Goal: Task Accomplishment & Management: Complete application form

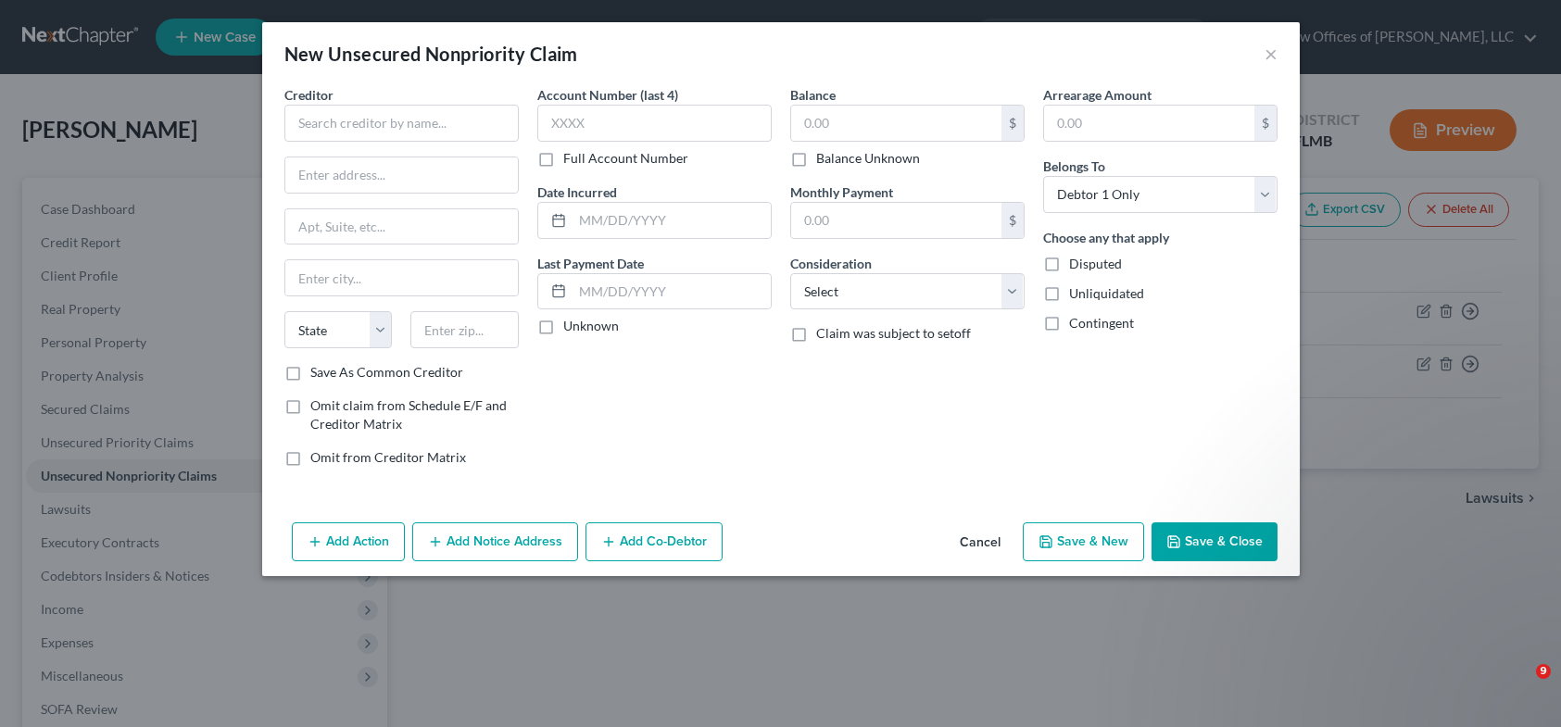
select select "0"
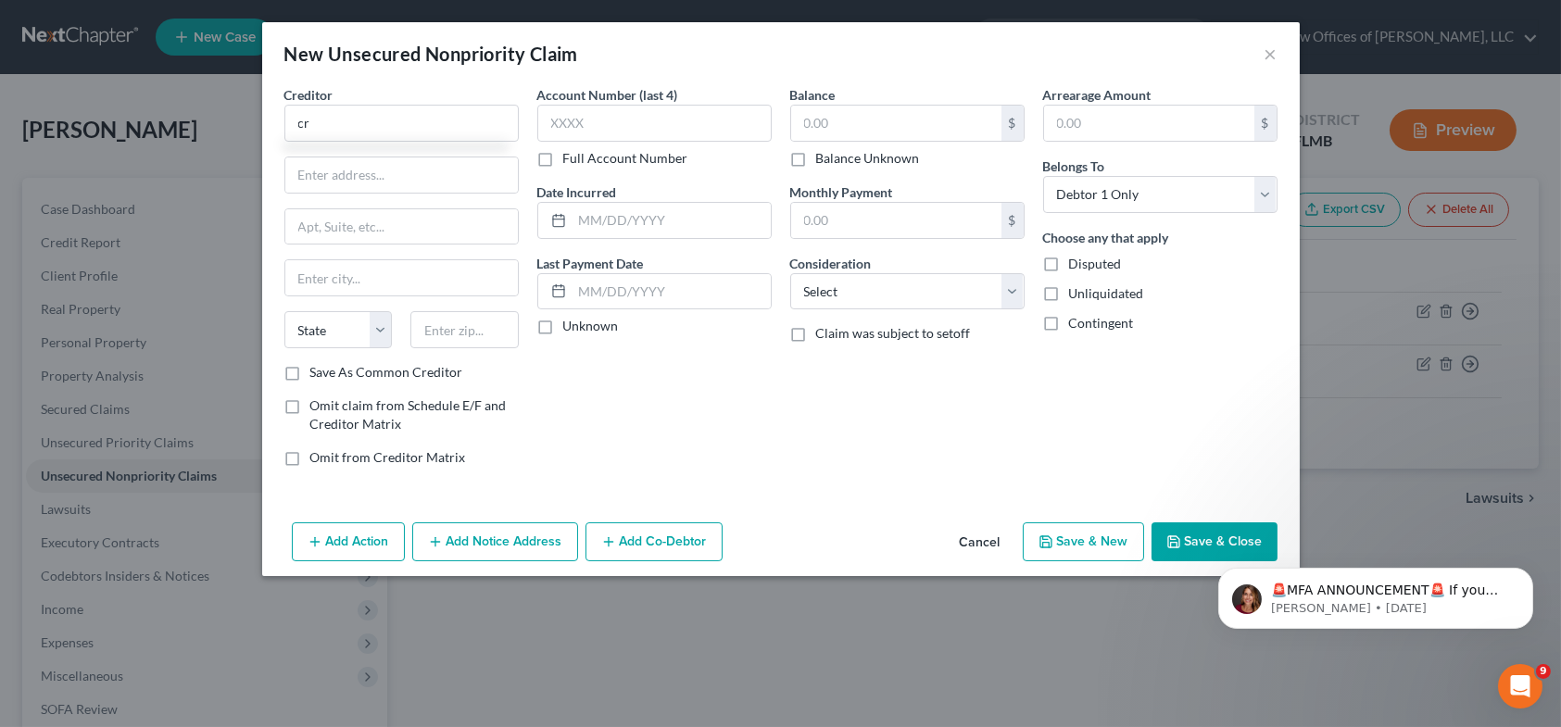
type input "c"
click at [324, 119] on input "CREDIT CONTROL, LLC" at bounding box center [401, 123] width 234 height 37
type input "CREDIT CONTROL, LLC"
click at [578, 119] on input "text" at bounding box center [654, 123] width 234 height 37
click at [814, 125] on input "text" at bounding box center [896, 123] width 210 height 35
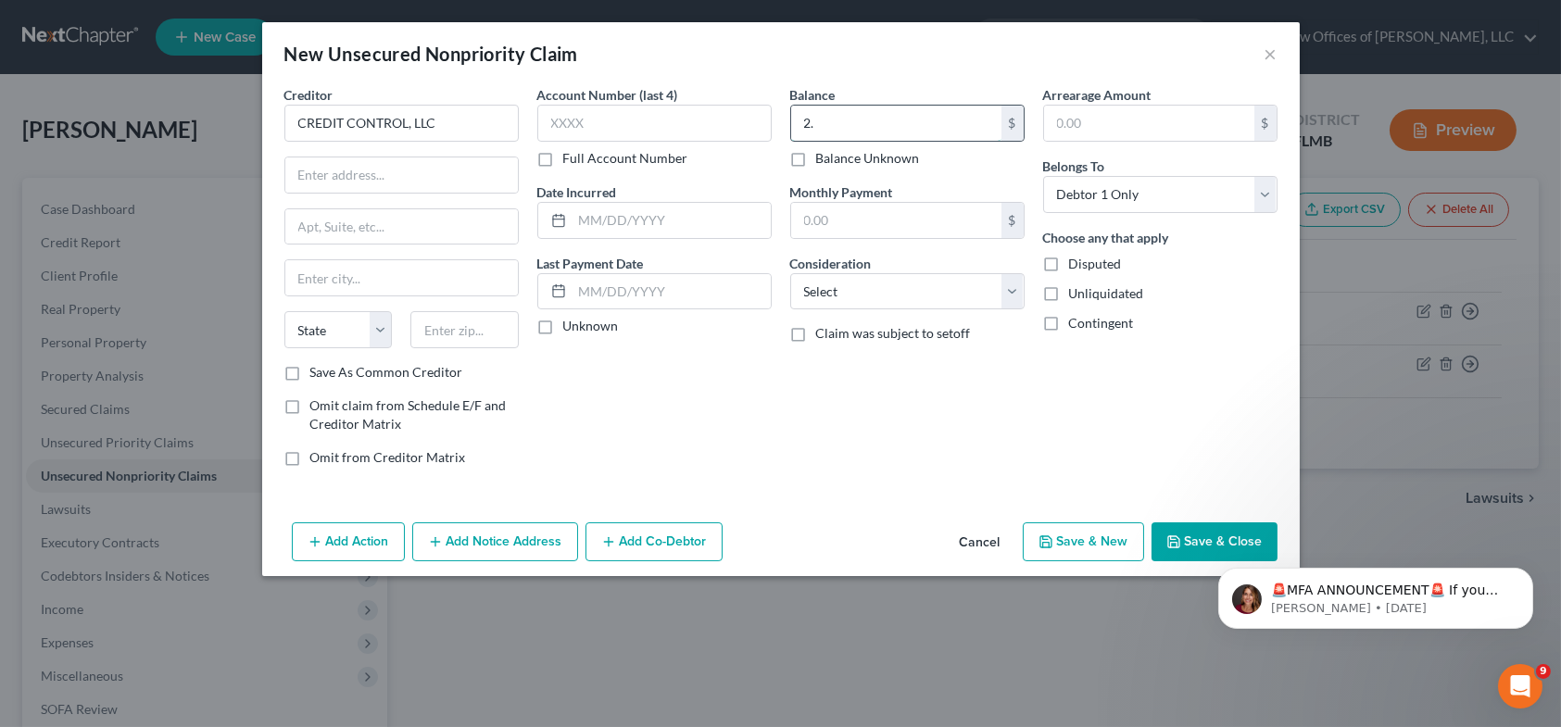
type input "."
type input "19,612.67"
click at [322, 178] on input "text" at bounding box center [401, 174] width 232 height 35
type input "3300 [PERSON_NAME] TRAIL"
click at [584, 128] on input "text" at bounding box center [654, 123] width 234 height 37
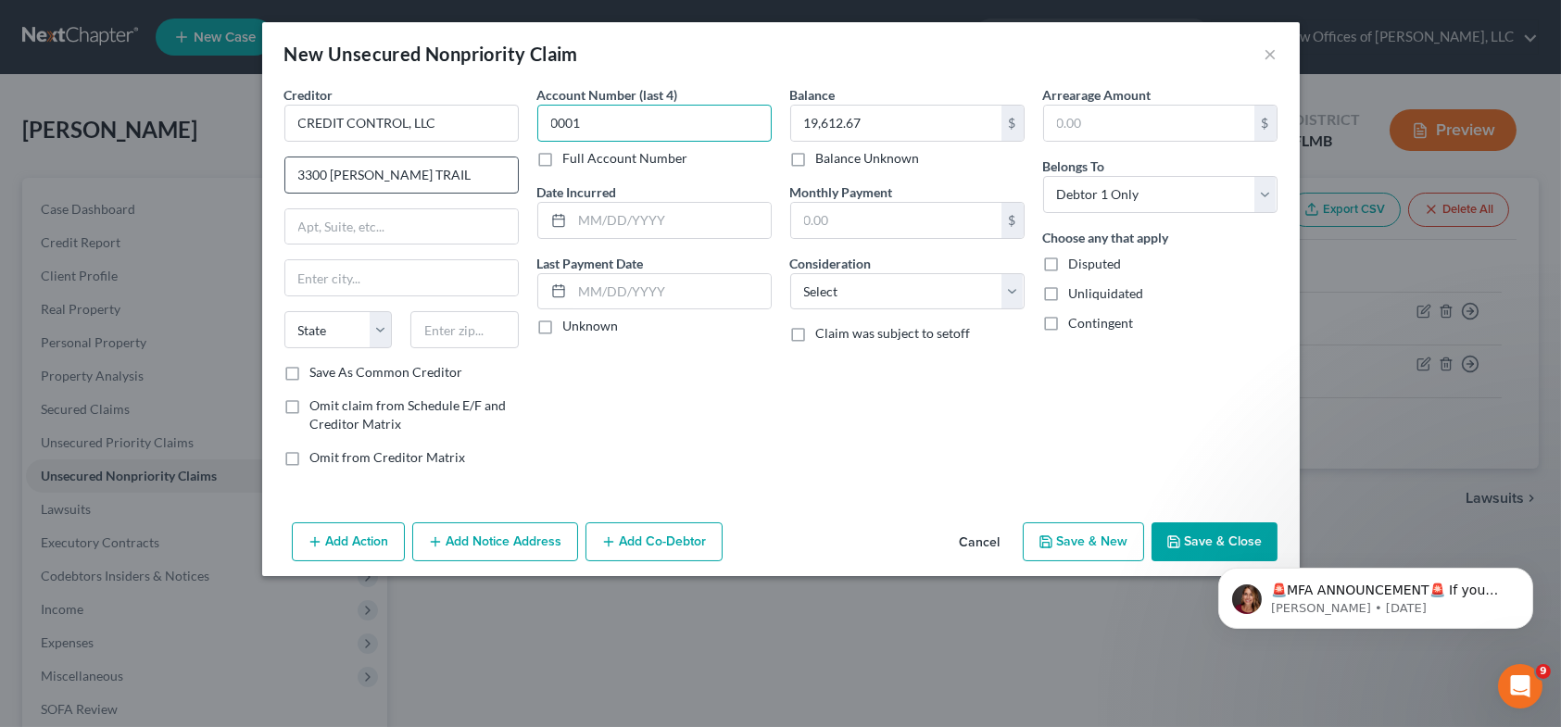
type input "0001"
click at [340, 175] on input "3300 [PERSON_NAME] TRAIL" at bounding box center [401, 174] width 232 height 35
click at [344, 176] on input "3300 [PERSON_NAME] TRAIL" at bounding box center [401, 174] width 232 height 35
click at [433, 174] on input "3300 RIDER TRAIL" at bounding box center [401, 174] width 232 height 35
type input "3300 RIDER TRAIL S."
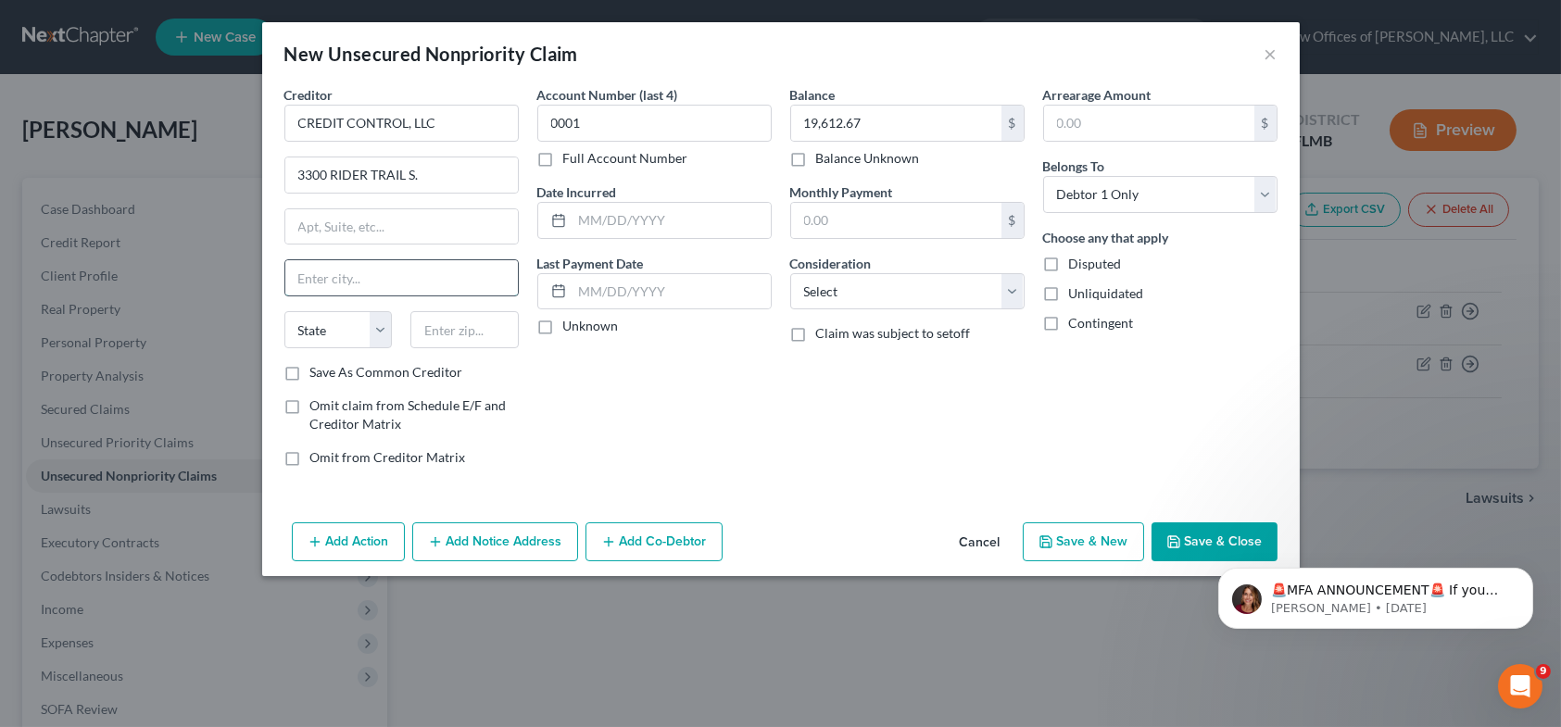
click at [351, 284] on input "text" at bounding box center [401, 277] width 232 height 35
type input "EARTH CITY"
click at [377, 339] on select "State [US_STATE] AK AR AZ CA CO CT DE DC [GEOGRAPHIC_DATA] [GEOGRAPHIC_DATA] GU…" at bounding box center [338, 329] width 108 height 37
select select "26"
click at [284, 311] on select "State [US_STATE] AK AR AZ CA CO CT DE DC [GEOGRAPHIC_DATA] [GEOGRAPHIC_DATA] GU…" at bounding box center [338, 329] width 108 height 37
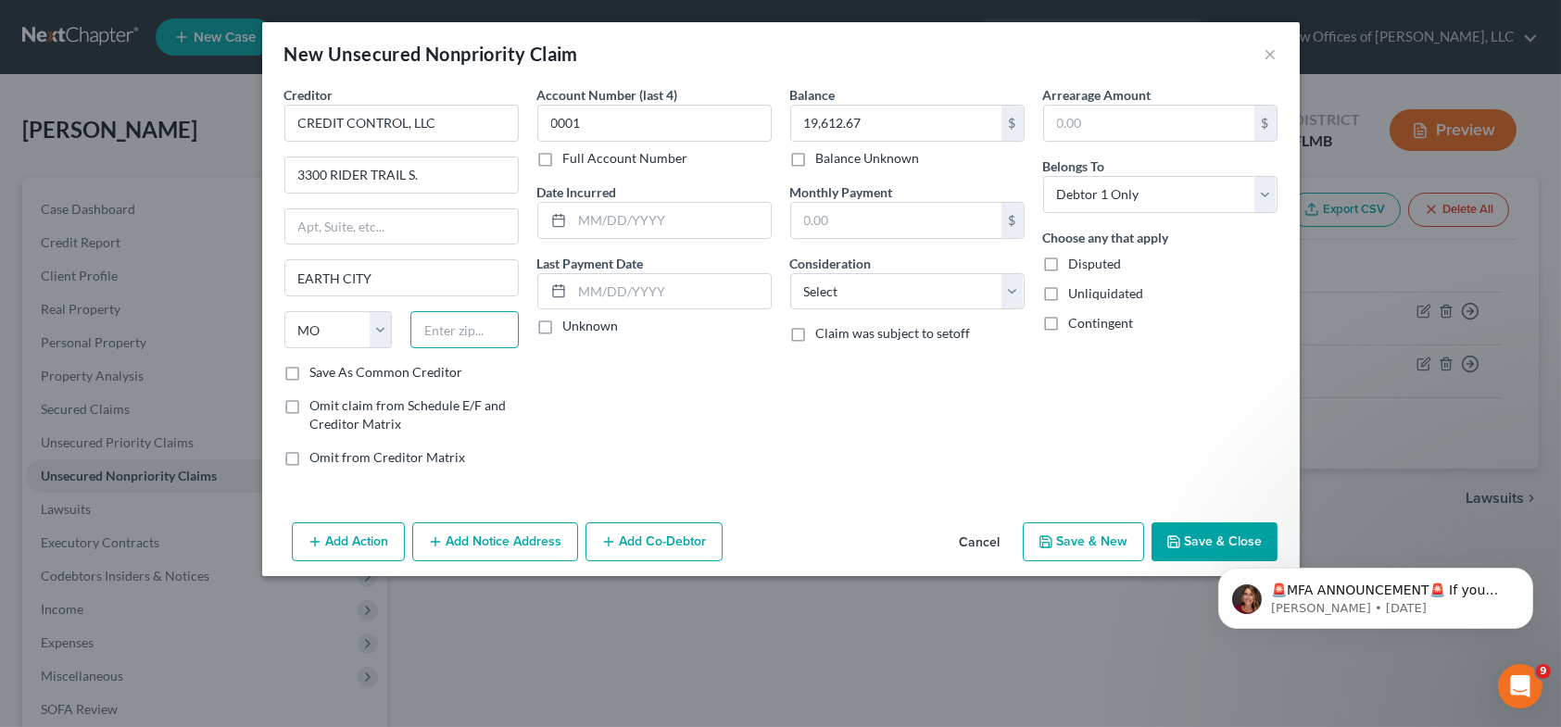
click at [479, 327] on input "text" at bounding box center [464, 329] width 108 height 37
type input "63045"
click at [310, 378] on label "Save As Common Creditor" at bounding box center [386, 372] width 153 height 19
click at [318, 375] on input "Save As Common Creditor" at bounding box center [324, 369] width 12 height 12
checkbox input "true"
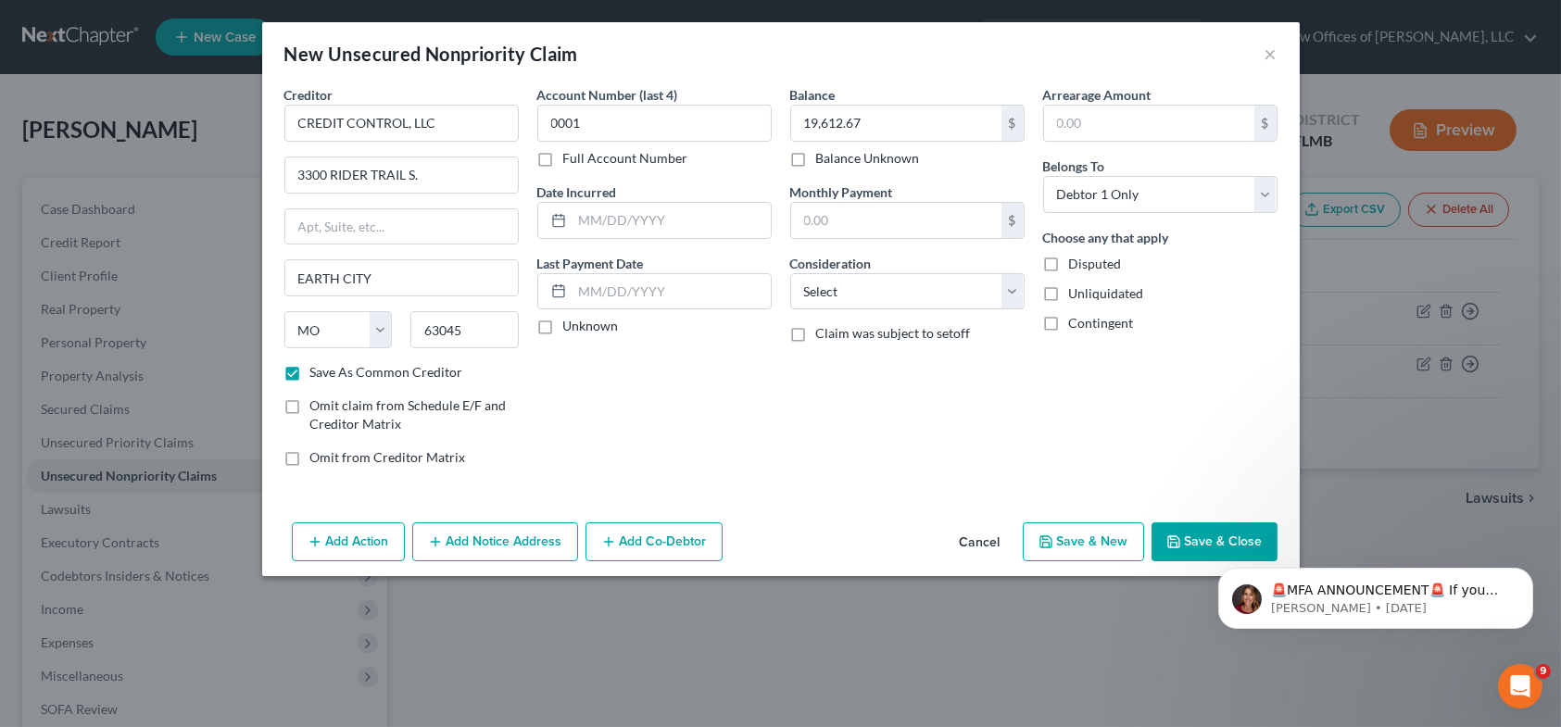
type input "Earth City"
click at [563, 330] on label "Unknown" at bounding box center [591, 326] width 56 height 19
click at [571, 329] on input "Unknown" at bounding box center [577, 323] width 12 height 12
checkbox input "true"
click html "🚨MFA ANNOUNCEMENT🚨 If you are filing [DATE] in [US_STATE] or [US_STATE], you ne…"
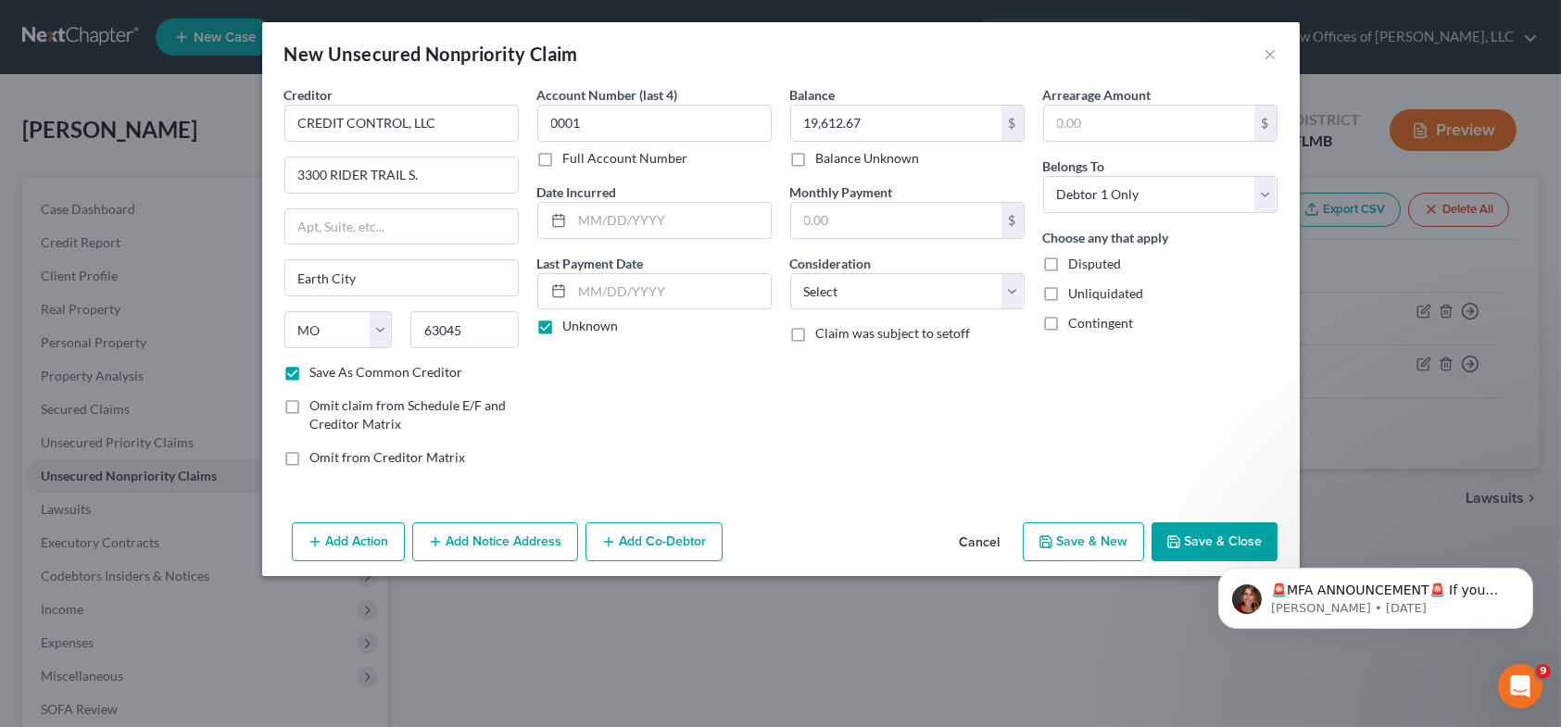
click at [1085, 544] on button "Save & New" at bounding box center [1083, 541] width 121 height 39
checkbox input "false"
select select "0"
click at [1275, 56] on button "×" at bounding box center [1270, 54] width 13 height 22
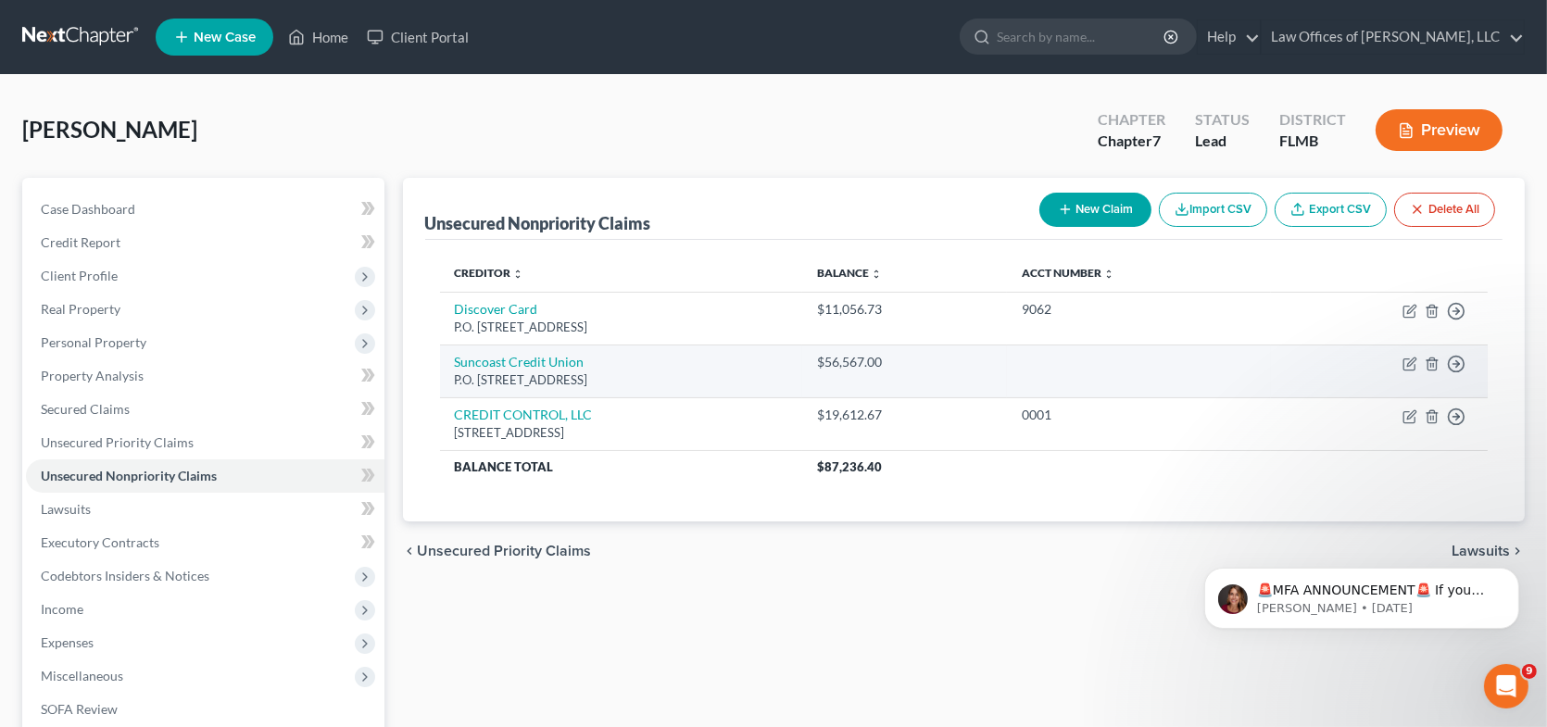
click at [698, 382] on div "P.O. [STREET_ADDRESS]" at bounding box center [621, 380] width 333 height 18
click at [685, 386] on div "P.O. [STREET_ADDRESS]" at bounding box center [621, 380] width 333 height 18
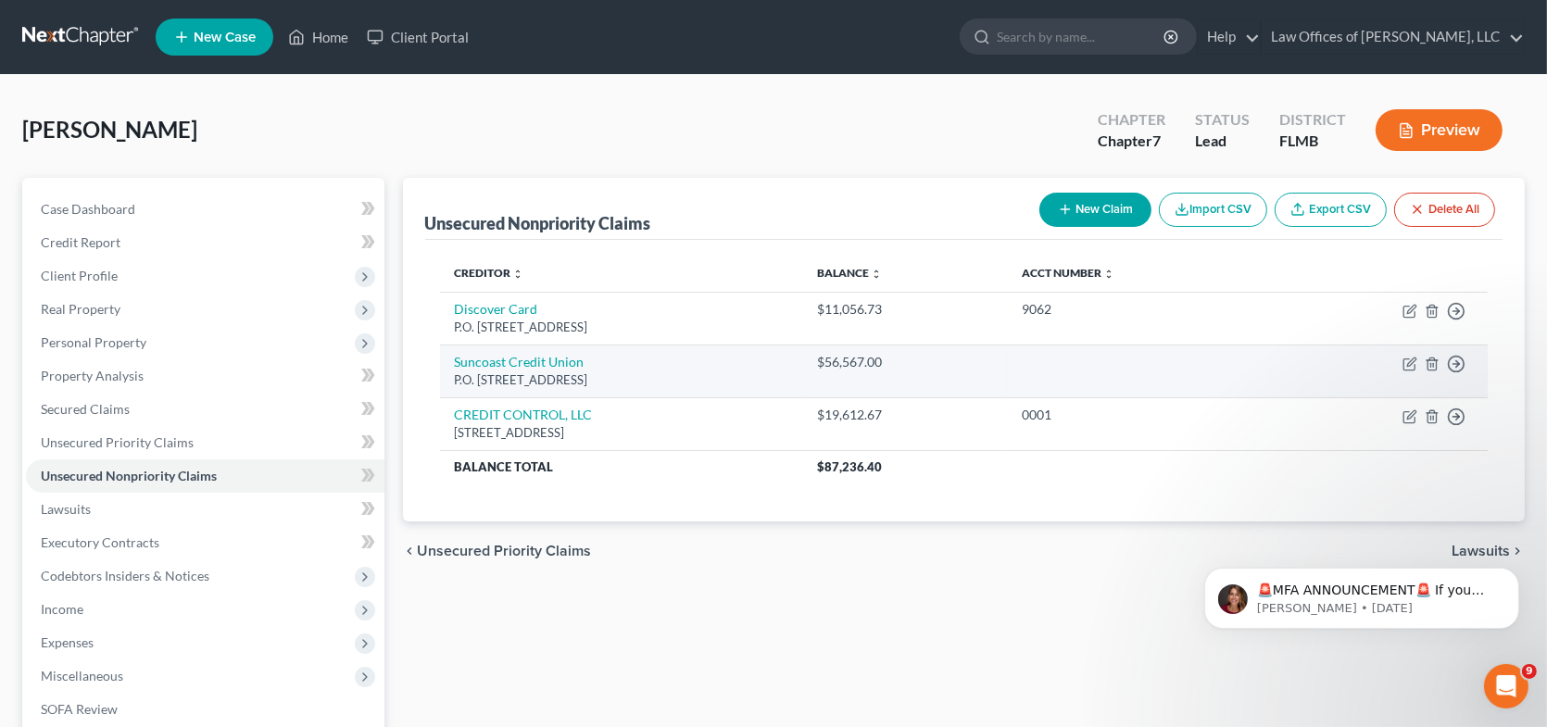
click at [667, 380] on div "P.O. [STREET_ADDRESS]" at bounding box center [621, 380] width 333 height 18
click at [714, 362] on td "Suncoast Credit Union P.O. [STREET_ADDRESS]" at bounding box center [621, 371] width 363 height 53
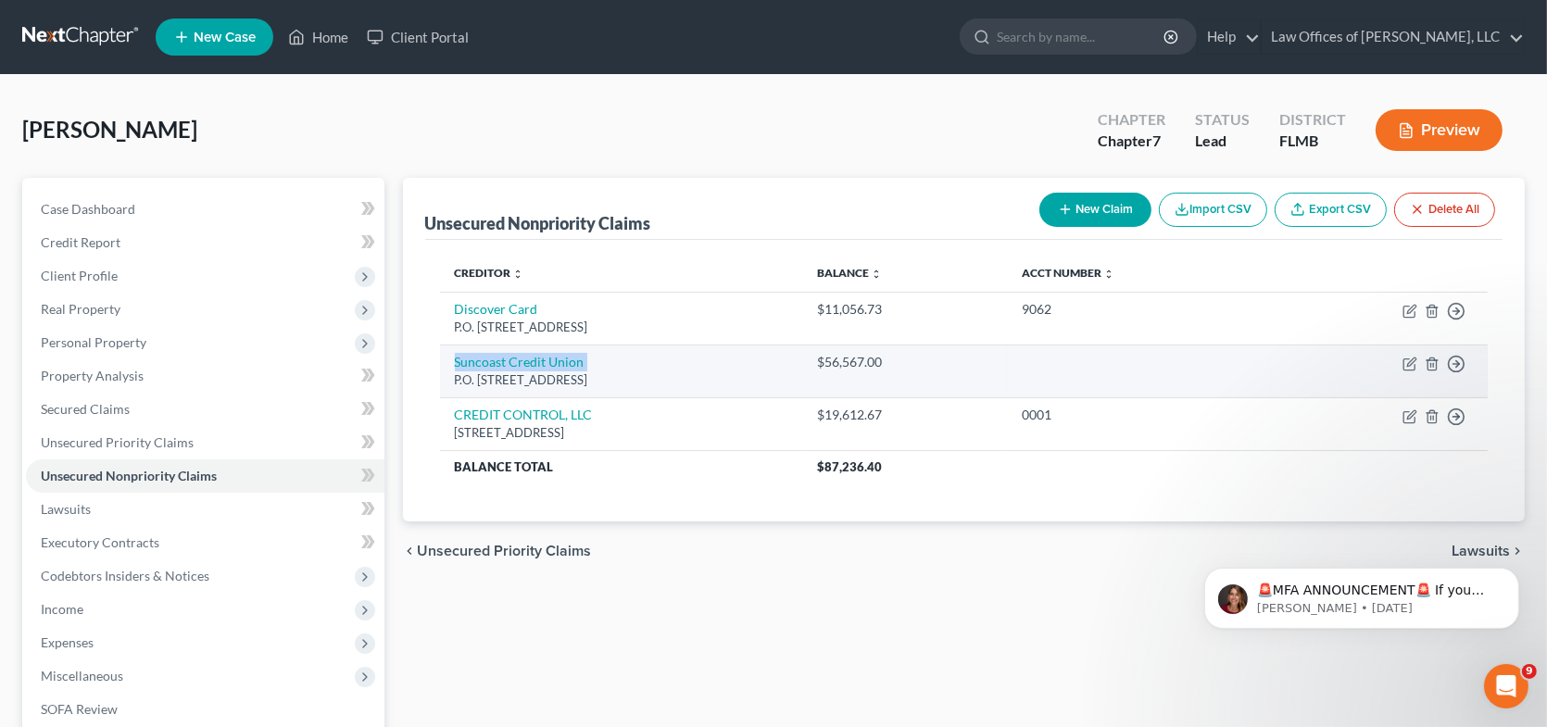
click at [714, 362] on td "Suncoast Credit Union P.O. [STREET_ADDRESS]" at bounding box center [621, 371] width 363 height 53
click at [717, 370] on td "Suncoast Credit Union P.O. [STREET_ADDRESS]" at bounding box center [621, 371] width 363 height 53
click at [520, 363] on link "Suncoast Credit Union" at bounding box center [520, 362] width 130 height 16
select select "9"
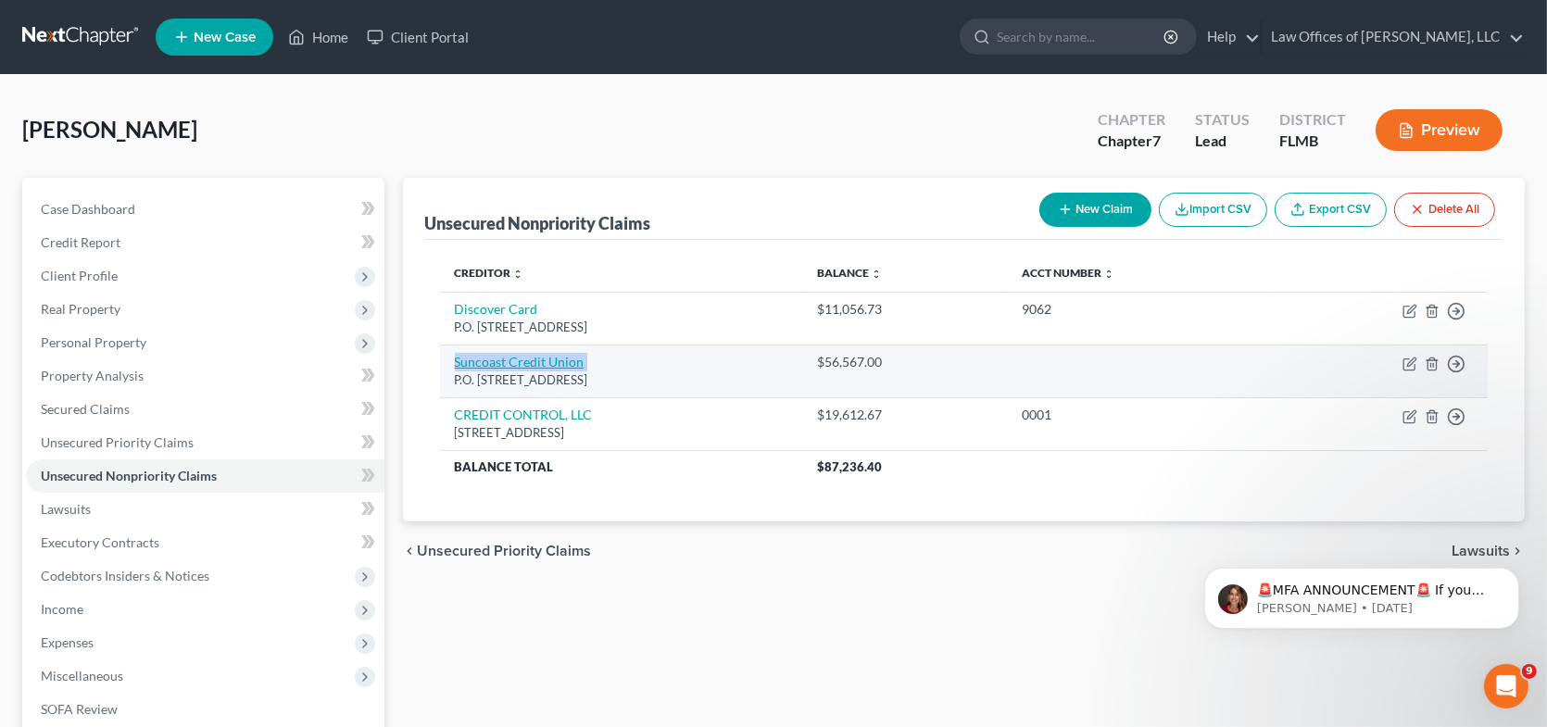
select select "10"
select select "0"
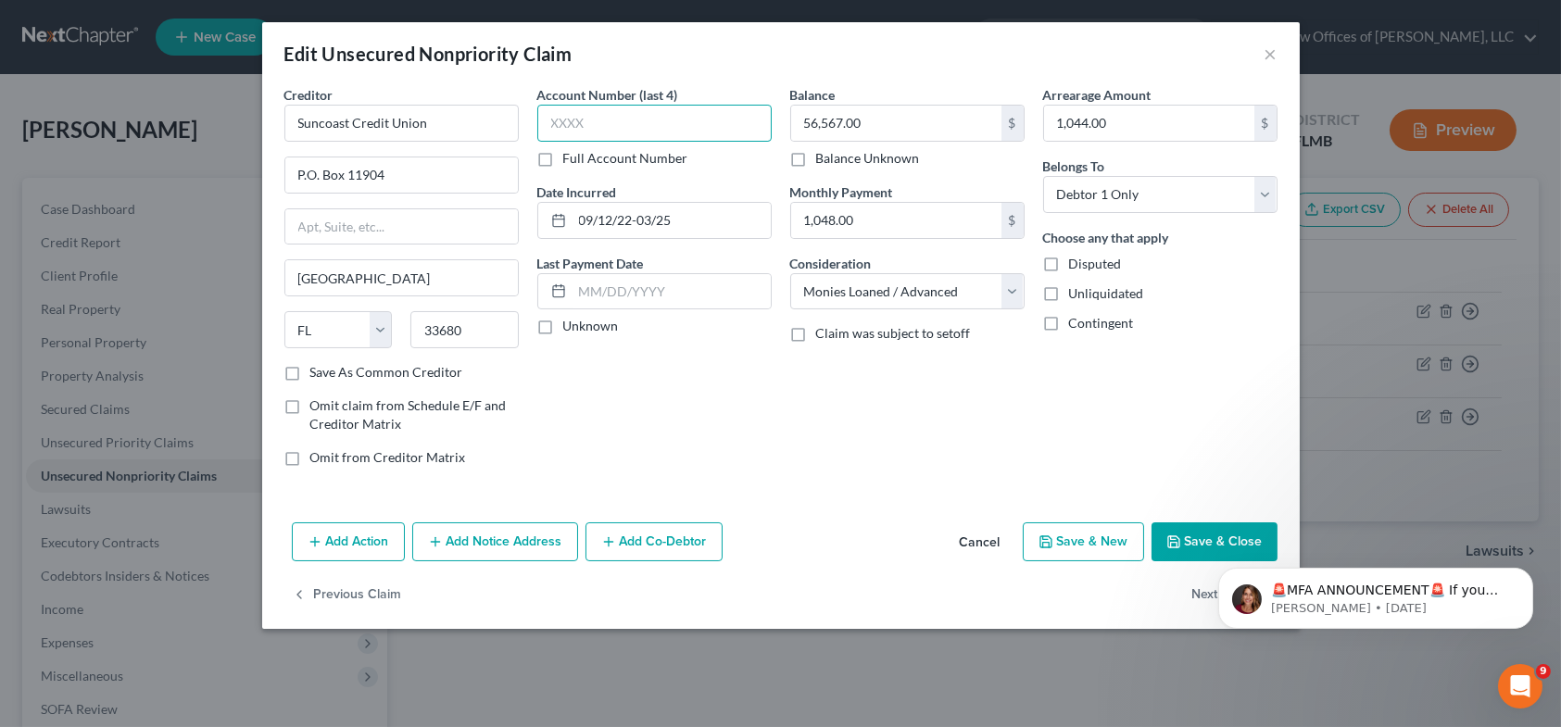
click at [600, 122] on input "text" at bounding box center [654, 123] width 234 height 37
type input "0102"
click at [873, 120] on input "56,567.00" at bounding box center [896, 123] width 210 height 35
click at [841, 124] on input "2,265,747" at bounding box center [896, 123] width 210 height 35
type input "2"
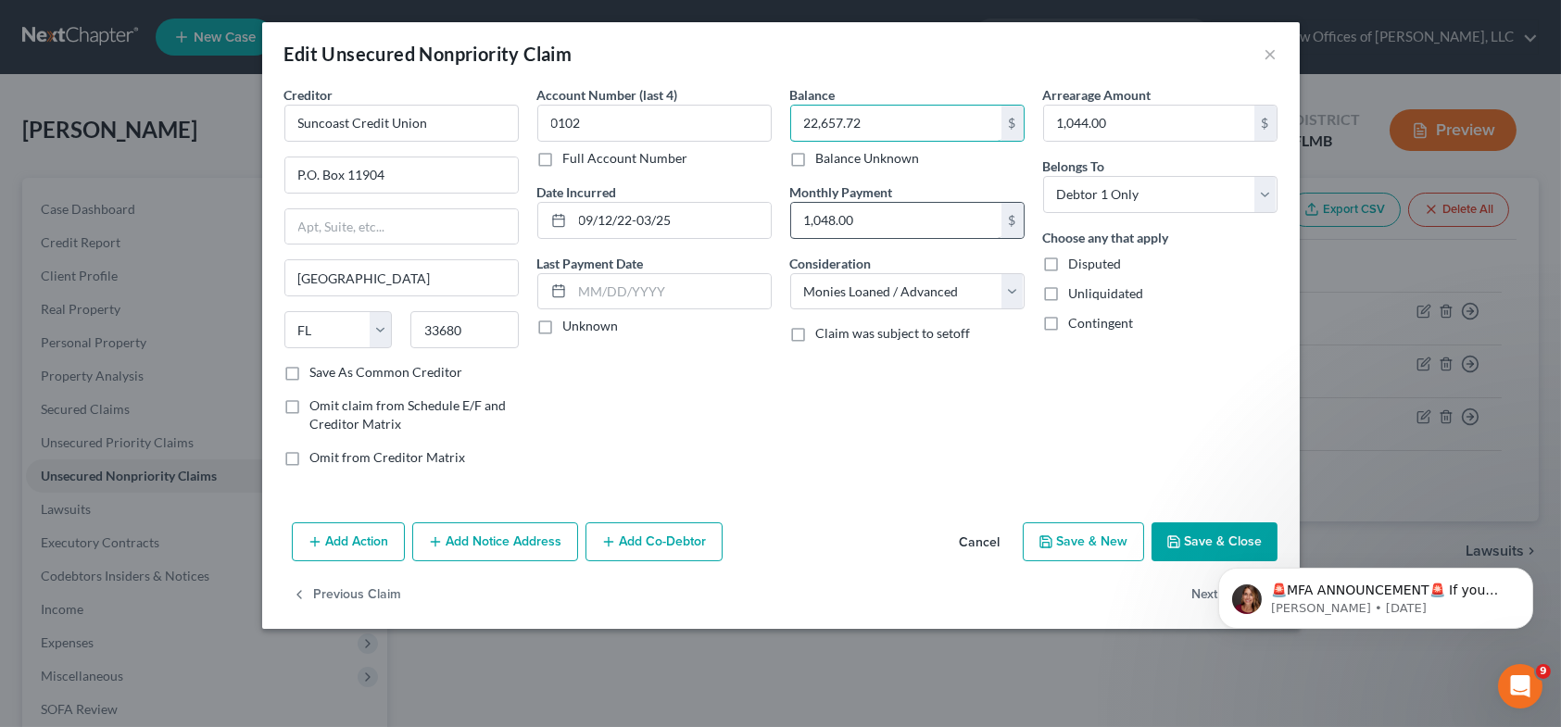
type input "22,657.72"
click at [865, 219] on input "1,048.00" at bounding box center [896, 220] width 210 height 35
click html "🚨MFA ANNOUNCEMENT🚨 If you are filing [DATE] in [US_STATE] or [US_STATE], you ne…"
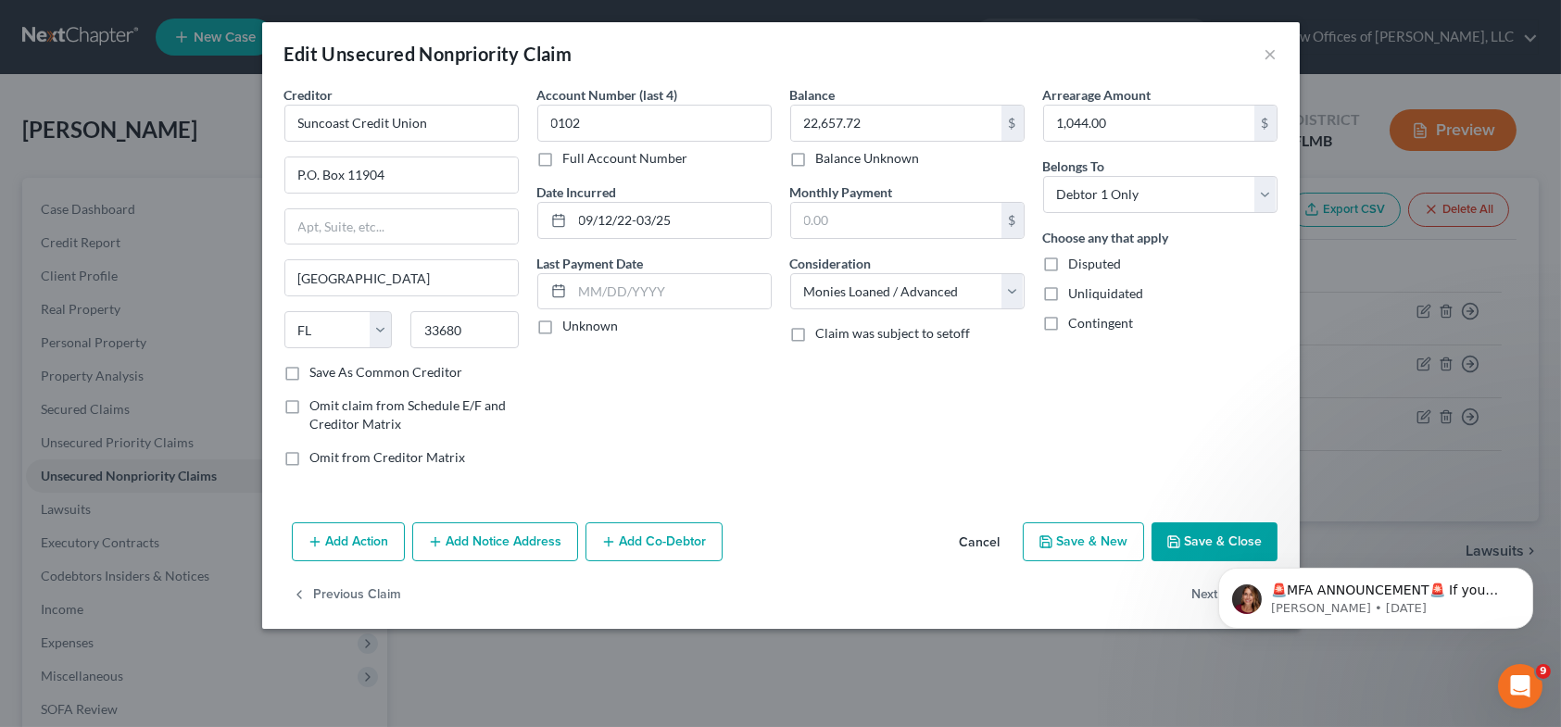
click html "🚨MFA ANNOUNCEMENT🚨 If you are filing [DATE] in [US_STATE] or [US_STATE], you ne…"
click at [1529, 574] on icon "Dismiss notification" at bounding box center [1526, 572] width 6 height 6
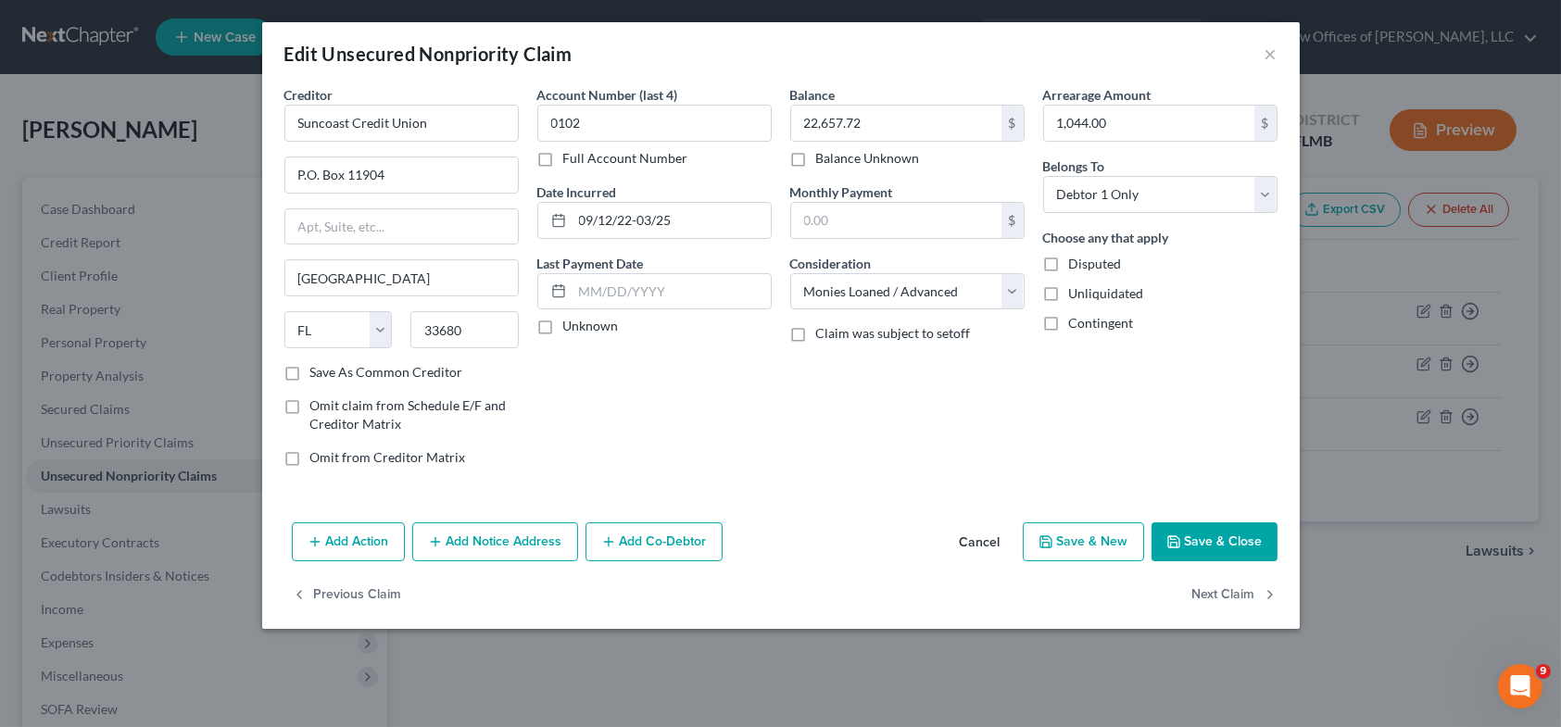
drag, startPoint x: 1230, startPoint y: 546, endPoint x: 1032, endPoint y: 452, distance: 219.2
click at [1032, 452] on div "Balance 22,657.72 $ Balance Unknown Balance Undetermined 22,657.72 $ Balance Un…" at bounding box center [907, 283] width 253 height 396
click at [1223, 538] on button "Save & Close" at bounding box center [1214, 541] width 126 height 39
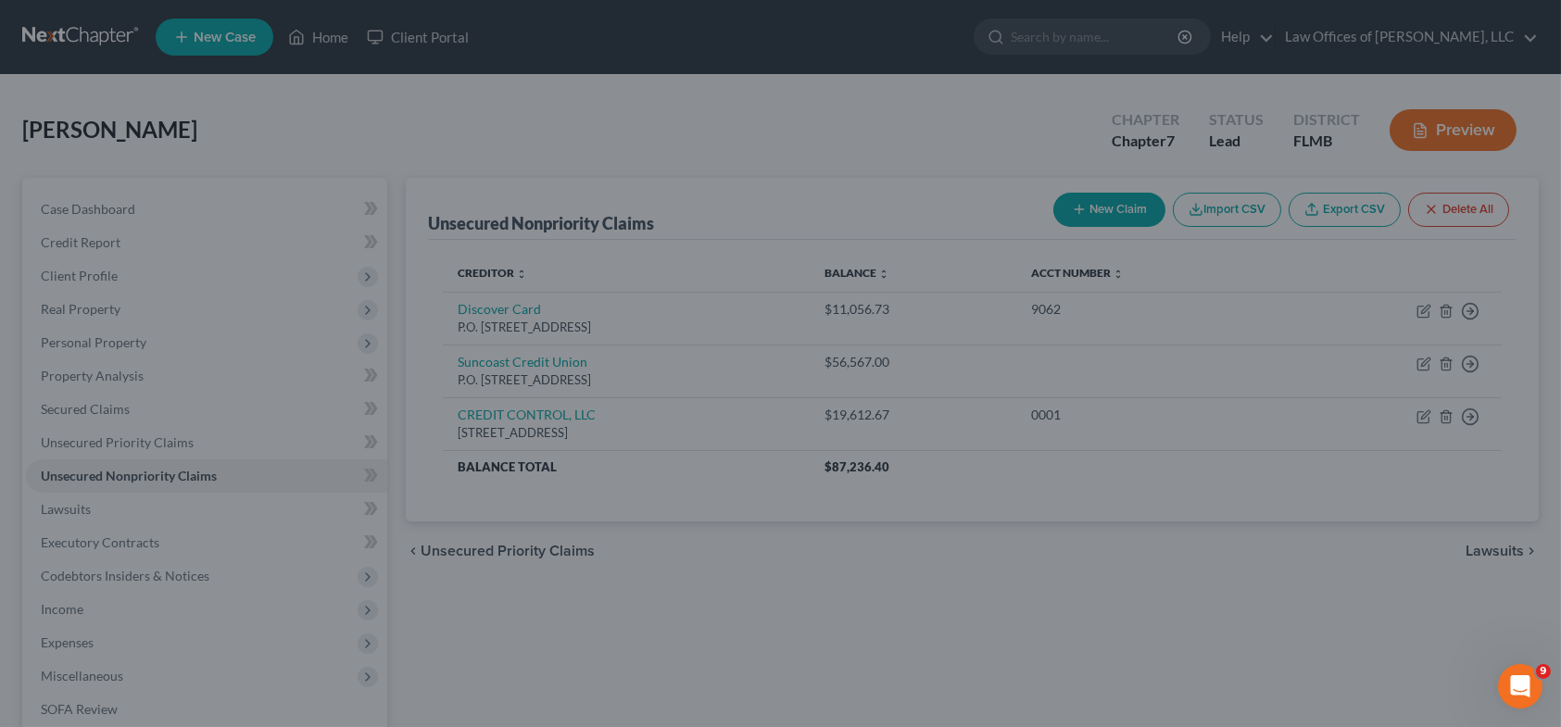
click at [1223, 538] on div "Add Action Add Notice Address Add Co-Debtor Cancel Save & New Save & Close" at bounding box center [780, 516] width 902 height 53
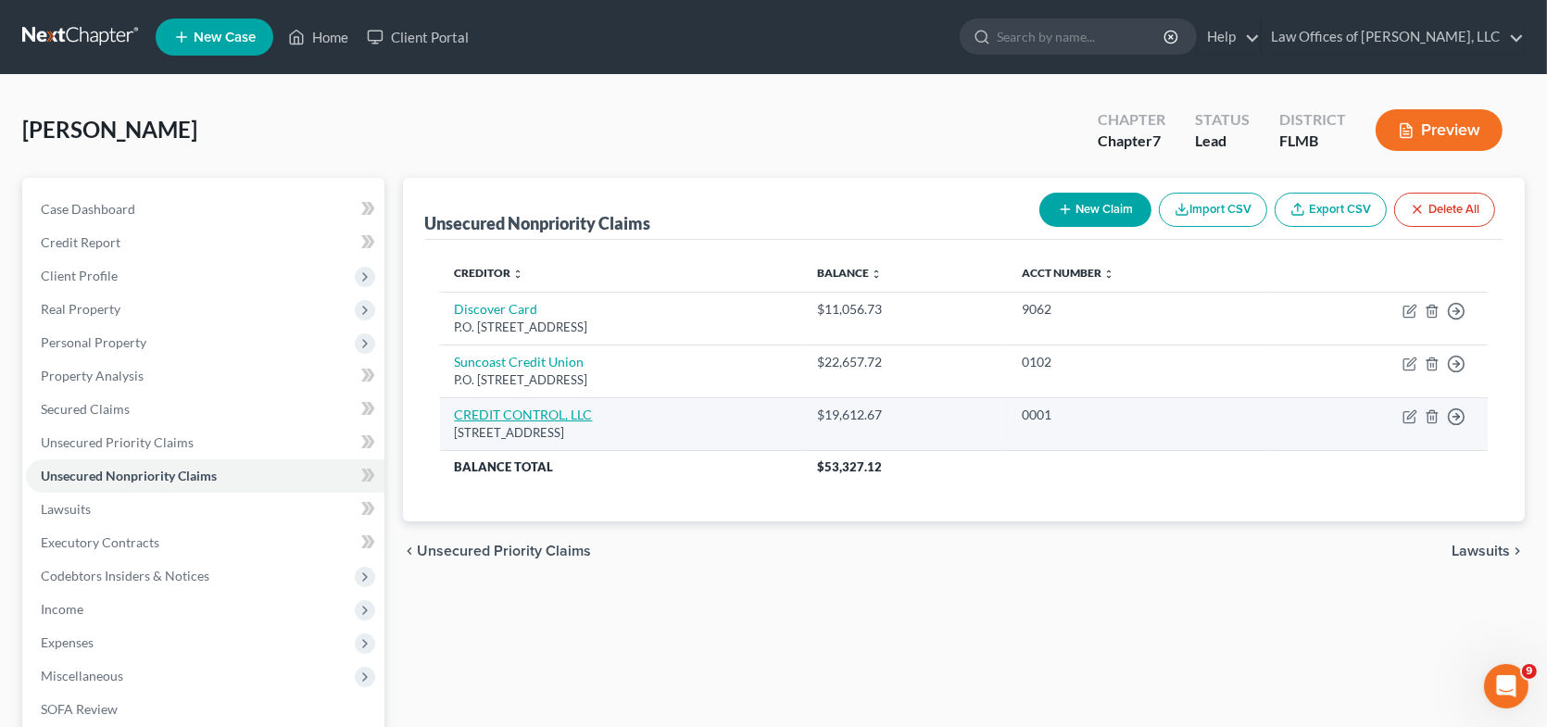
click at [523, 416] on link "CREDIT CONTROL, LLC" at bounding box center [524, 415] width 138 height 16
select select "26"
select select "0"
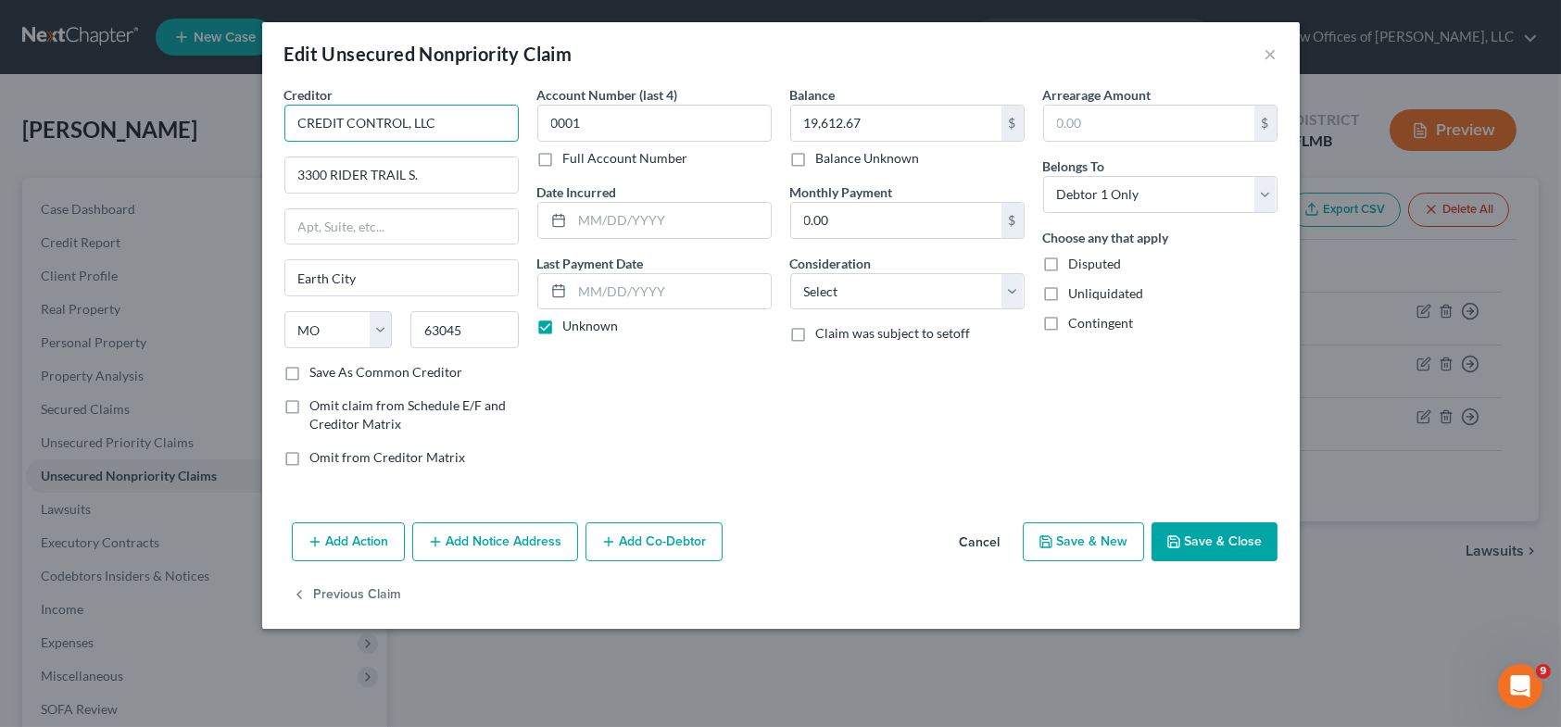
click at [450, 119] on input "CREDIT CONTROL, LLC" at bounding box center [401, 123] width 234 height 37
type input "C"
type input "LEXUS FINANCIAL SERVICES"
click at [441, 173] on input "3300 RIDER TRAIL S." at bounding box center [401, 174] width 232 height 35
type input "3"
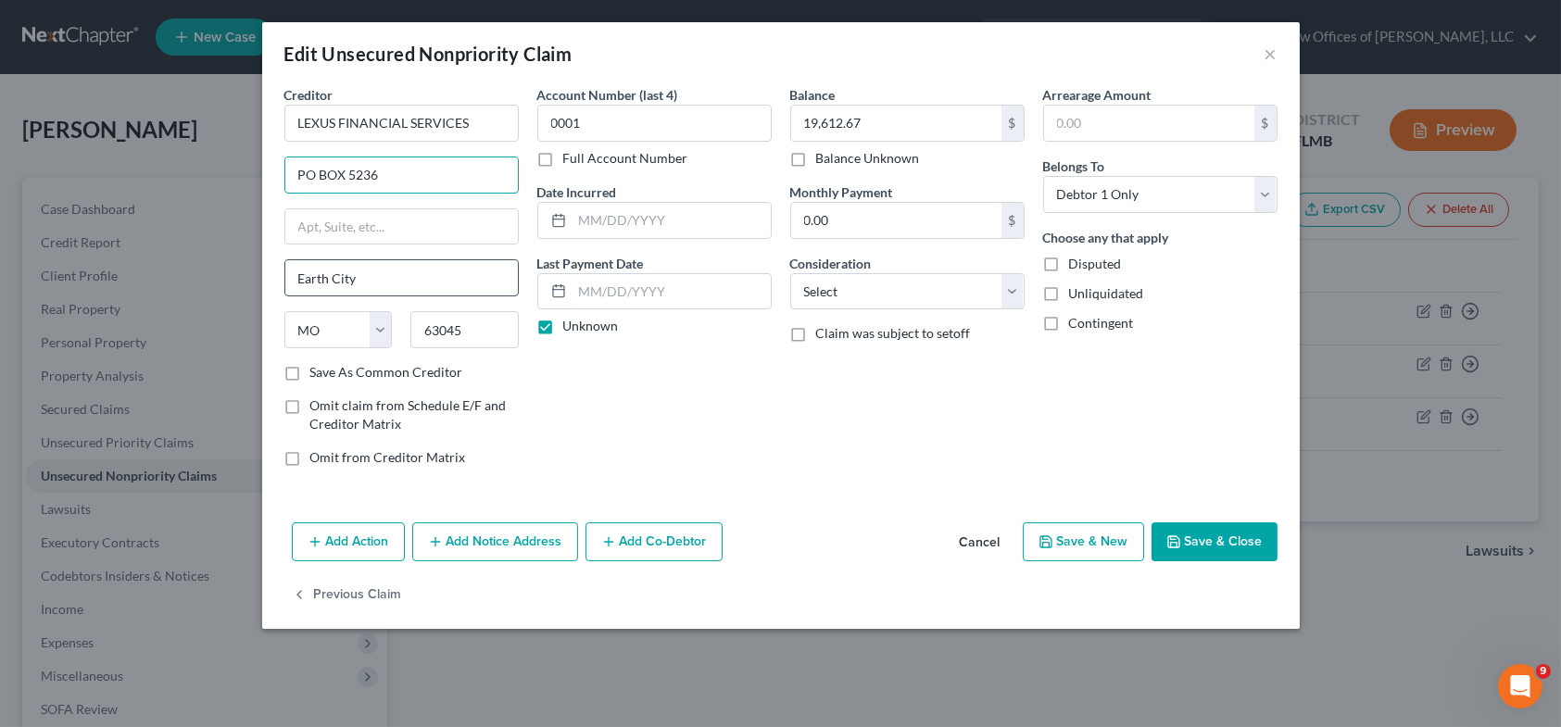
type input "PO BOX 5236"
click at [401, 270] on input "Earth City" at bounding box center [401, 277] width 232 height 35
type input "E"
type input "[PERSON_NAME] STREAM"
click at [395, 179] on input "PO BOX 5236" at bounding box center [401, 174] width 232 height 35
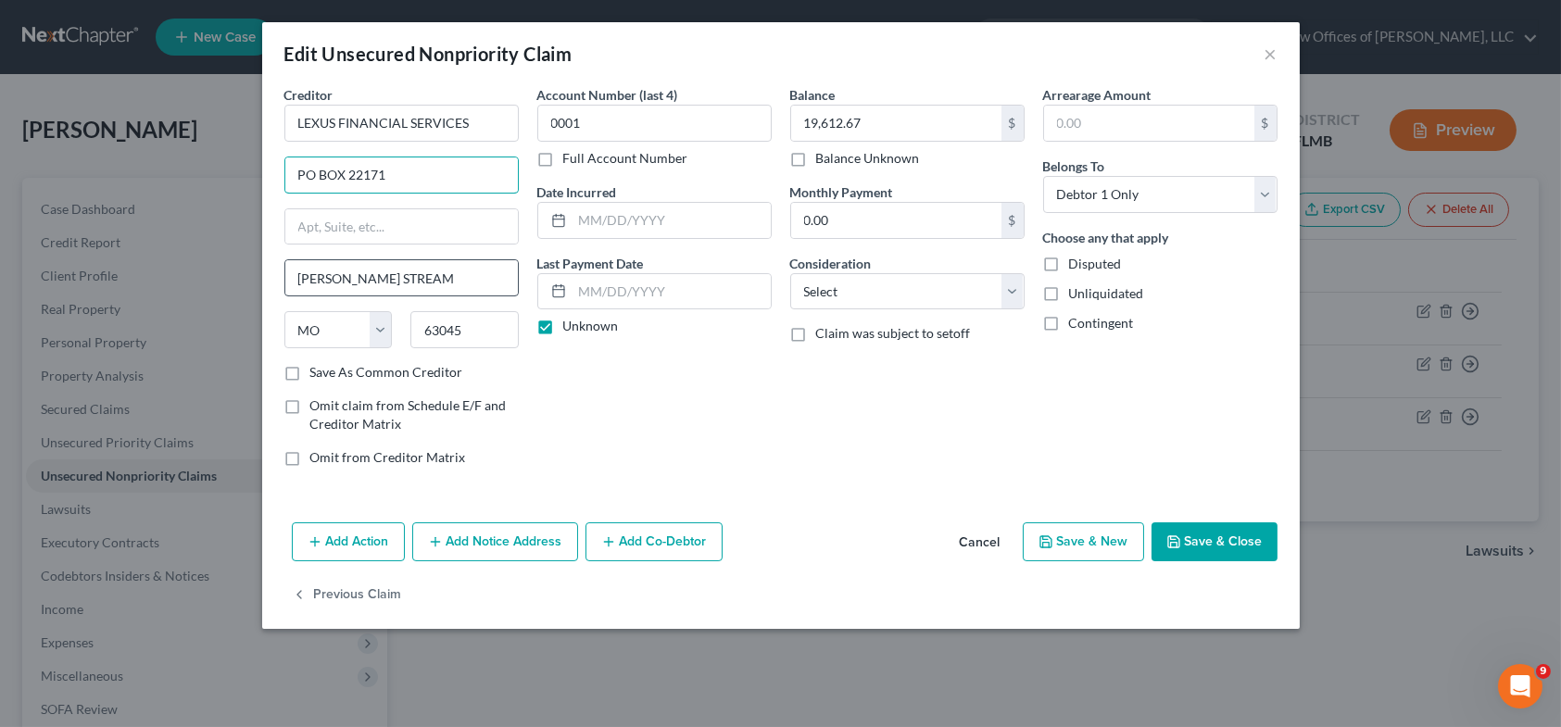
type input "PO BOX 22171"
click at [433, 277] on input "[PERSON_NAME] STREAM" at bounding box center [401, 277] width 232 height 35
type input "C"
type input "TEMPE"
click at [332, 325] on select "State [US_STATE] AK AR AZ CA CO CT DE DC [GEOGRAPHIC_DATA] [GEOGRAPHIC_DATA] GU…" at bounding box center [338, 329] width 108 height 37
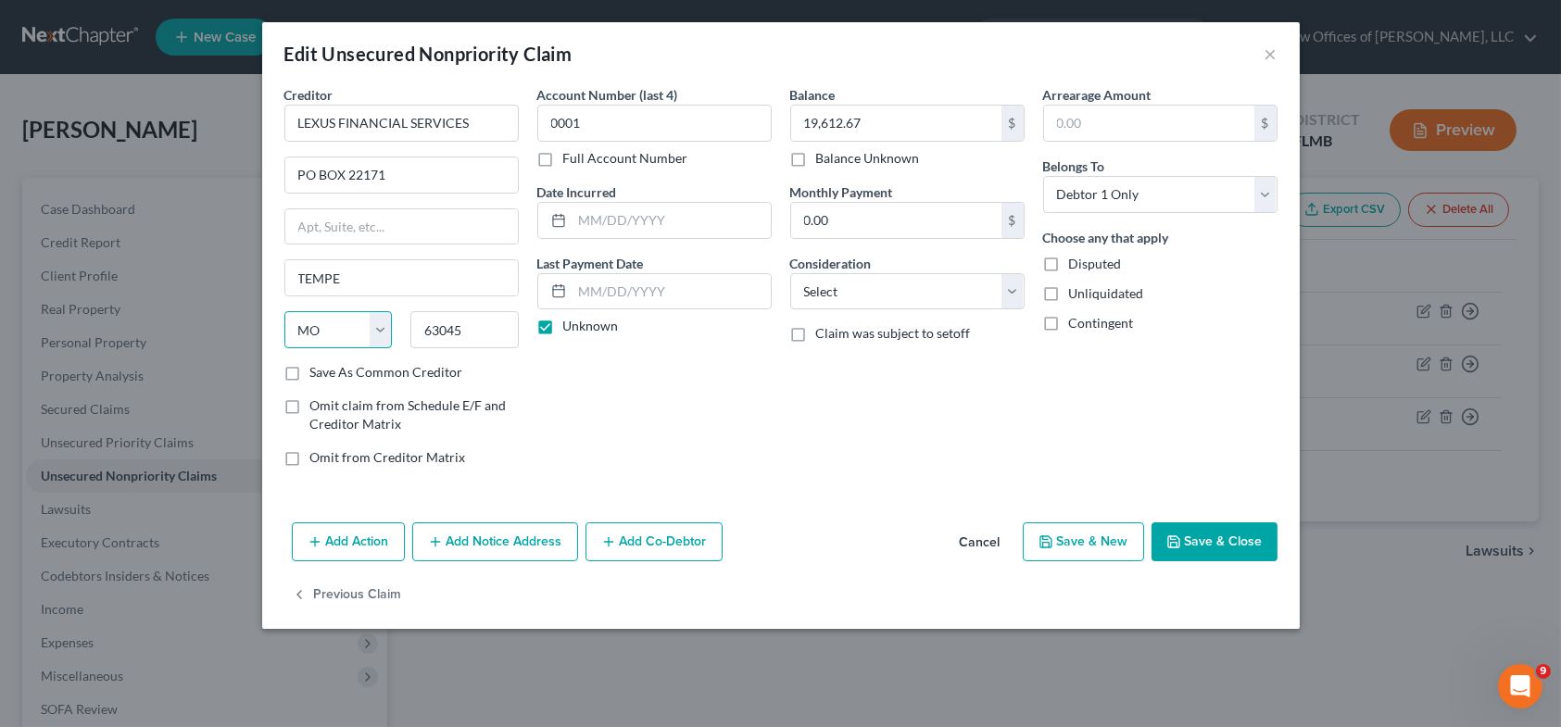
select select "3"
click at [284, 311] on select "State [US_STATE] AK AR AZ CA CO CT DE DC [GEOGRAPHIC_DATA] [GEOGRAPHIC_DATA] GU…" at bounding box center [338, 329] width 108 height 37
click at [471, 326] on input "63045" at bounding box center [464, 329] width 108 height 37
type input "6"
type input "85285"
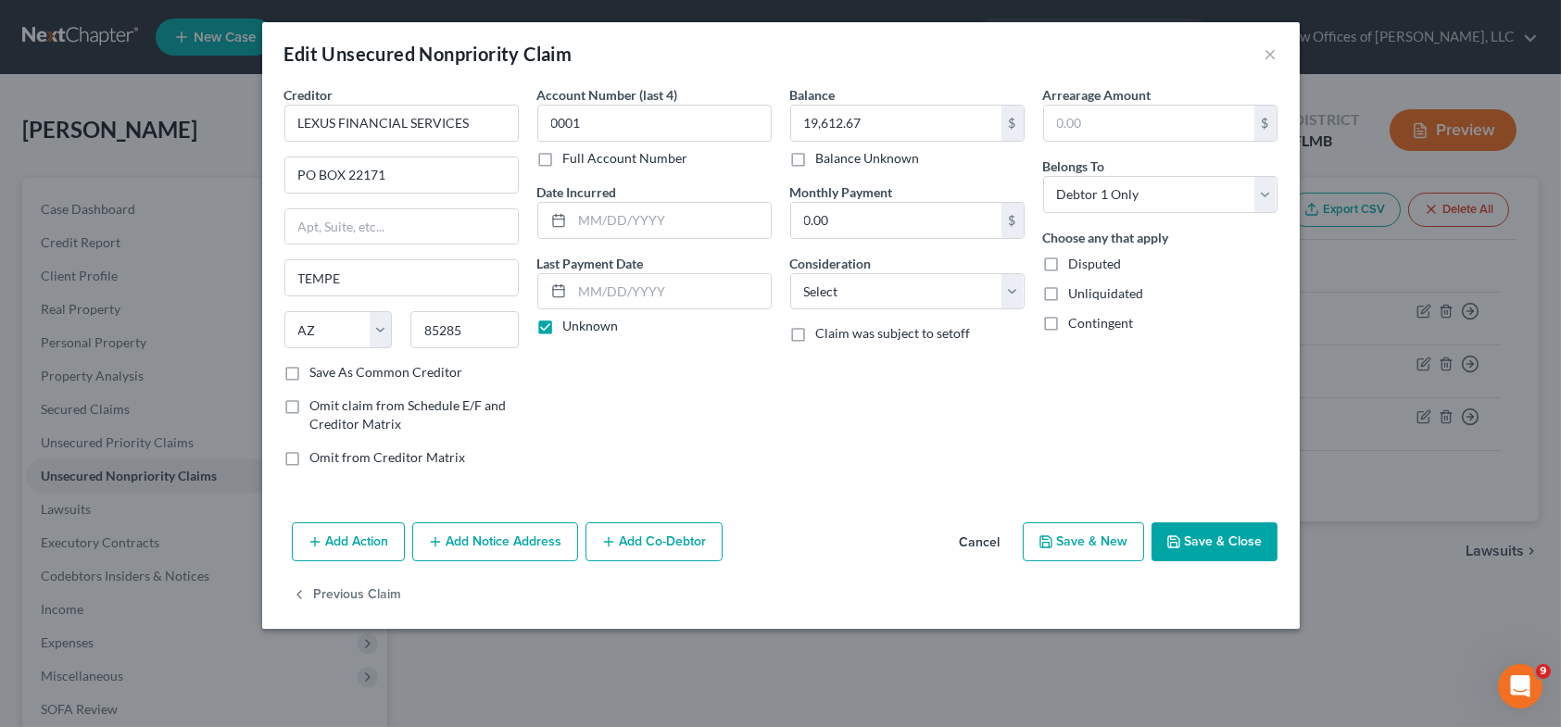
click at [1079, 543] on button "Save & New" at bounding box center [1083, 541] width 121 height 39
select select "0"
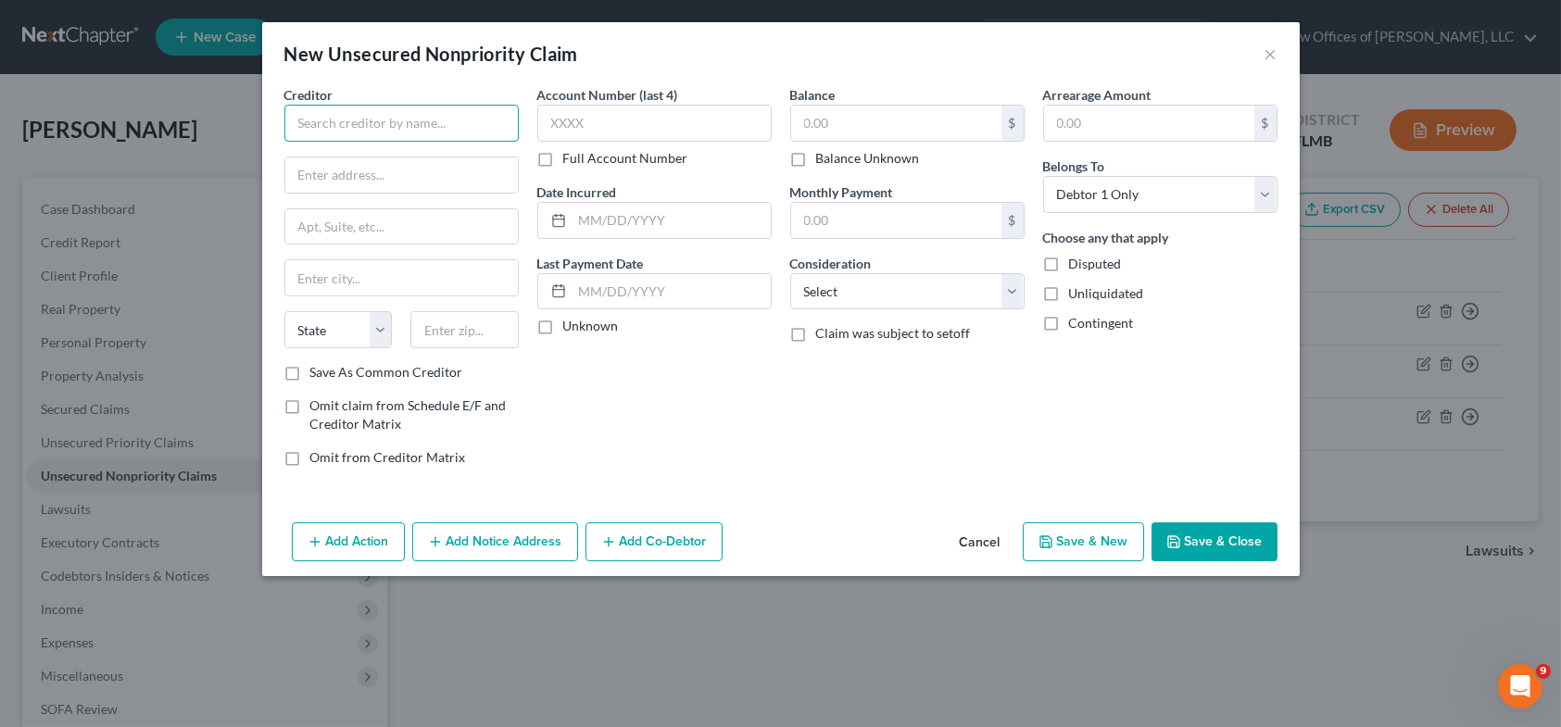
click at [383, 119] on input "text" at bounding box center [401, 123] width 234 height 37
type input "CHACE CARD SERVICES"
click at [559, 120] on input "text" at bounding box center [654, 123] width 234 height 37
type input "6938"
click at [812, 132] on input "text" at bounding box center [896, 123] width 210 height 35
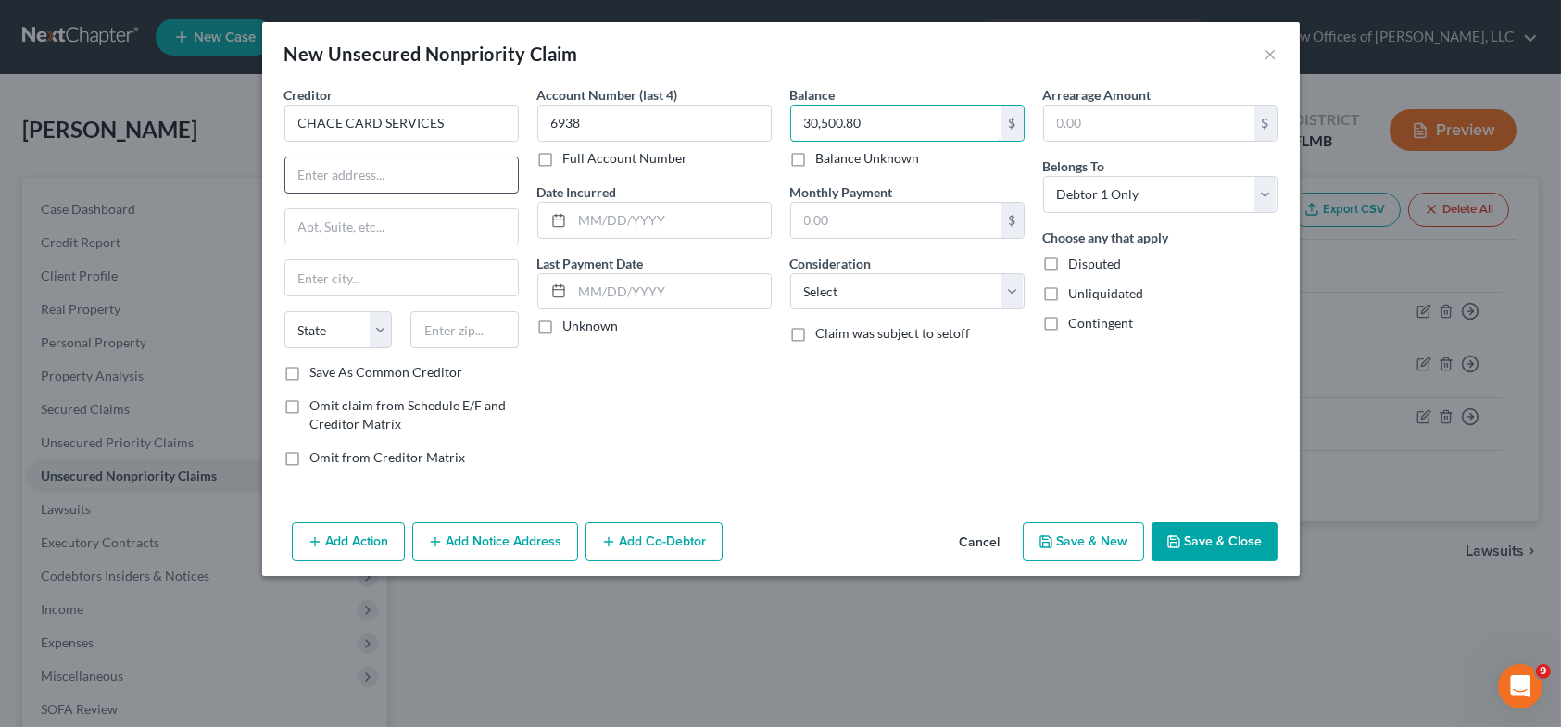
type input "30,500.80"
click at [388, 179] on input "text" at bounding box center [401, 174] width 232 height 35
type input "PO BOX 15548"
click at [320, 271] on input "text" at bounding box center [401, 277] width 232 height 35
type input "[GEOGRAPHIC_DATA]"
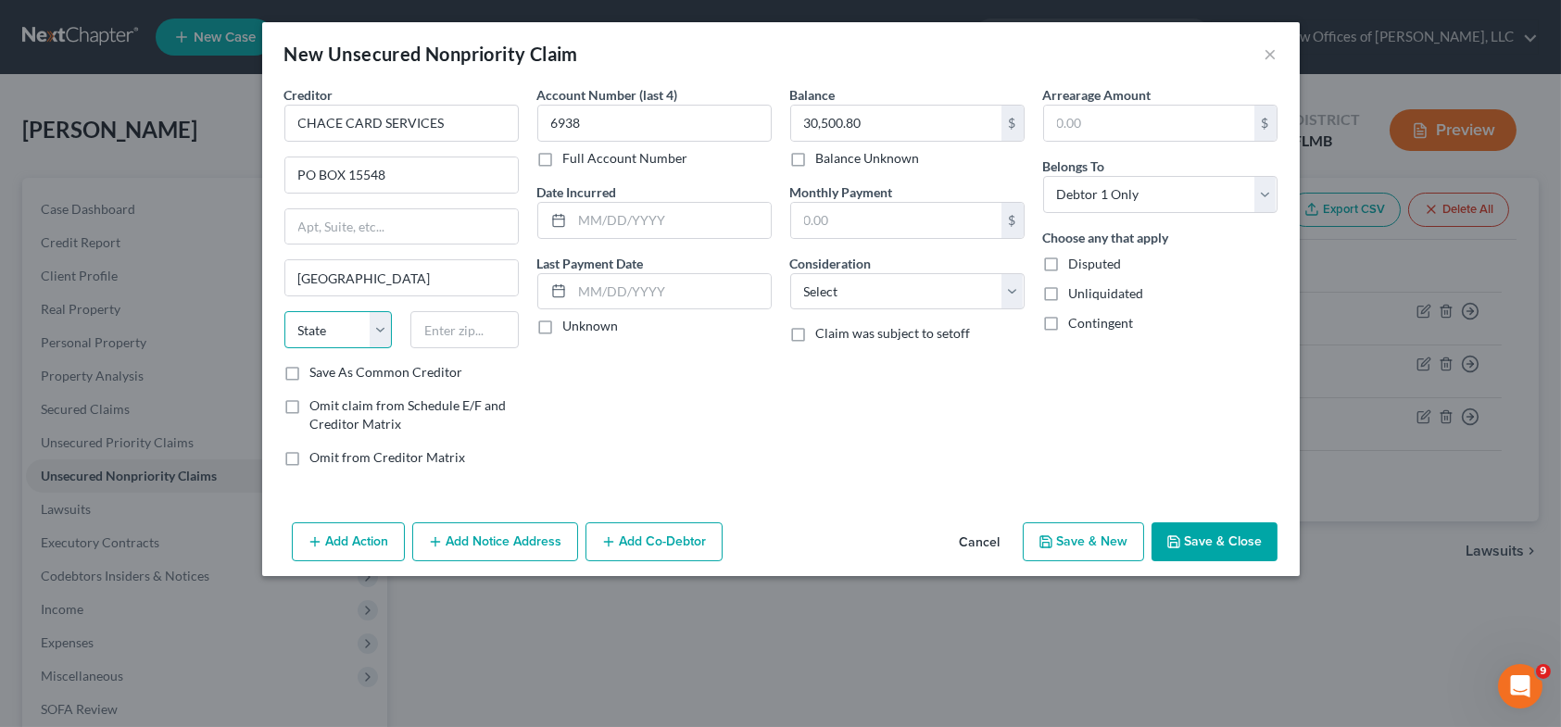
click at [350, 337] on select "State [US_STATE] AK AR AZ CA CO CT DE DC [GEOGRAPHIC_DATA] [GEOGRAPHIC_DATA] GU…" at bounding box center [338, 329] width 108 height 37
select select "7"
click at [284, 311] on select "State [US_STATE] AK AR AZ CA CO CT DE DC [GEOGRAPHIC_DATA] [GEOGRAPHIC_DATA] GU…" at bounding box center [338, 329] width 108 height 37
click at [462, 335] on input "text" at bounding box center [464, 329] width 108 height 37
type input "19886"
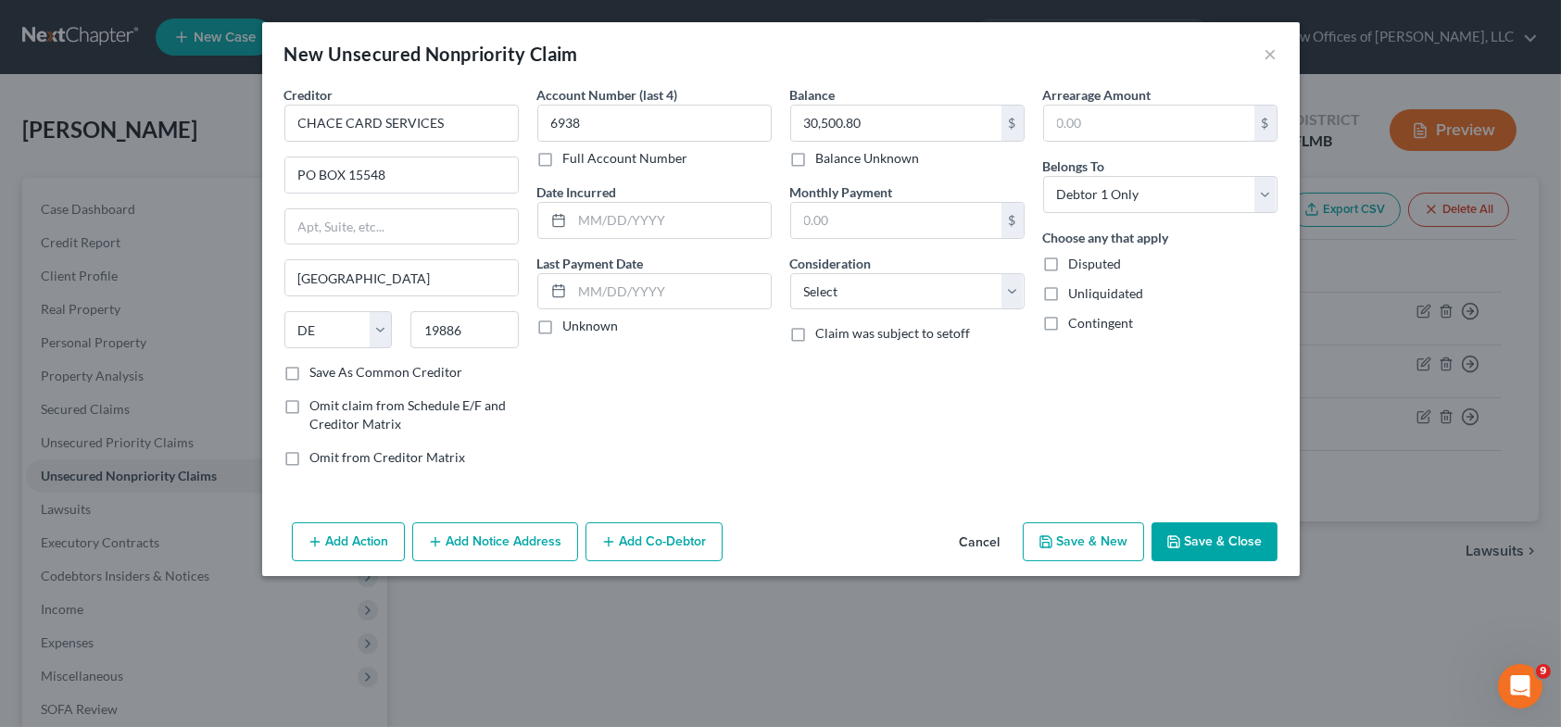
click at [563, 327] on label "Unknown" at bounding box center [591, 326] width 56 height 19
click at [571, 327] on input "Unknown" at bounding box center [577, 323] width 12 height 12
checkbox input "true"
type input "Wilmington"
click at [1017, 303] on select "Select Cable / Satellite Services Collection Agency Credit Card Debt Debt Couns…" at bounding box center [907, 291] width 234 height 37
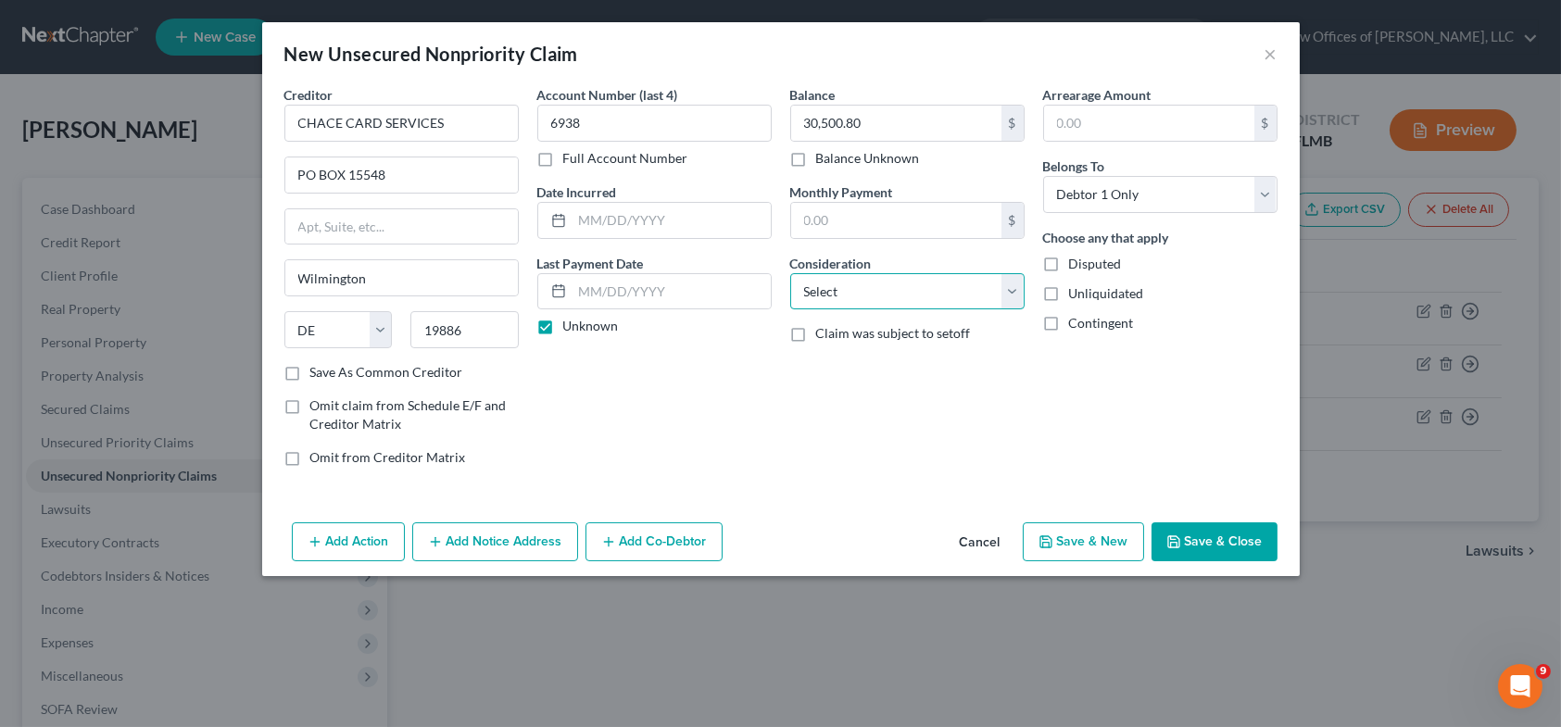
click at [1014, 299] on select "Select Cable / Satellite Services Collection Agency Credit Card Debt Debt Couns…" at bounding box center [907, 291] width 234 height 37
select select "10"
click at [790, 273] on select "Select Cable / Satellite Services Collection Agency Credit Card Debt Debt Couns…" at bounding box center [907, 291] width 234 height 37
click at [1206, 538] on button "Save & Close" at bounding box center [1214, 541] width 126 height 39
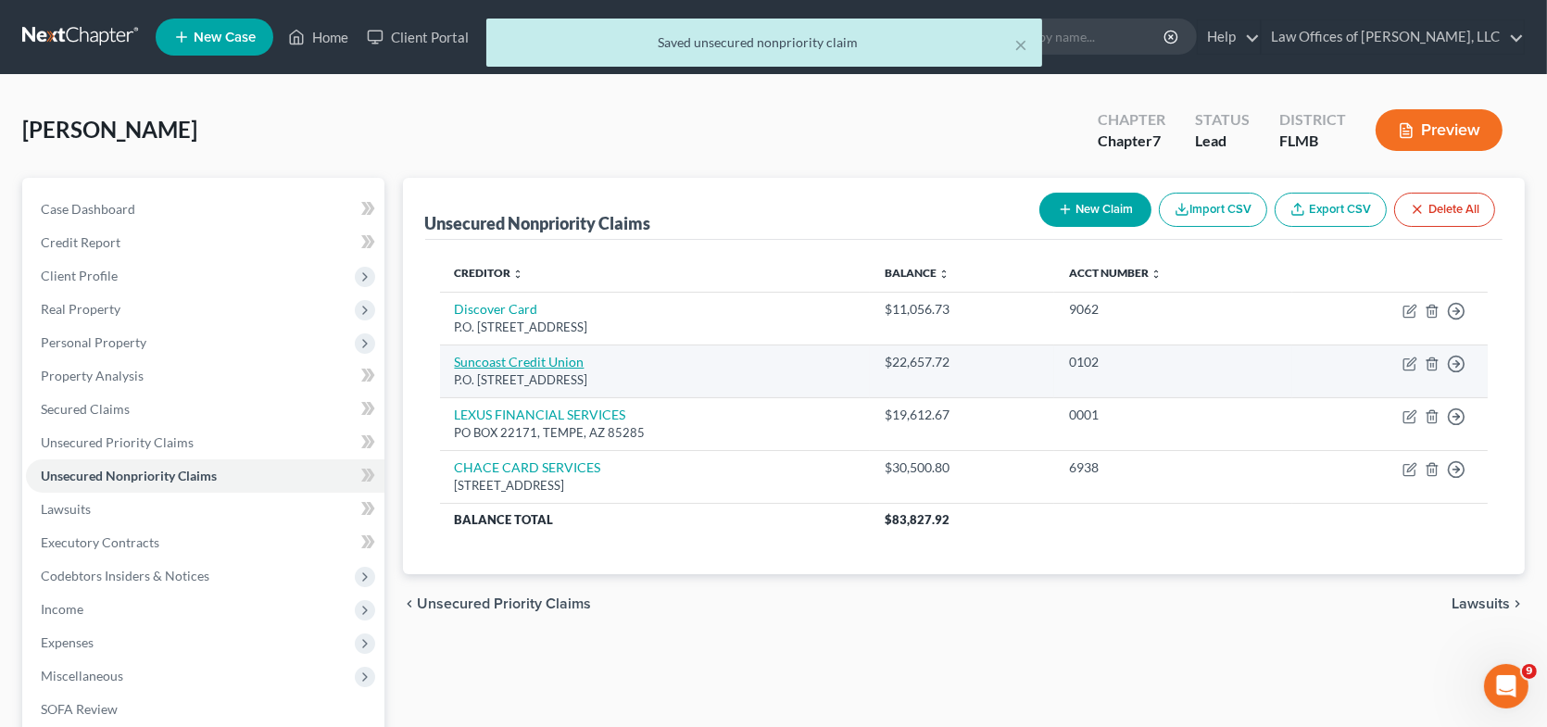
click at [554, 358] on link "Suncoast Credit Union" at bounding box center [520, 362] width 130 height 16
select select "9"
select select "10"
select select "0"
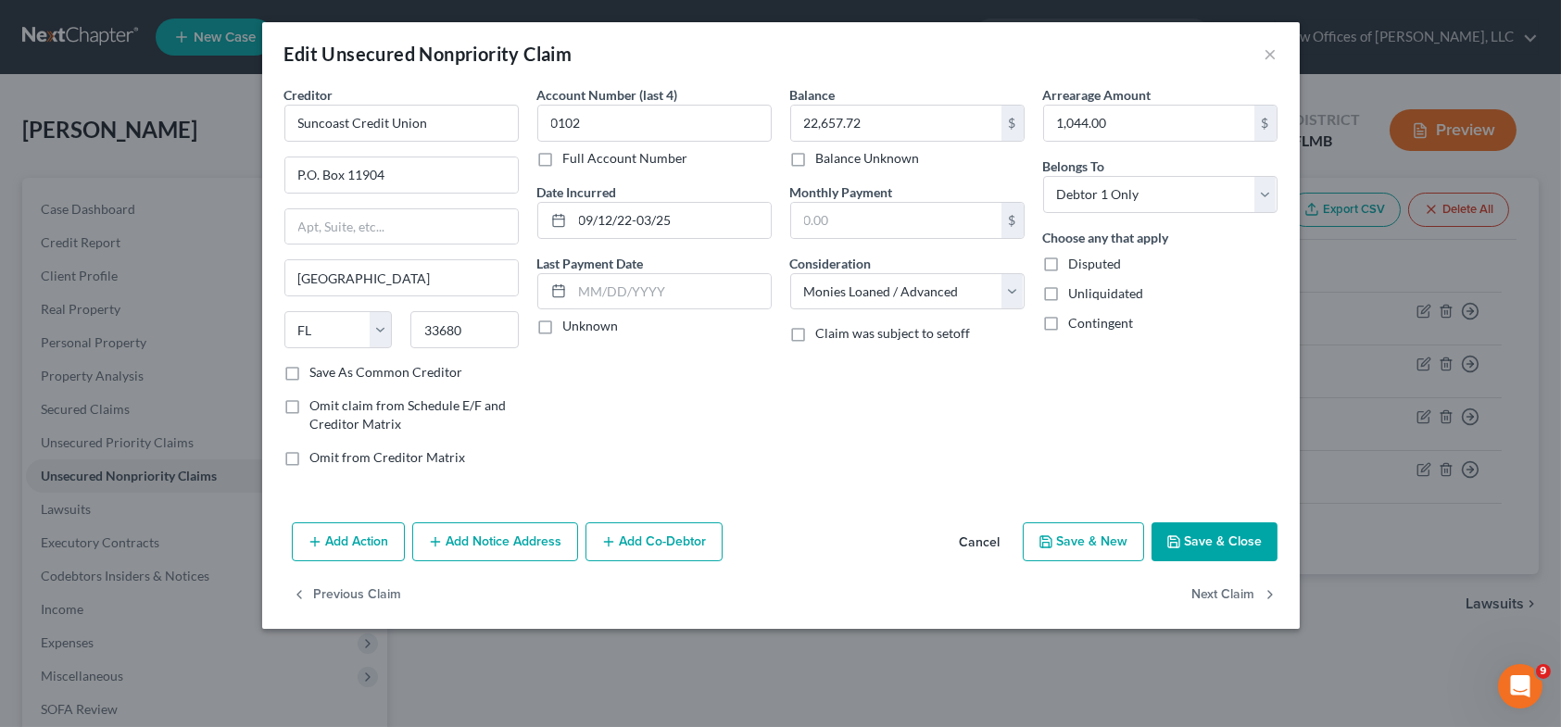
click at [1217, 543] on button "Save & Close" at bounding box center [1214, 541] width 126 height 39
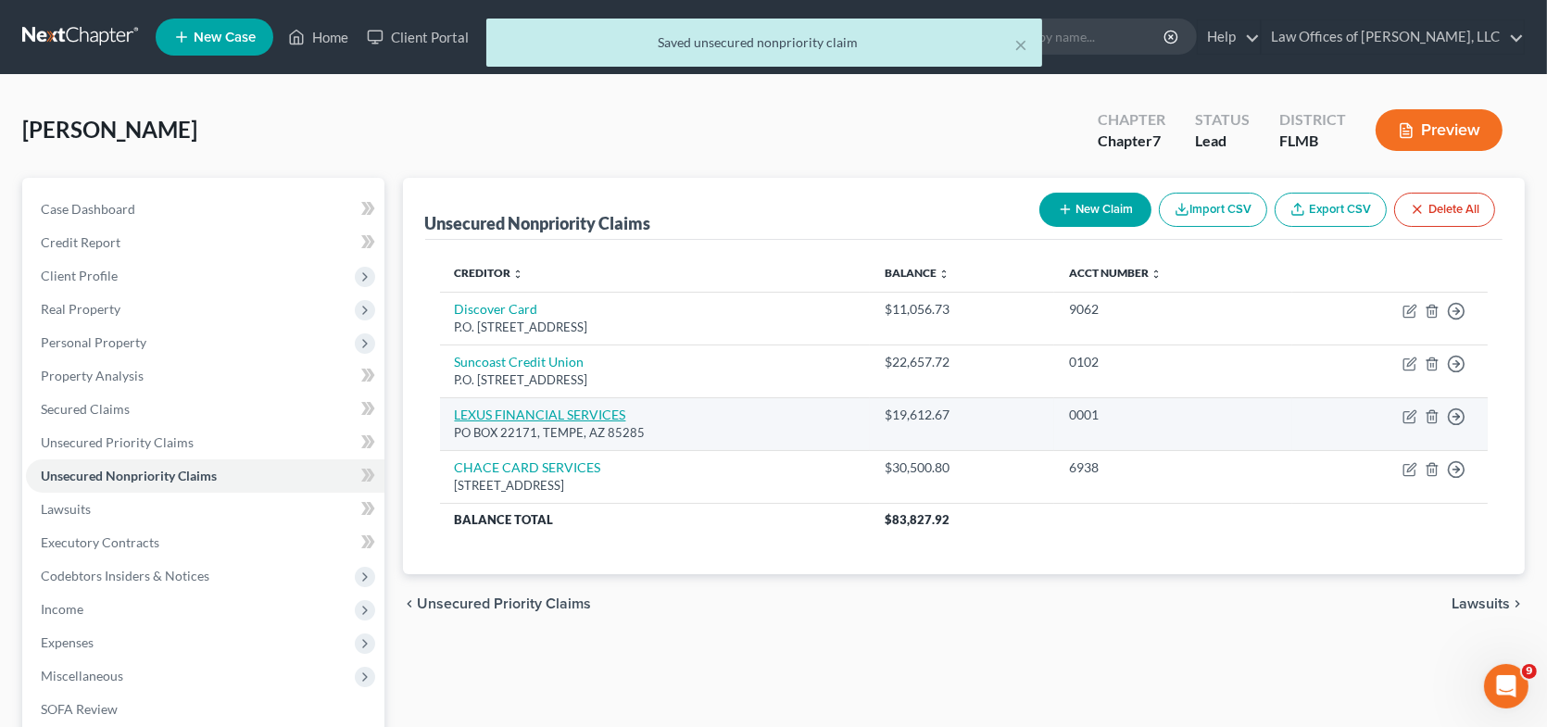
click at [595, 411] on link "LEXUS FINANCIAL SERVICES" at bounding box center [540, 415] width 171 height 16
select select "3"
select select "0"
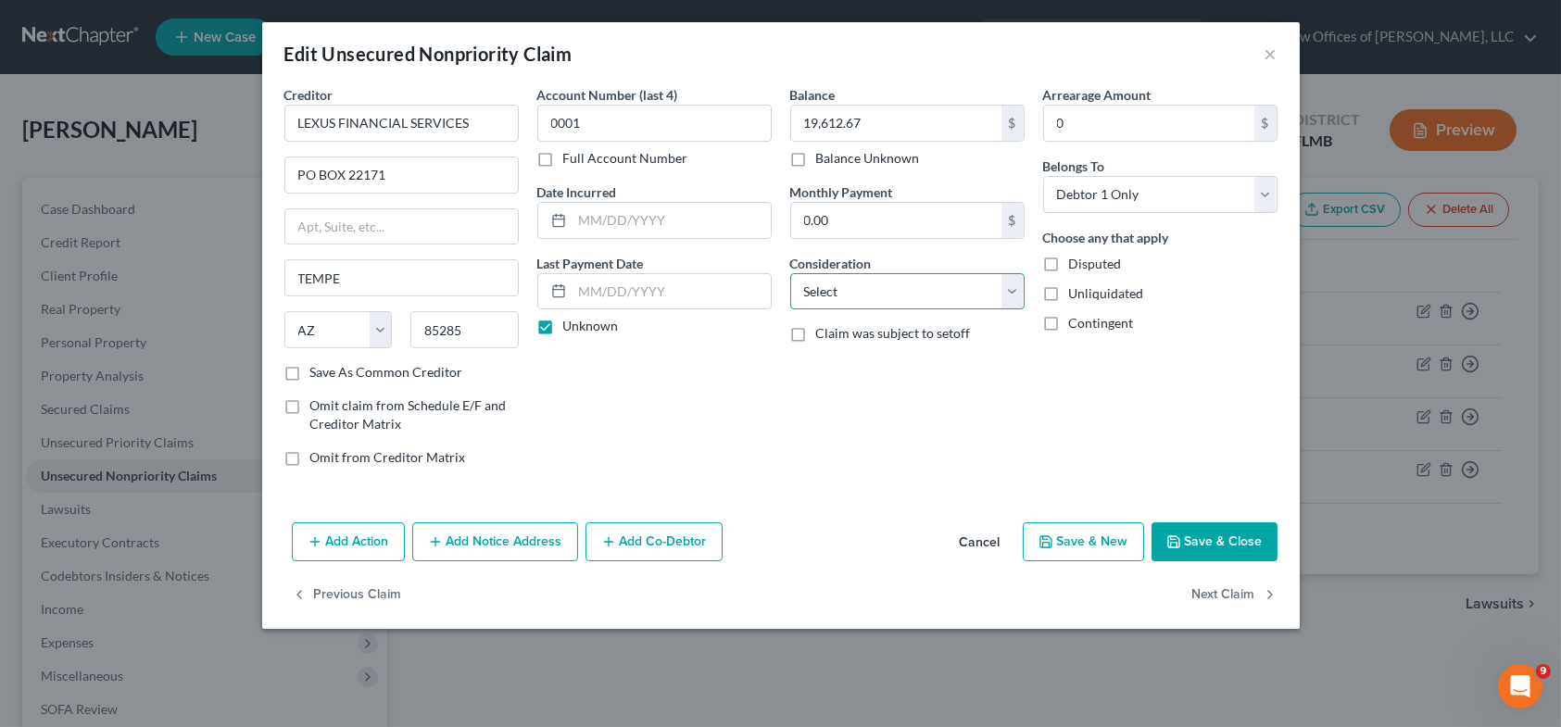
click at [1011, 290] on select "Select Cable / Satellite Services Collection Agency Credit Card Debt Debt Couns…" at bounding box center [907, 291] width 234 height 37
select select "10"
click at [790, 273] on select "Select Cable / Satellite Services Collection Agency Credit Card Debt Debt Couns…" at bounding box center [907, 291] width 234 height 37
click at [1211, 534] on button "Save & Close" at bounding box center [1214, 541] width 126 height 39
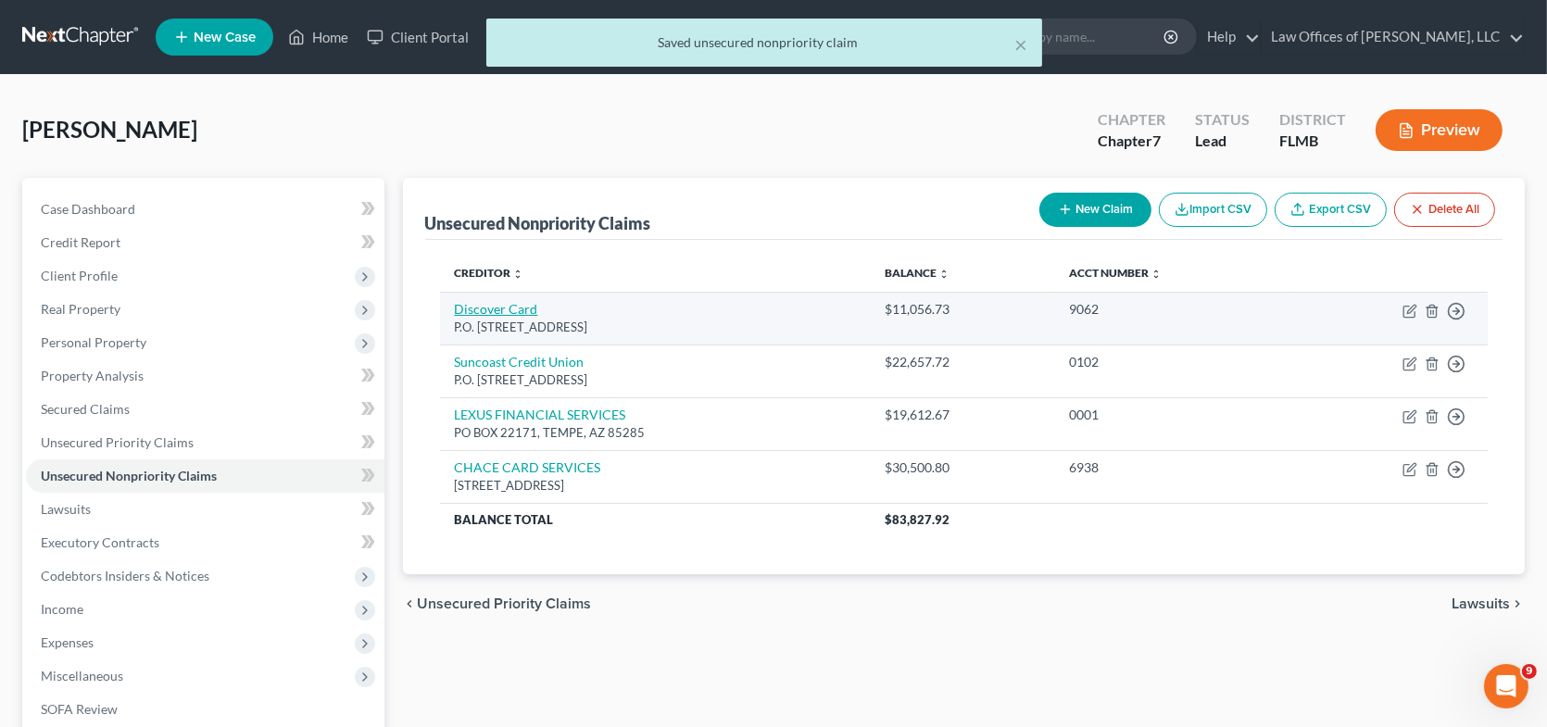
click at [516, 307] on link "Discover Card" at bounding box center [496, 309] width 83 height 16
select select "46"
select select "2"
select select "0"
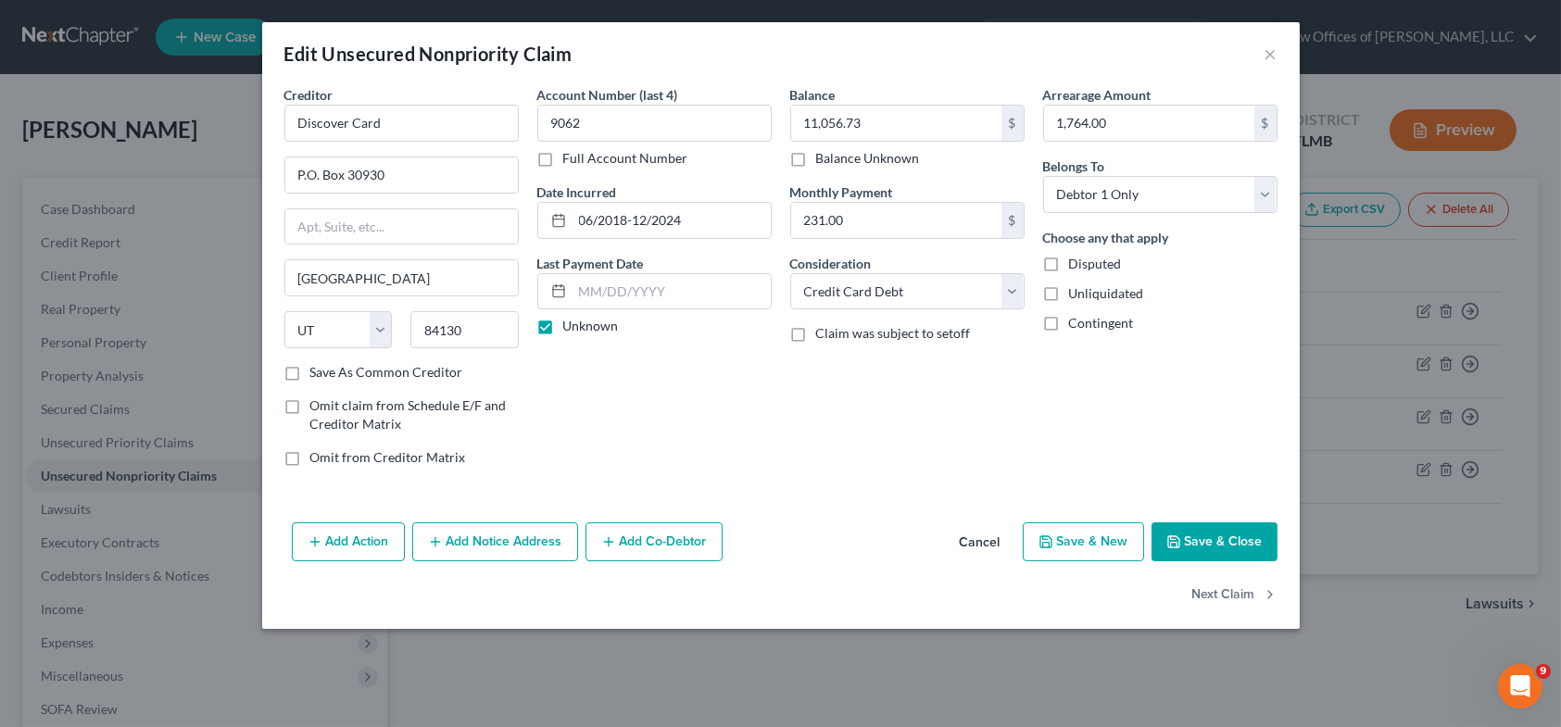
click at [1214, 543] on button "Save & Close" at bounding box center [1214, 541] width 126 height 39
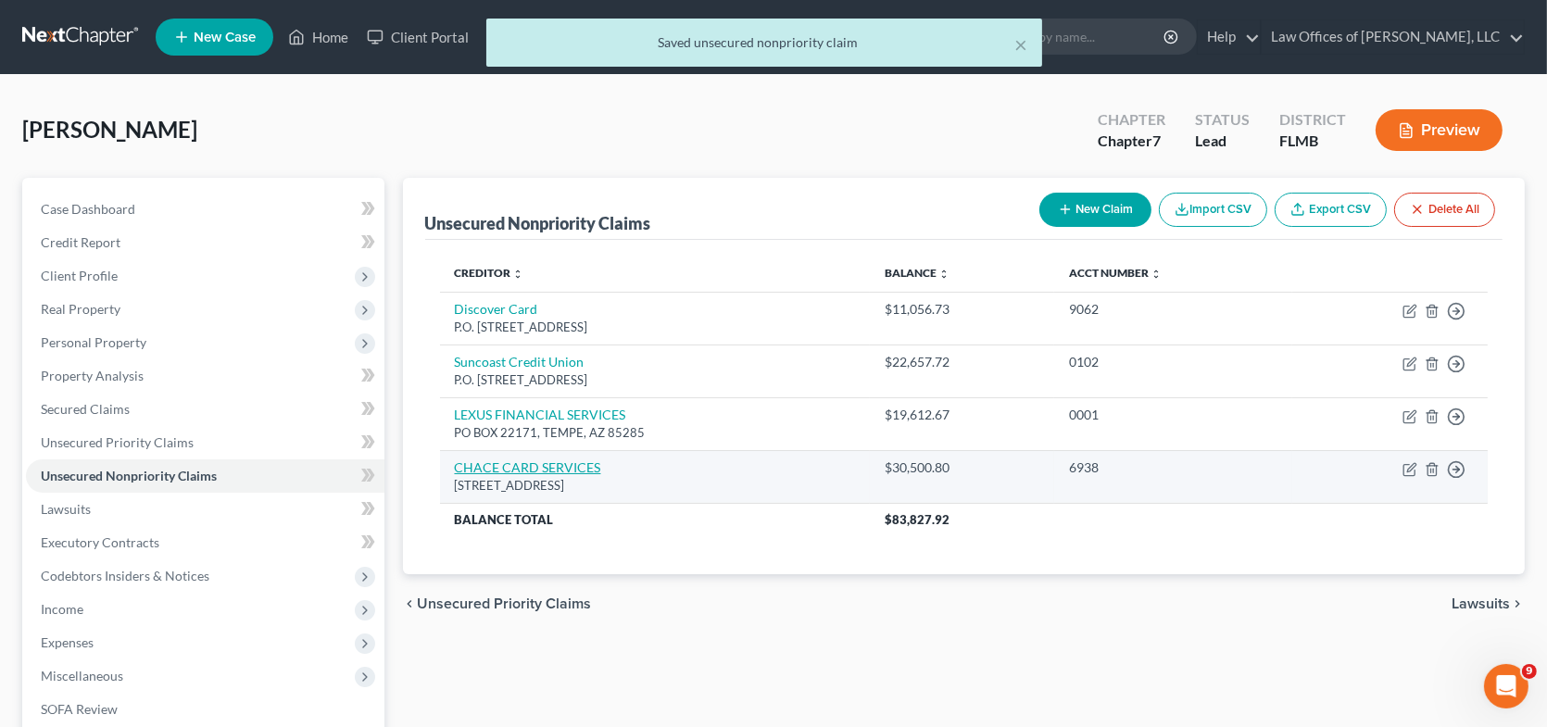
click at [562, 465] on link "CHACE CARD SERVICES" at bounding box center [528, 467] width 146 height 16
select select "7"
select select "10"
select select "0"
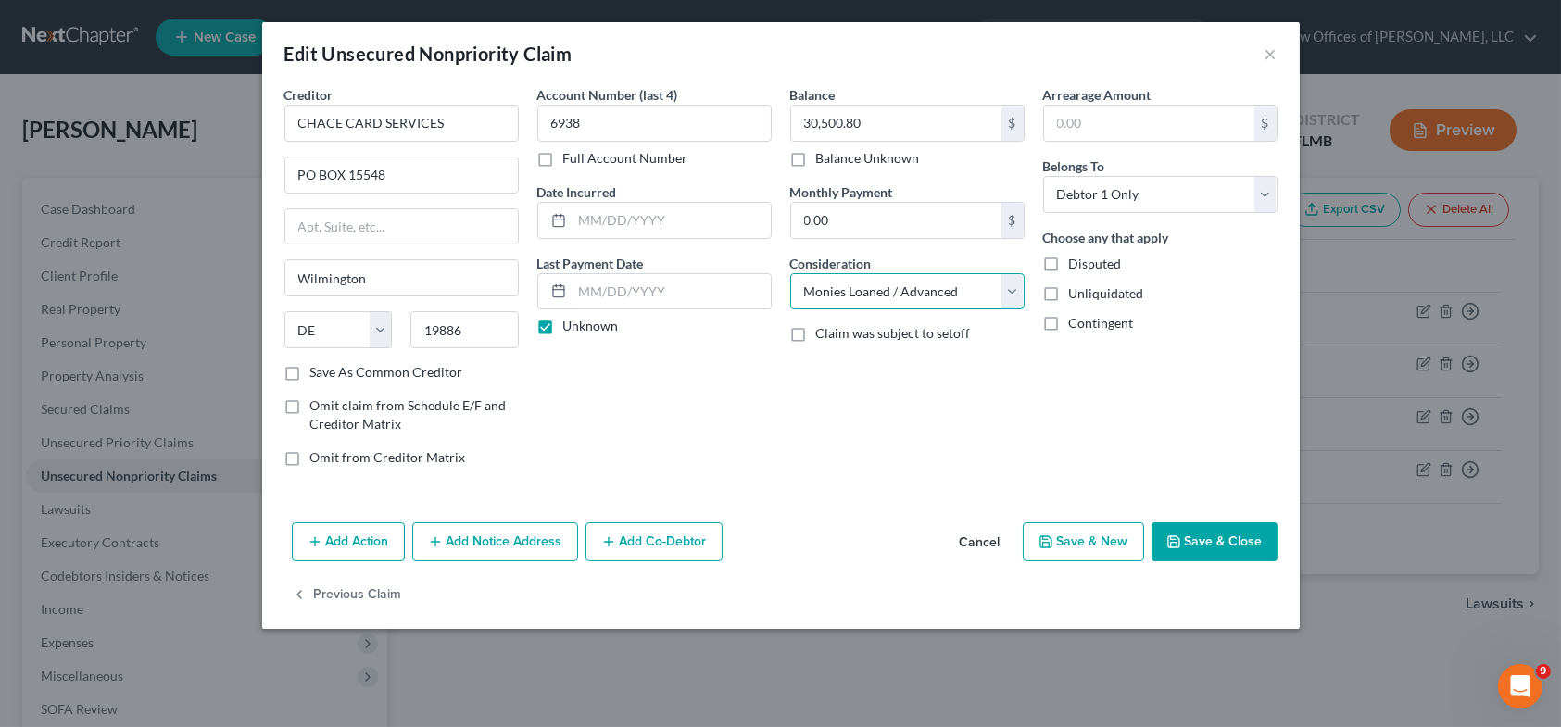
click at [1015, 293] on select "Select Cable / Satellite Services Collection Agency Credit Card Debt Debt Couns…" at bounding box center [907, 291] width 234 height 37
select select "2"
click at [790, 273] on select "Select Cable / Satellite Services Collection Agency Credit Card Debt Debt Couns…" at bounding box center [907, 291] width 234 height 37
click at [1207, 546] on button "Save & Close" at bounding box center [1214, 541] width 126 height 39
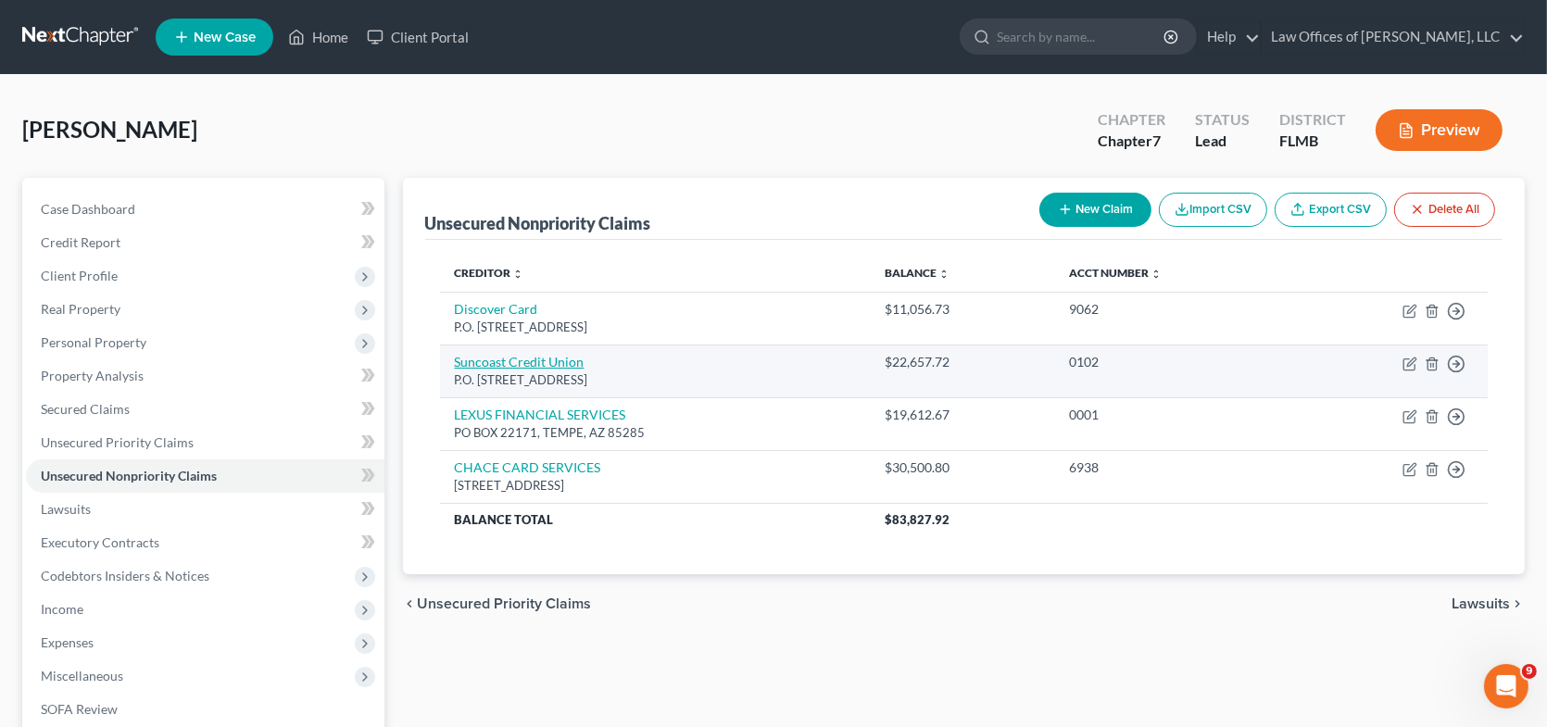
click at [541, 364] on link "Suncoast Credit Union" at bounding box center [520, 362] width 130 height 16
select select "9"
select select "10"
select select "0"
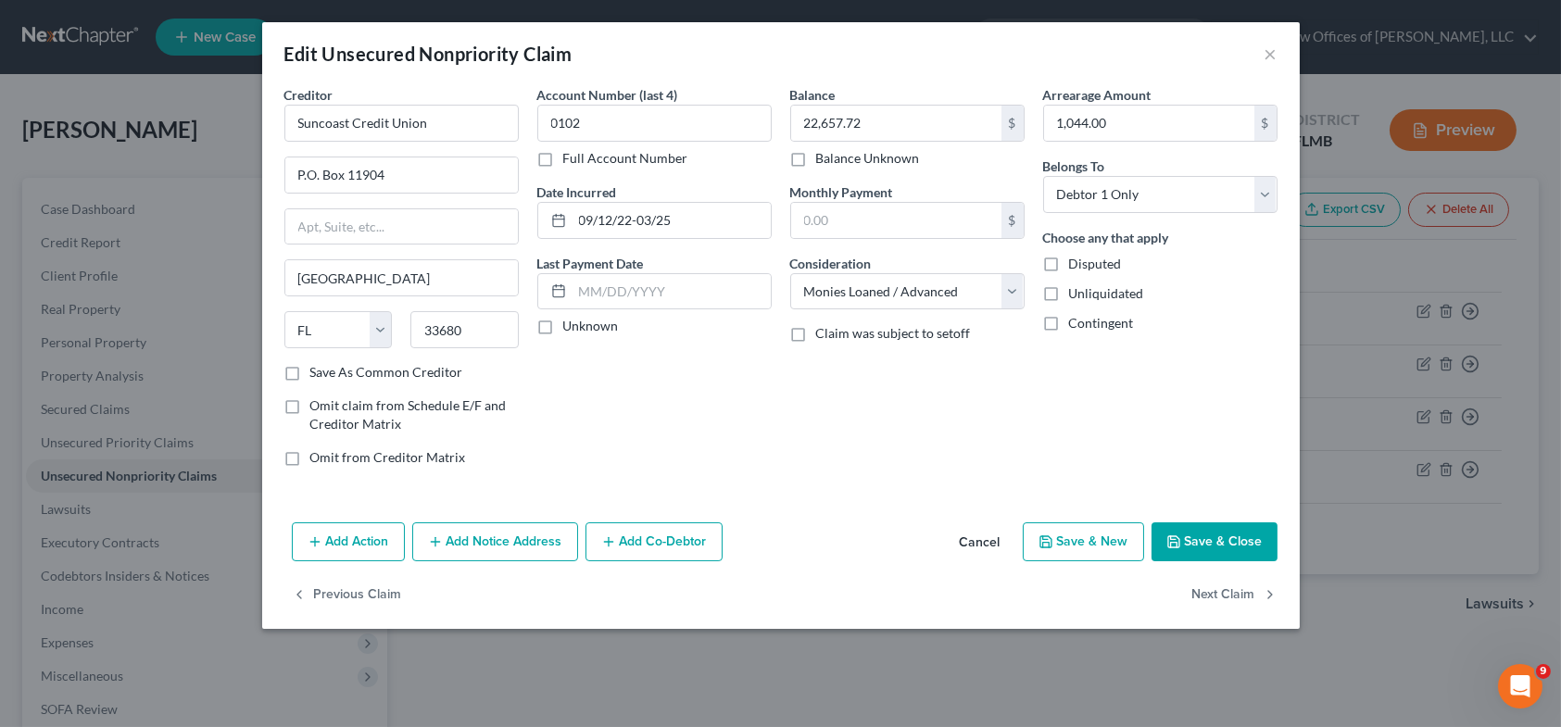
click at [1089, 551] on button "Save & New" at bounding box center [1083, 541] width 121 height 39
select select "0"
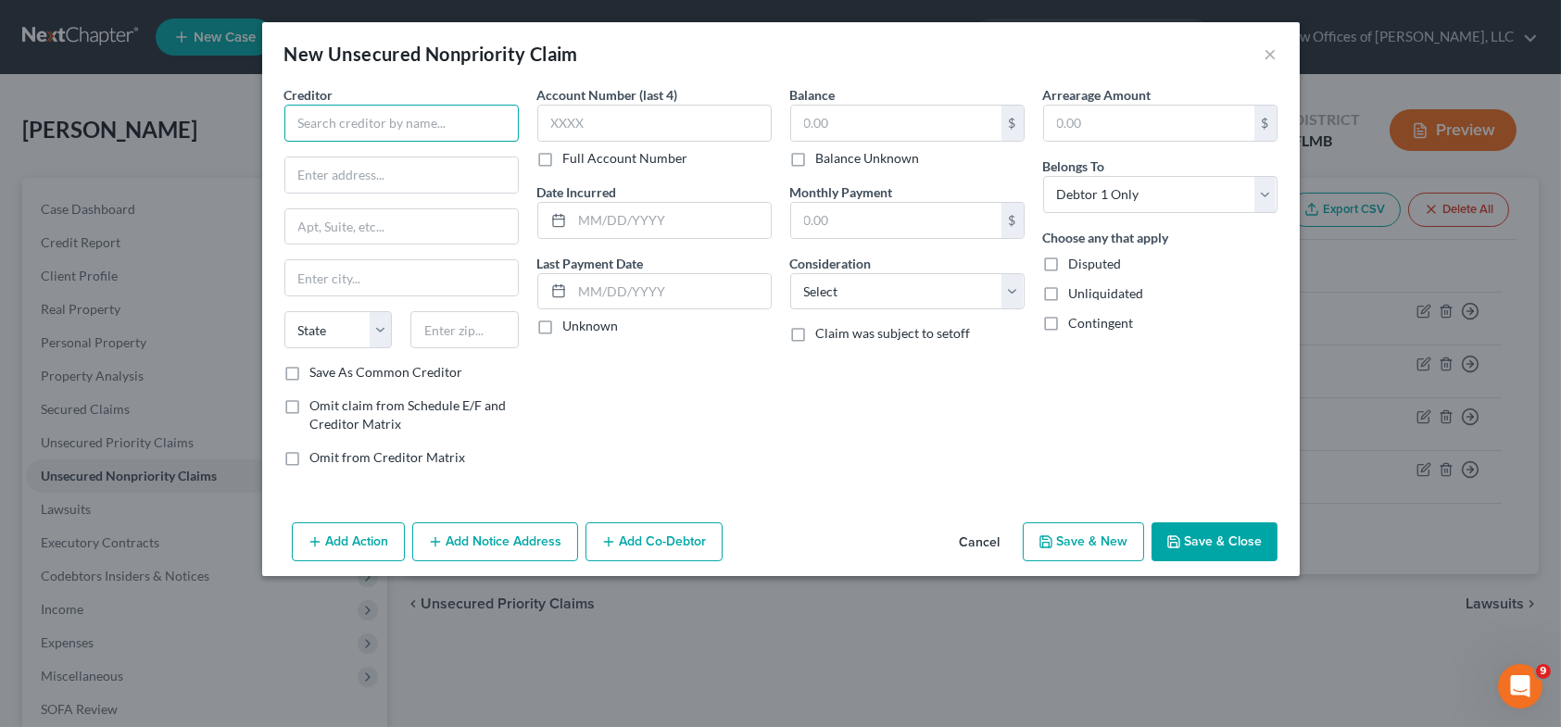
click at [396, 122] on input "text" at bounding box center [401, 123] width 234 height 37
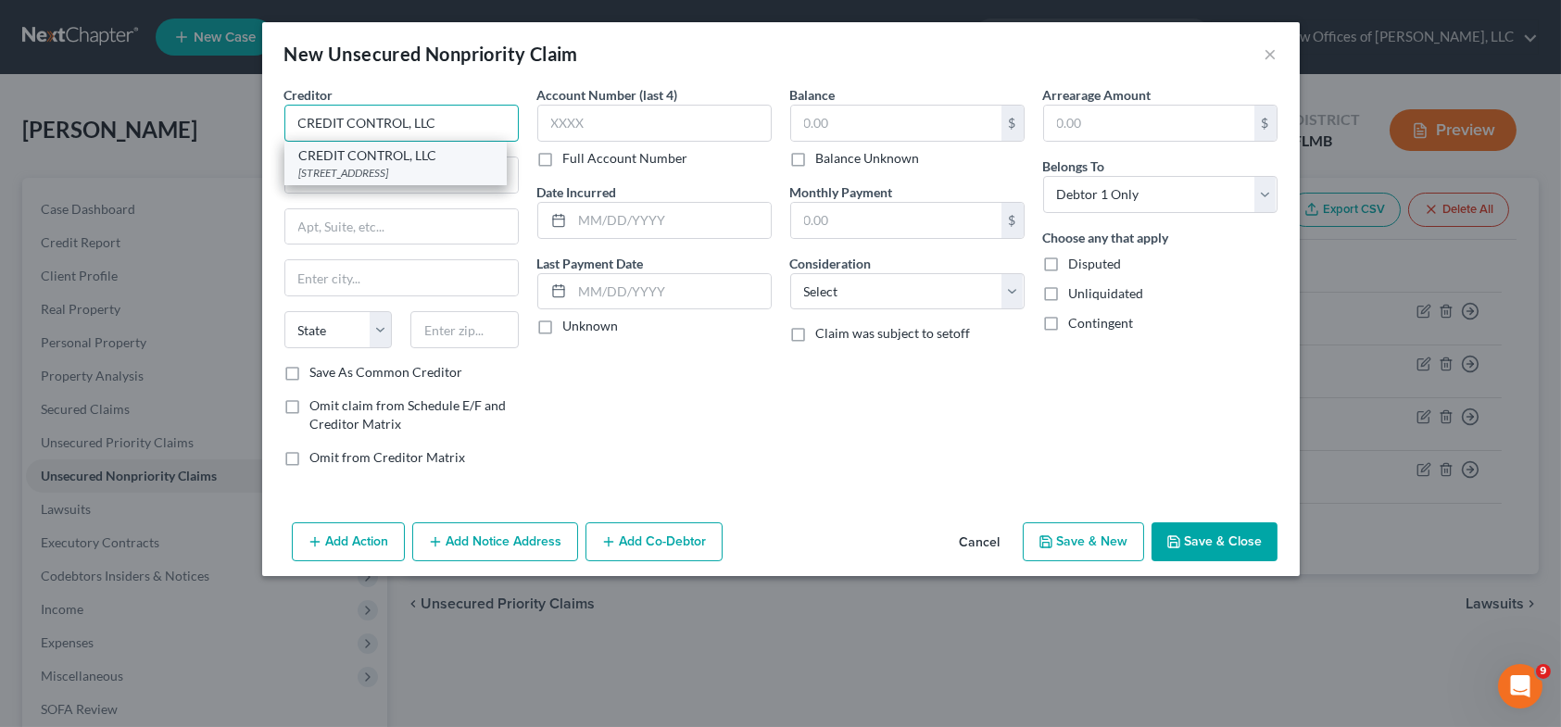
type input "CREDIT CONTROL, LLC"
click at [383, 174] on div "[STREET_ADDRESS]" at bounding box center [395, 173] width 193 height 16
type input "3300 RIDER TRAIL S."
type input "Earth City"
select select "26"
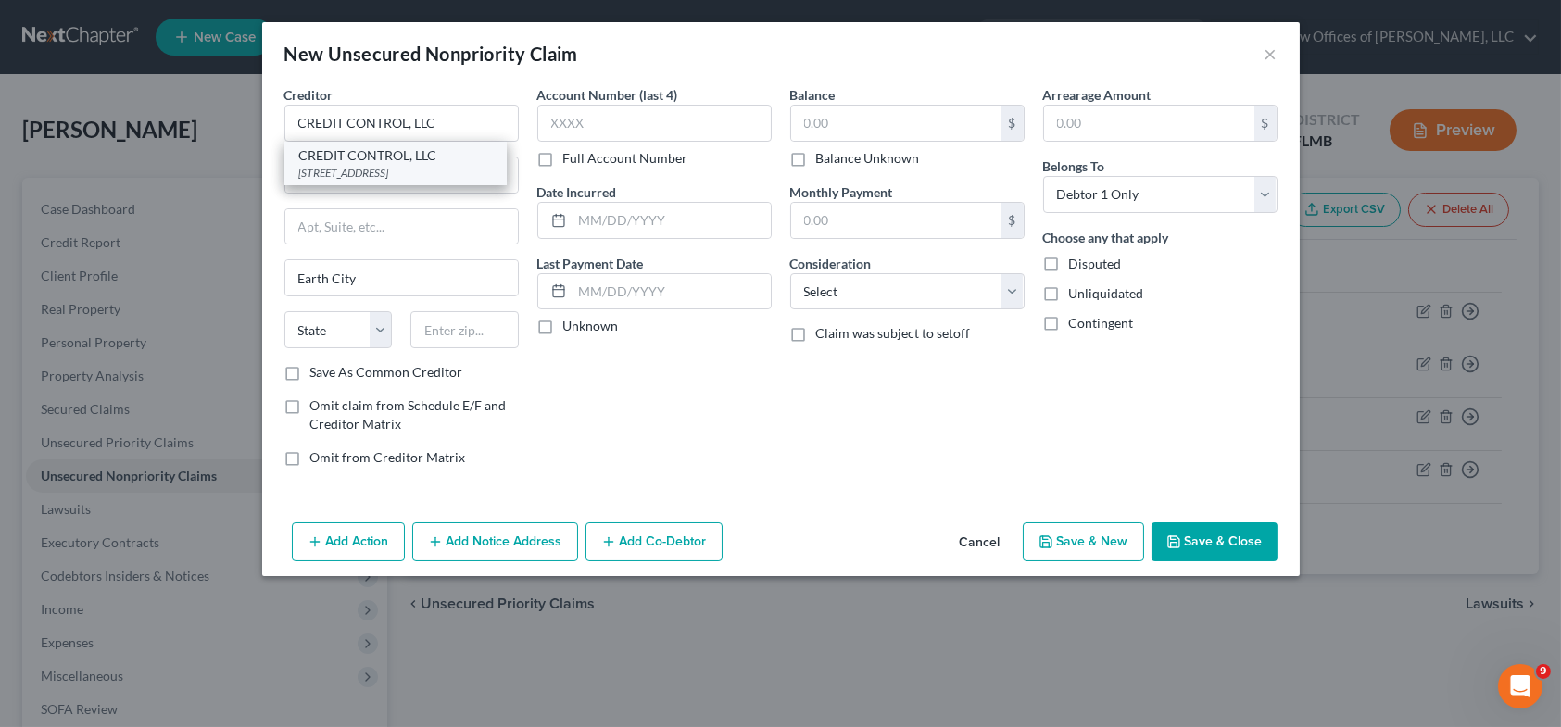
type input "63045"
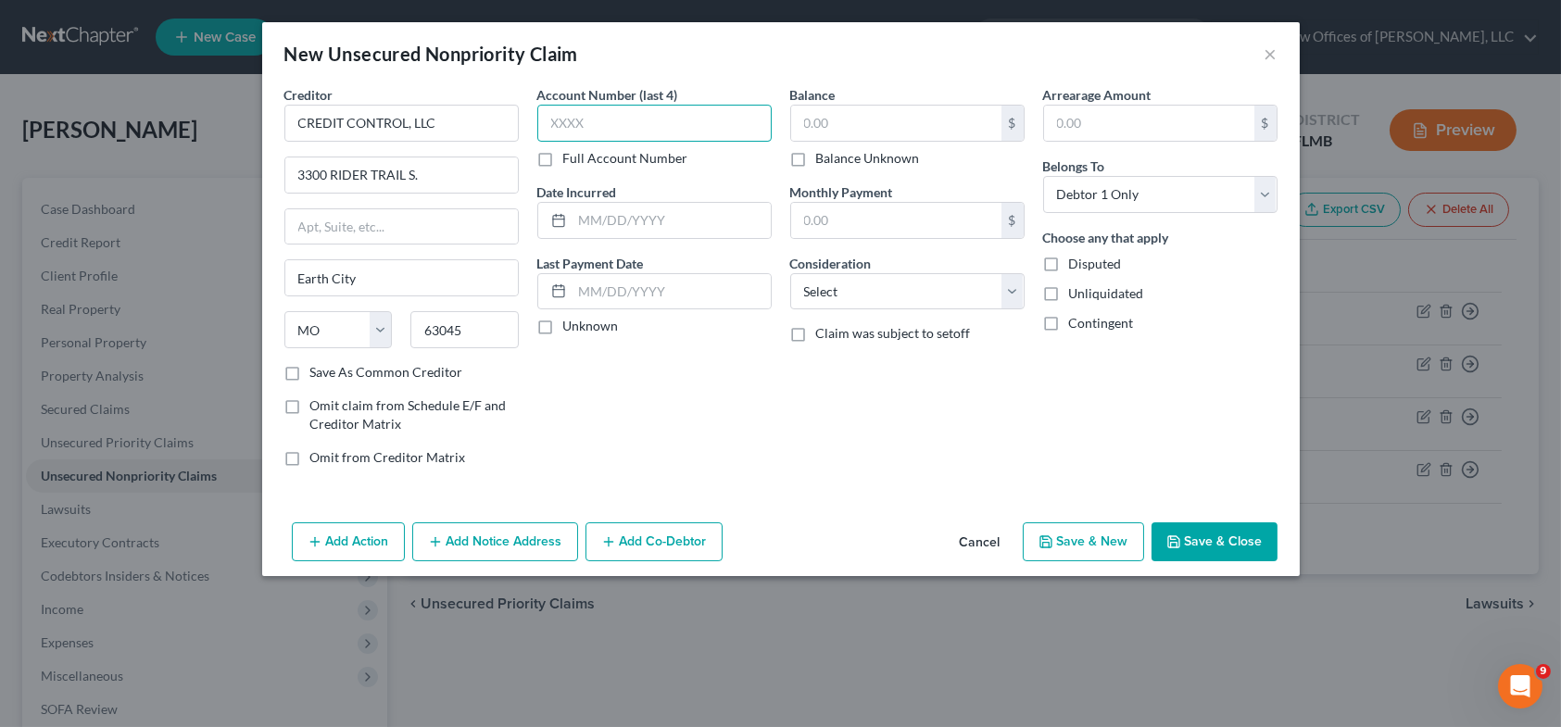
click at [583, 116] on input "text" at bounding box center [654, 123] width 234 height 37
type input "3265"
click at [1011, 294] on select "Select Cable / Satellite Services Collection Agency Credit Card Debt Debt Couns…" at bounding box center [907, 291] width 234 height 37
select select "1"
click at [790, 273] on select "Select Cable / Satellite Services Collection Agency Credit Card Debt Debt Couns…" at bounding box center [907, 291] width 234 height 37
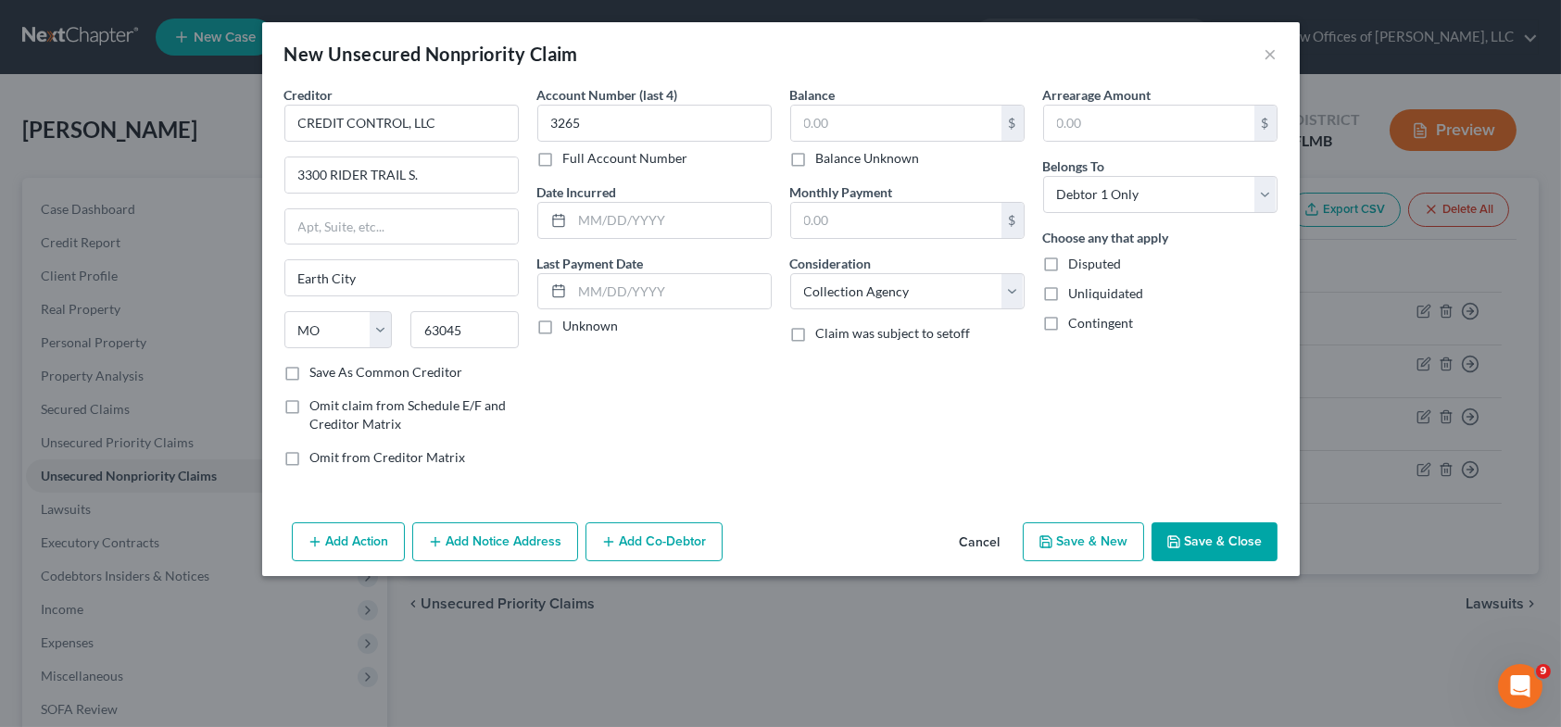
click at [1087, 545] on button "Save & New" at bounding box center [1083, 541] width 121 height 39
select select "0"
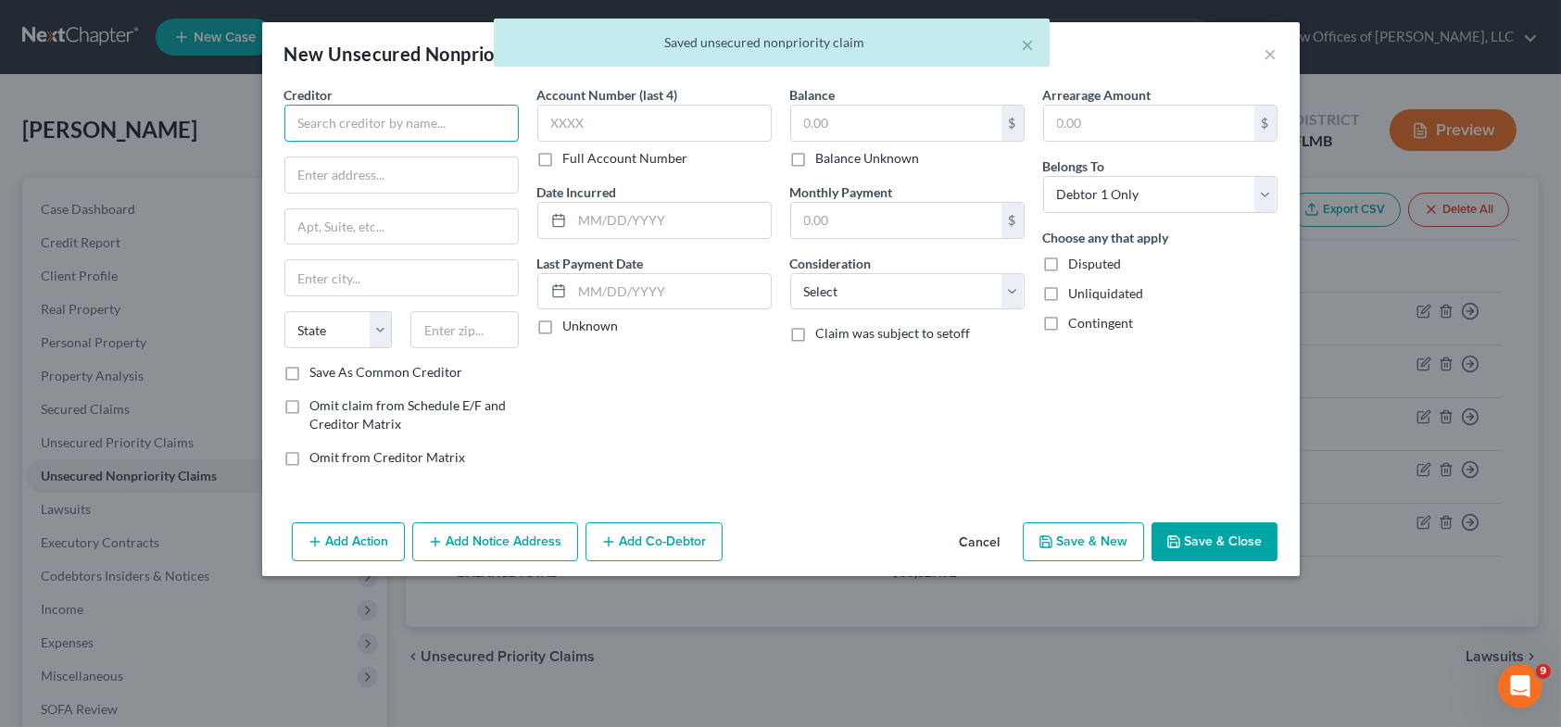
click at [424, 119] on input "text" at bounding box center [401, 123] width 234 height 37
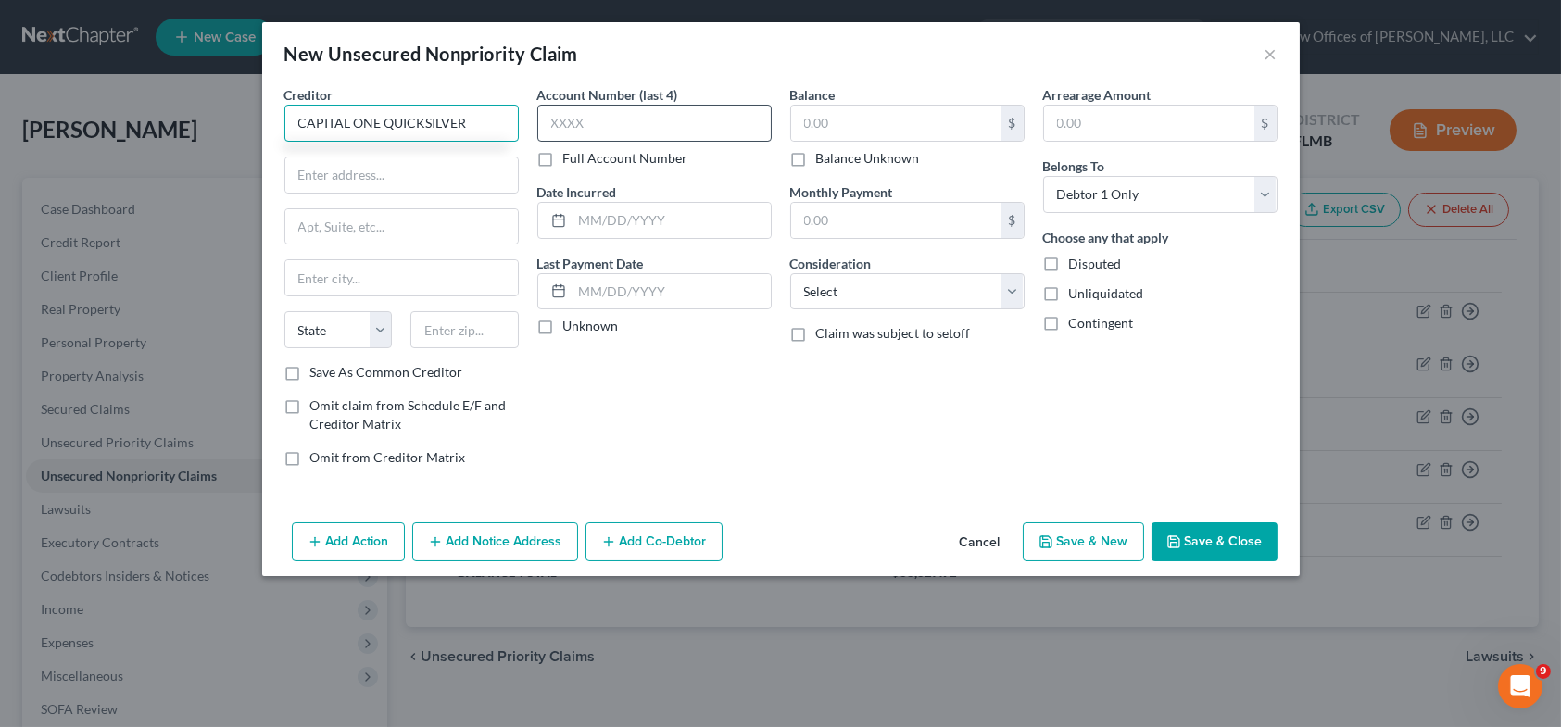
type input "CAPITAL ONE QUICKSILVER"
click at [589, 124] on input "text" at bounding box center [654, 123] width 234 height 37
type input "0762"
click at [860, 127] on input "text" at bounding box center [896, 123] width 210 height 35
type input "626.07"
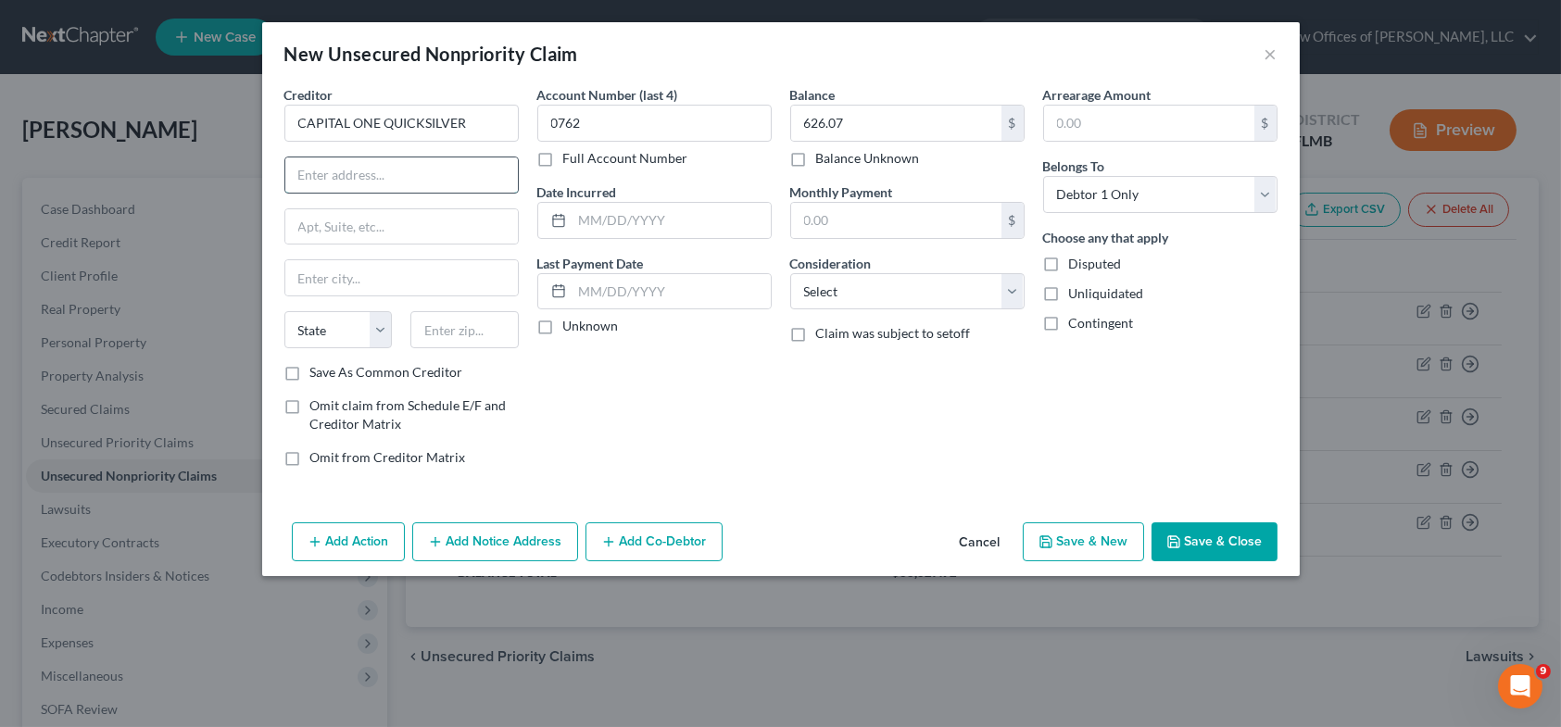
click at [339, 176] on input "text" at bounding box center [401, 174] width 232 height 35
type input "PO BOX 60519"
click at [336, 275] on input "text" at bounding box center [401, 277] width 232 height 35
type input "CITY OF INDUSTRY"
click at [358, 333] on select "State [US_STATE] AK AR AZ CA CO CT DE DC [GEOGRAPHIC_DATA] [GEOGRAPHIC_DATA] GU…" at bounding box center [338, 329] width 108 height 37
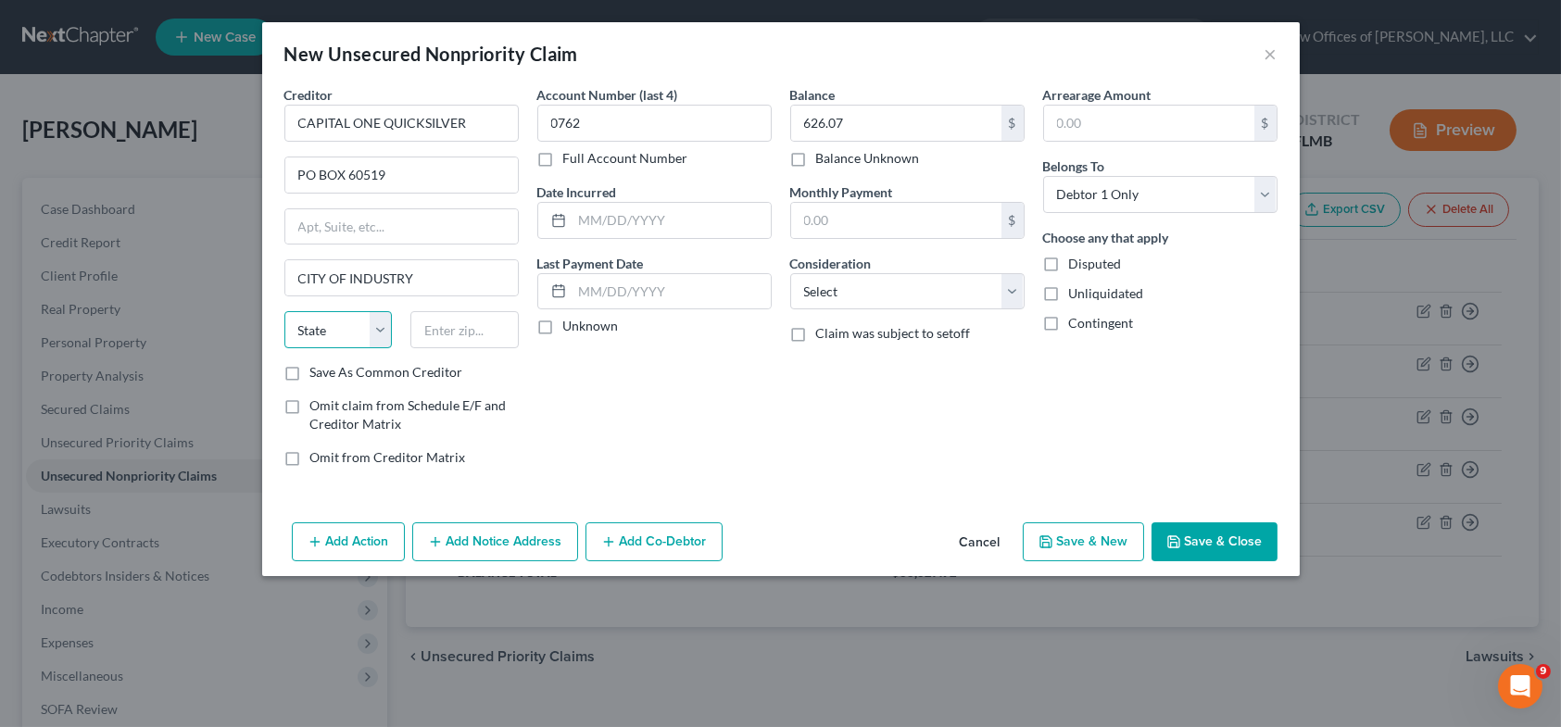
select select "4"
click at [284, 311] on select "State [US_STATE] AK AR AZ CA CO CT DE DC [GEOGRAPHIC_DATA] [GEOGRAPHIC_DATA] GU…" at bounding box center [338, 329] width 108 height 37
click at [466, 326] on input "text" at bounding box center [464, 329] width 108 height 37
type input "91716"
click at [1011, 288] on select "Select Cable / Satellite Services Collection Agency Credit Card Debt Debt Couns…" at bounding box center [907, 291] width 234 height 37
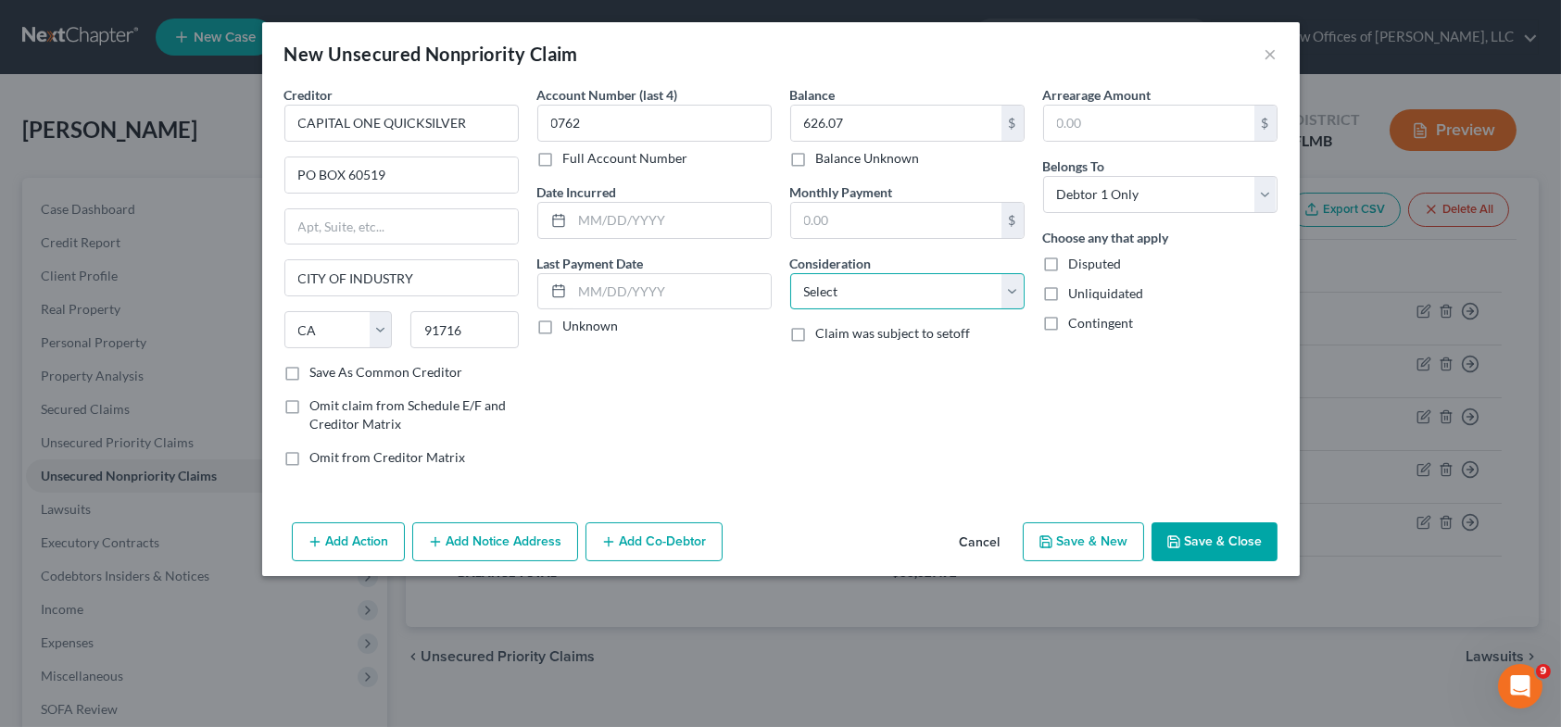
type input "City Of Industry"
select select "2"
click at [790, 273] on select "Select Cable / Satellite Services Collection Agency Credit Card Debt Debt Couns…" at bounding box center [907, 291] width 234 height 37
click at [1077, 546] on button "Save & New" at bounding box center [1083, 541] width 121 height 39
select select "0"
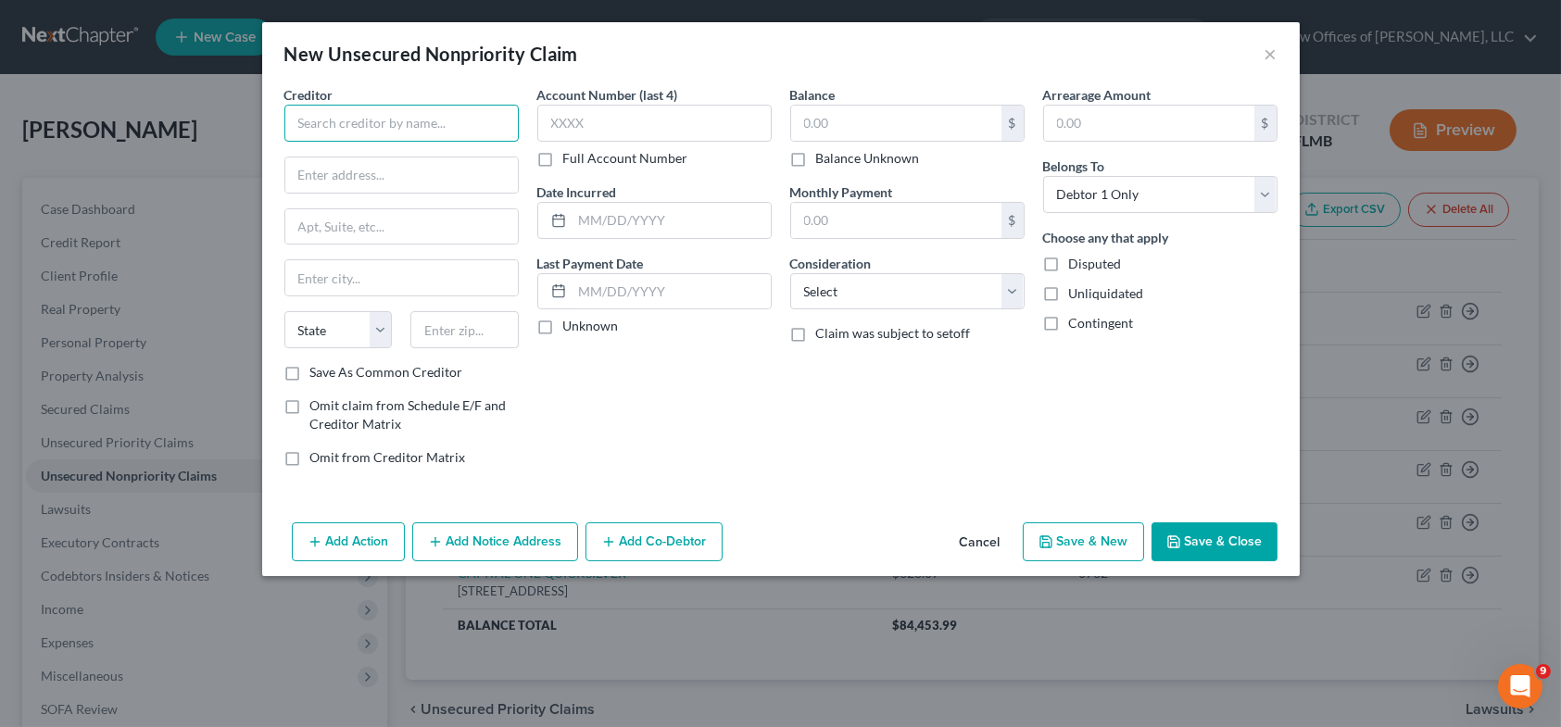
click at [425, 109] on input "text" at bounding box center [401, 123] width 234 height 37
type input "RADIUS GLOBAL SOLUTIONS LLC"
click at [577, 129] on input "text" at bounding box center [654, 123] width 234 height 37
type input "0762"
click at [1005, 294] on select "Select Cable / Satellite Services Collection Agency Credit Card Debt Debt Couns…" at bounding box center [907, 291] width 234 height 37
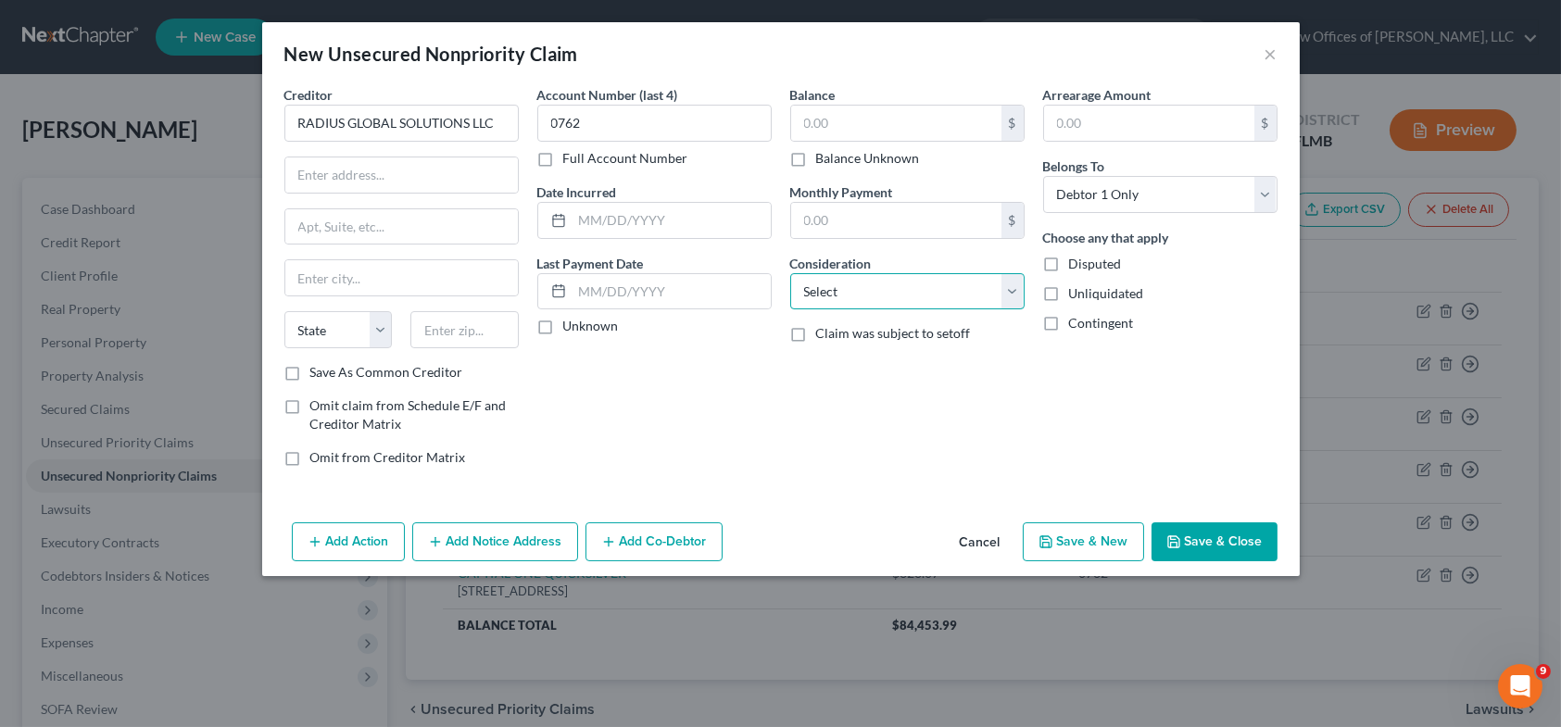
select select "1"
click at [790, 273] on select "Select Cable / Satellite Services Collection Agency Credit Card Debt Debt Couns…" at bounding box center [907, 291] width 234 height 37
click at [313, 173] on input "text" at bounding box center [401, 174] width 232 height 35
type input "PO BOX 390846"
click at [312, 279] on input "text" at bounding box center [401, 277] width 232 height 35
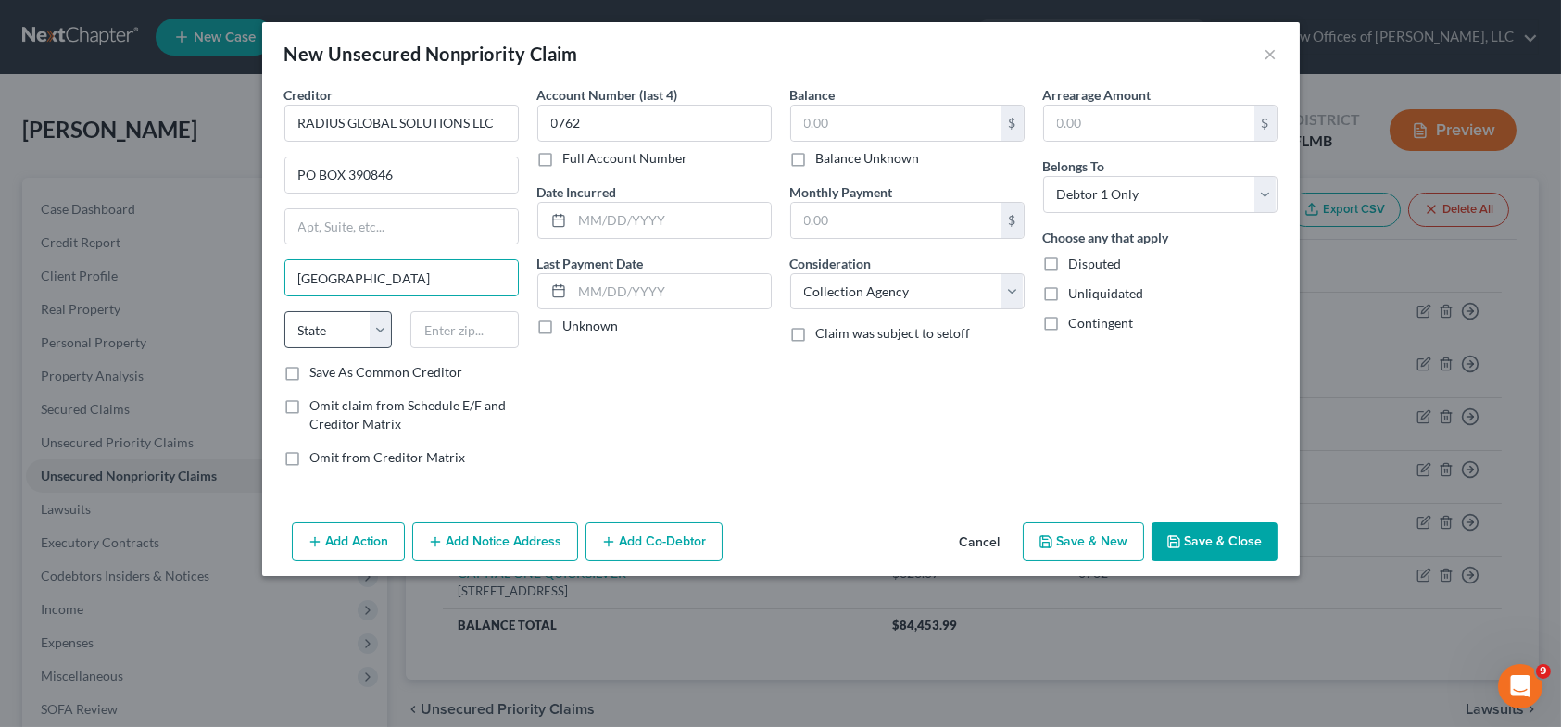
type input "[GEOGRAPHIC_DATA]"
click at [345, 333] on select "State [US_STATE] AK AR AZ CA CO CT DE DC [GEOGRAPHIC_DATA] [GEOGRAPHIC_DATA] GU…" at bounding box center [338, 329] width 108 height 37
select select "24"
click at [284, 311] on select "State [US_STATE] AK AR AZ CA CO CT DE DC [GEOGRAPHIC_DATA] [GEOGRAPHIC_DATA] GU…" at bounding box center [338, 329] width 108 height 37
click at [454, 331] on input "text" at bounding box center [464, 329] width 108 height 37
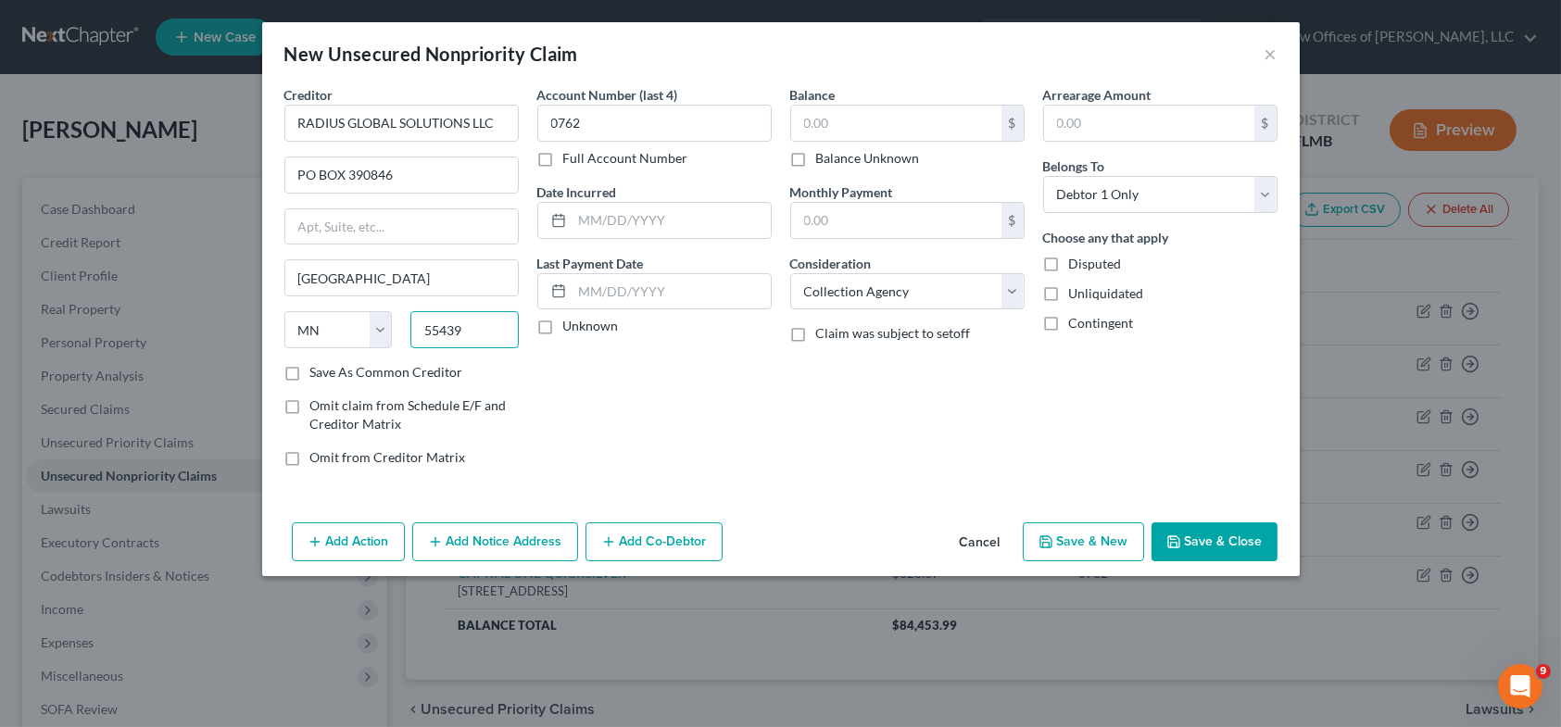
type input "55439"
click at [563, 321] on label "Unknown" at bounding box center [591, 326] width 56 height 19
click at [571, 321] on input "Unknown" at bounding box center [577, 323] width 12 height 12
checkbox input "true"
type input "[GEOGRAPHIC_DATA]"
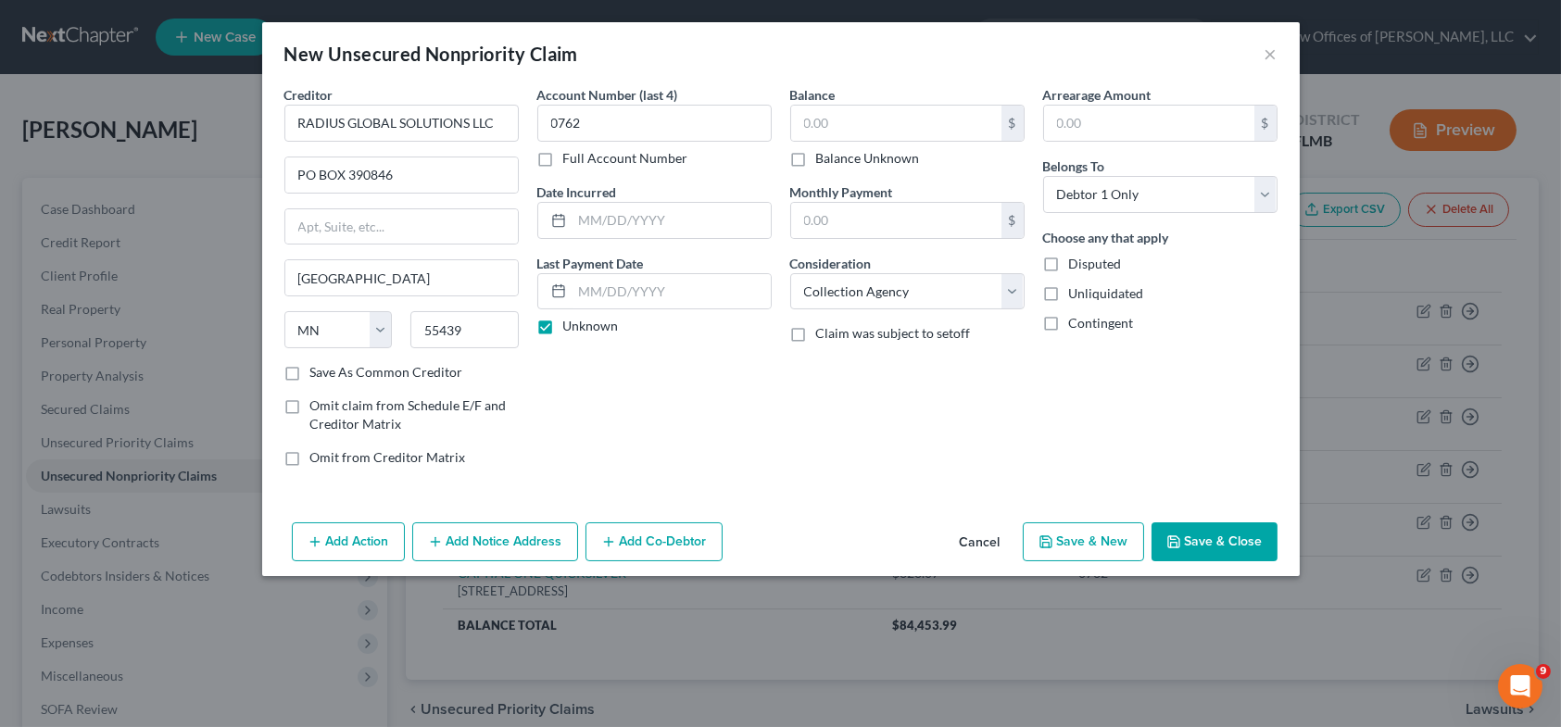
click at [1084, 542] on button "Save & New" at bounding box center [1083, 541] width 121 height 39
select select "0"
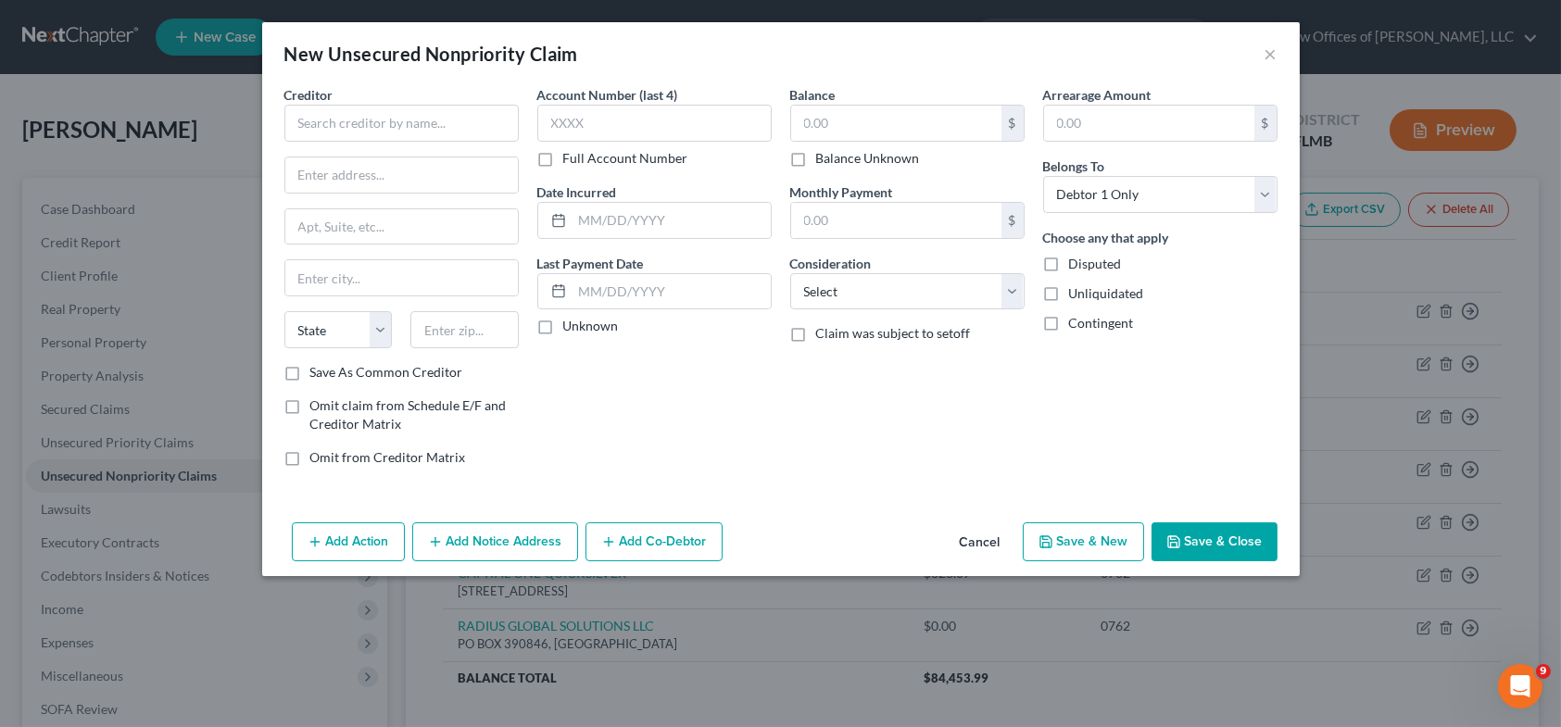
click at [1221, 538] on button "Save & Close" at bounding box center [1214, 541] width 126 height 39
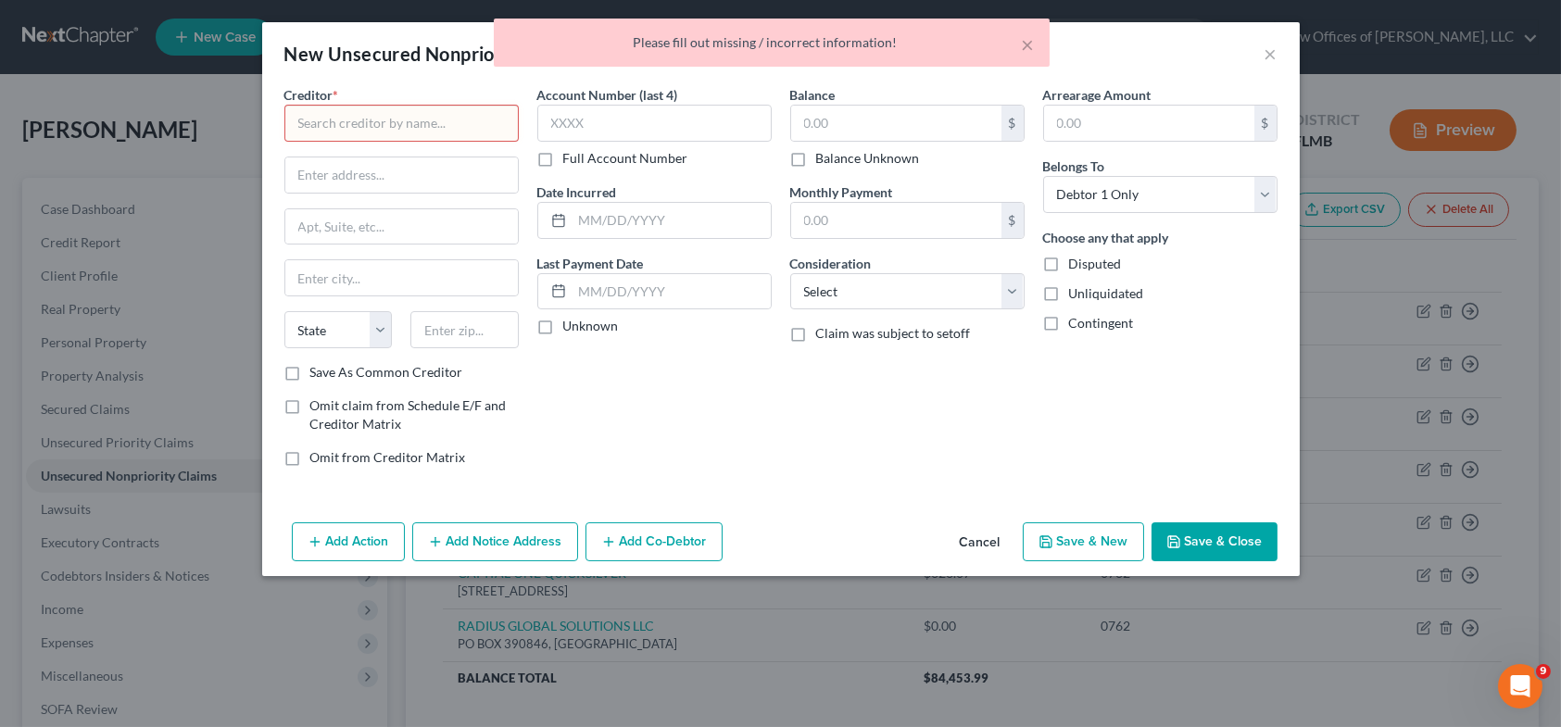
click at [1221, 538] on button "Save & Close" at bounding box center [1214, 541] width 126 height 39
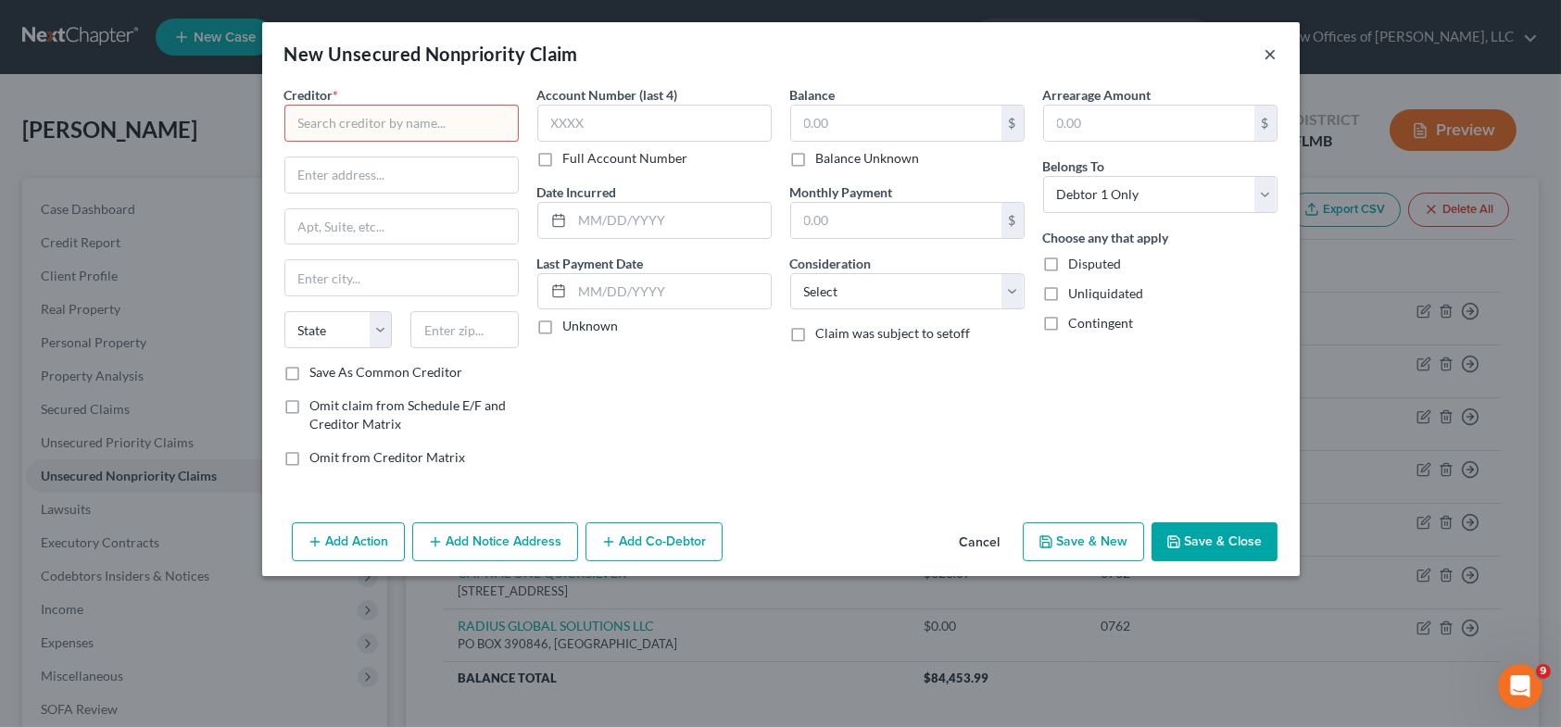
click at [1274, 56] on button "×" at bounding box center [1270, 54] width 13 height 22
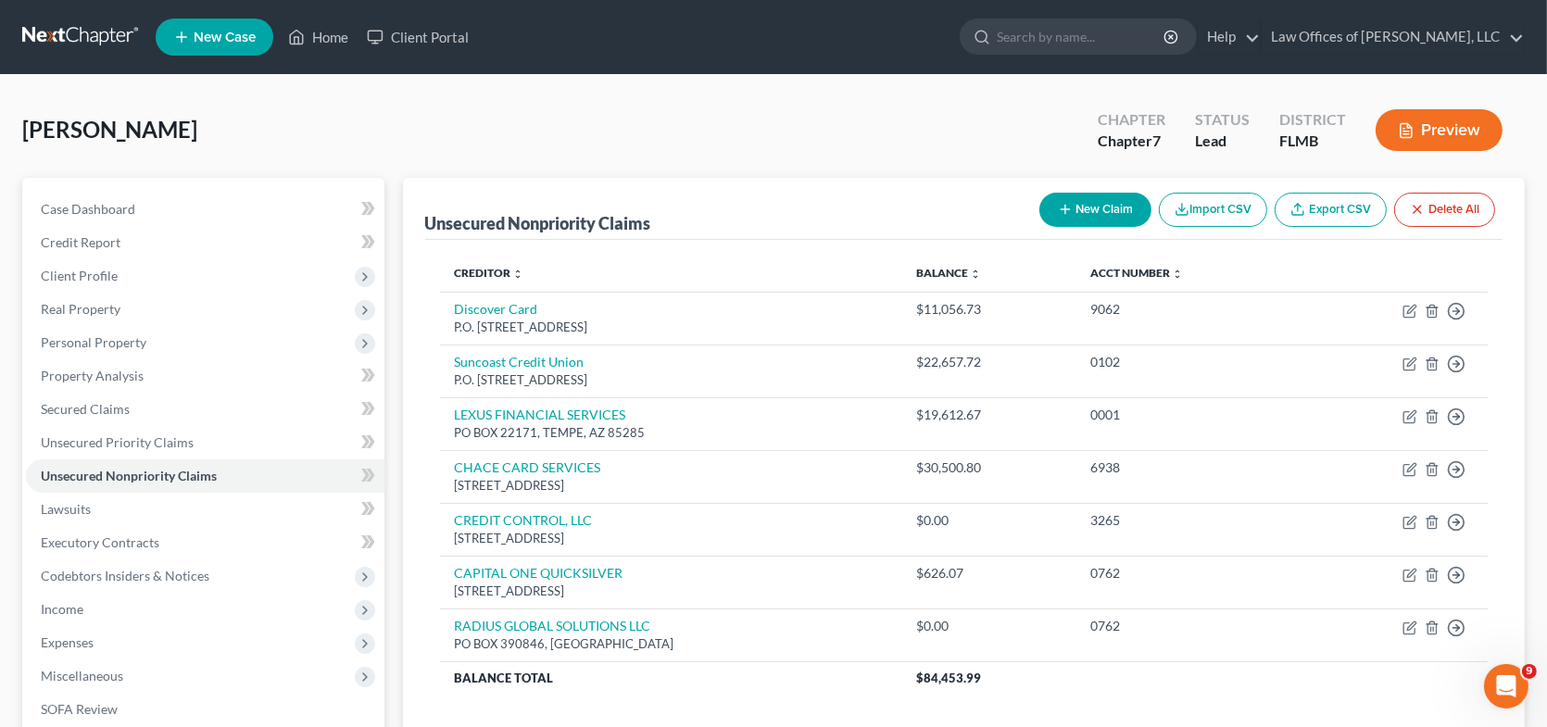
click at [1112, 207] on button "New Claim" at bounding box center [1095, 210] width 112 height 34
select select "0"
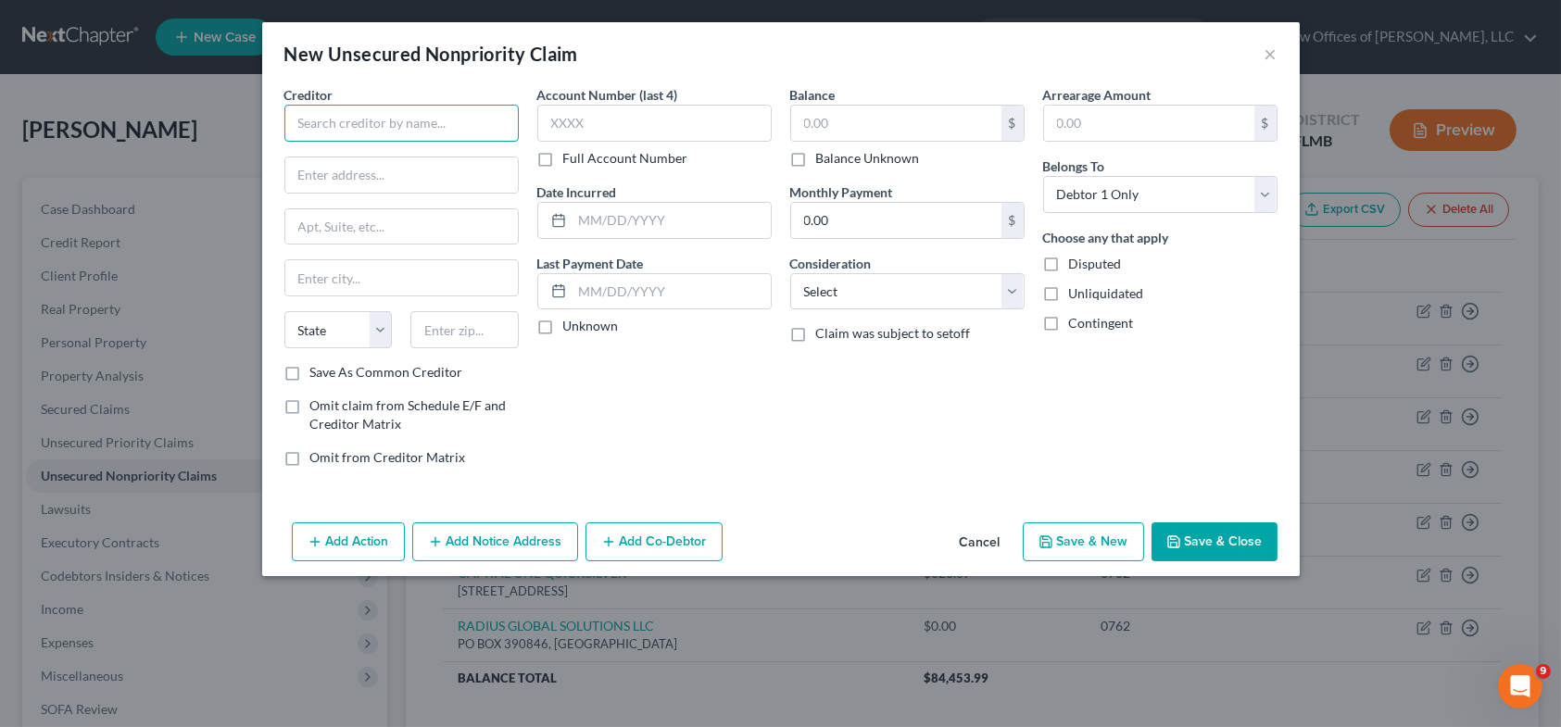
click at [377, 125] on input "text" at bounding box center [401, 123] width 234 height 37
type input "MACYS CREDIT CARD"
click at [557, 124] on input "text" at bounding box center [654, 123] width 234 height 37
type input "3341"
click at [846, 117] on input "text" at bounding box center [896, 123] width 210 height 35
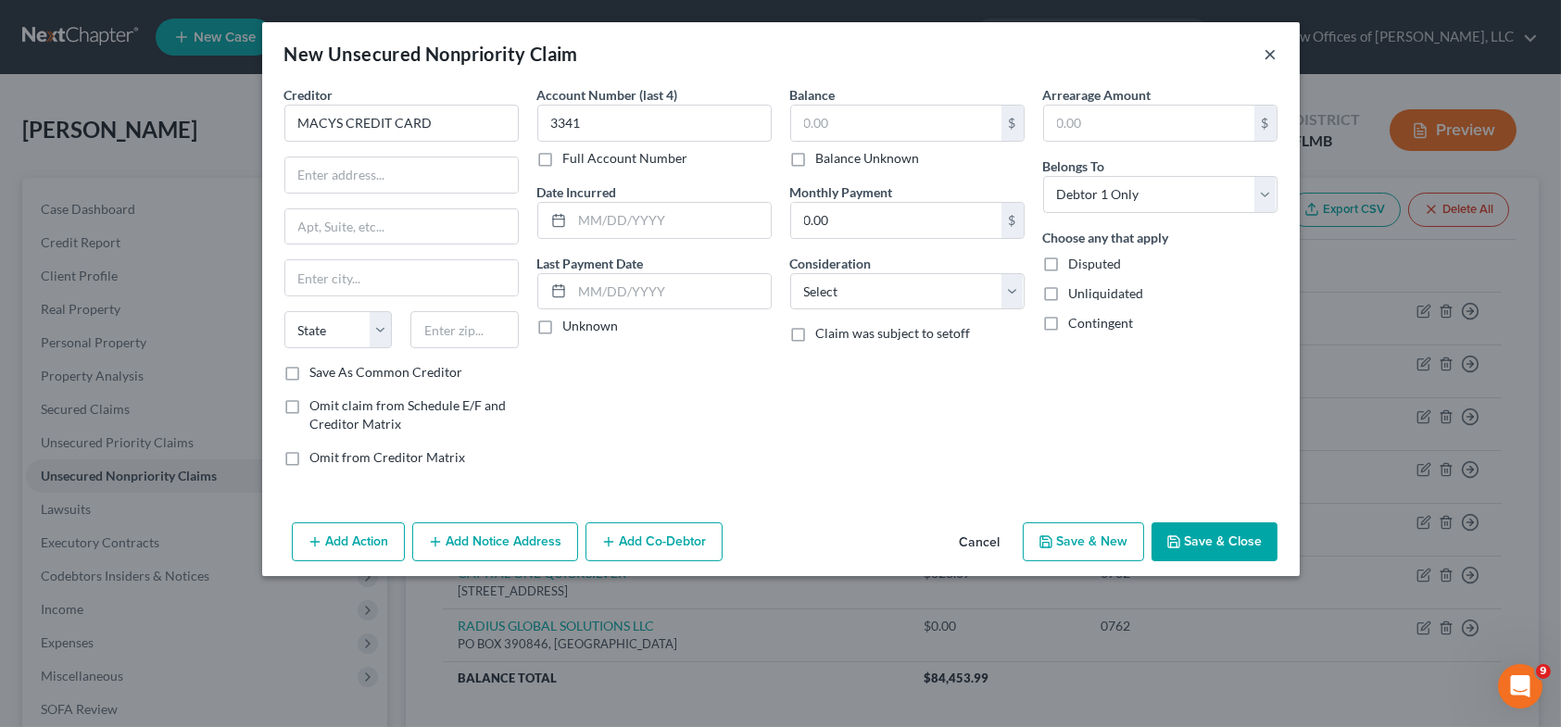
click at [1273, 53] on button "×" at bounding box center [1270, 54] width 13 height 22
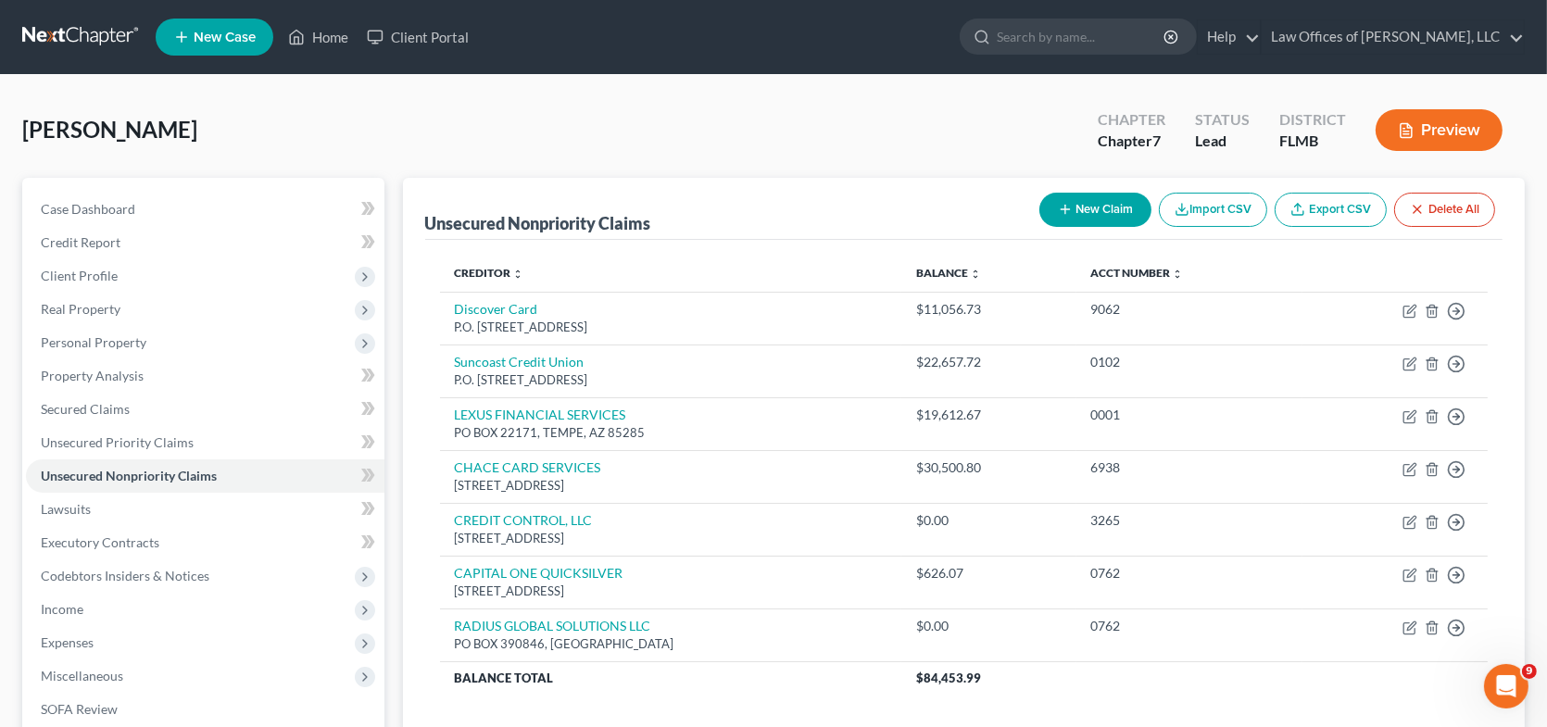
click at [1099, 202] on button "New Claim" at bounding box center [1095, 210] width 112 height 34
select select "0"
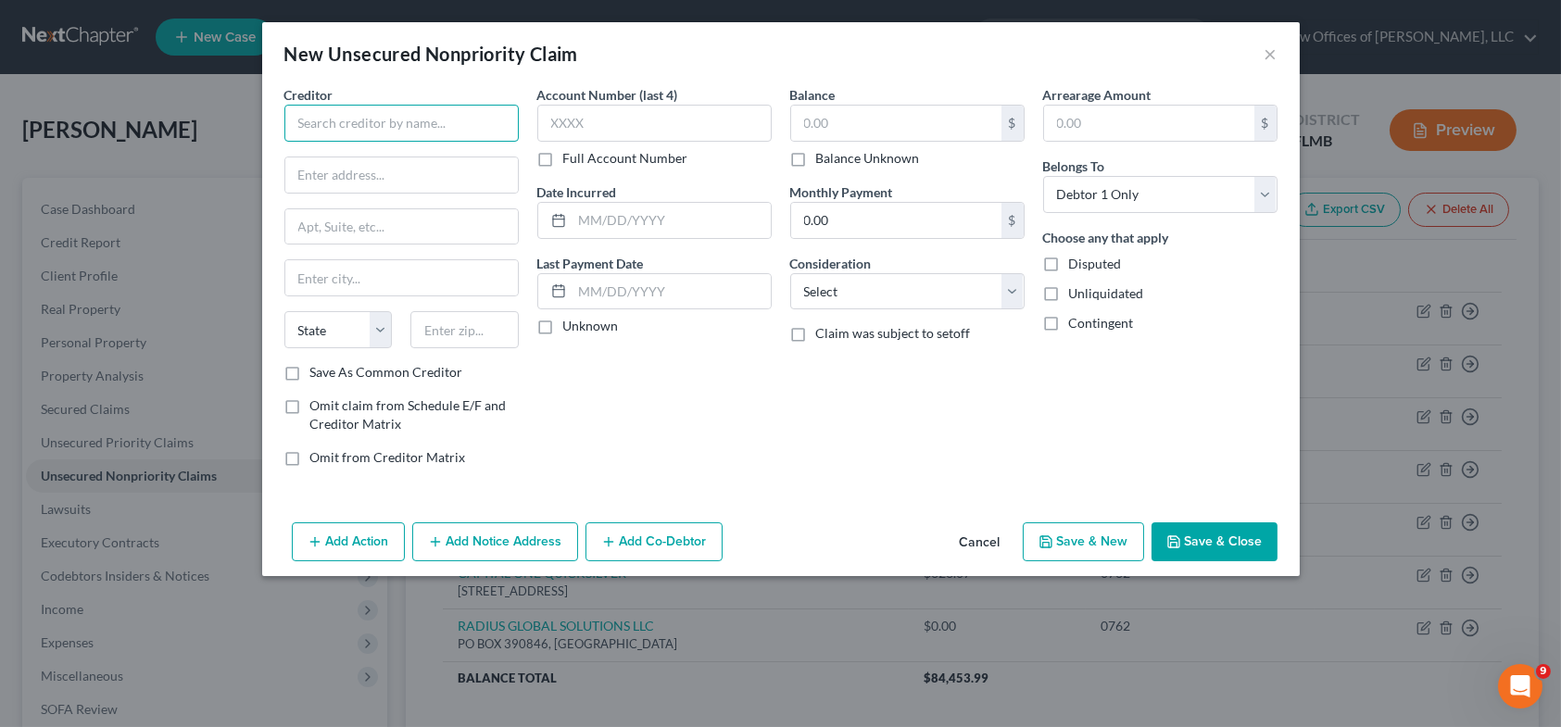
click at [367, 128] on input "text" at bounding box center [401, 123] width 234 height 37
type input "MACYS CREDIT CARD"
click at [588, 126] on input "text" at bounding box center [654, 123] width 234 height 37
type input "3341"
click at [817, 133] on input "text" at bounding box center [896, 123] width 210 height 35
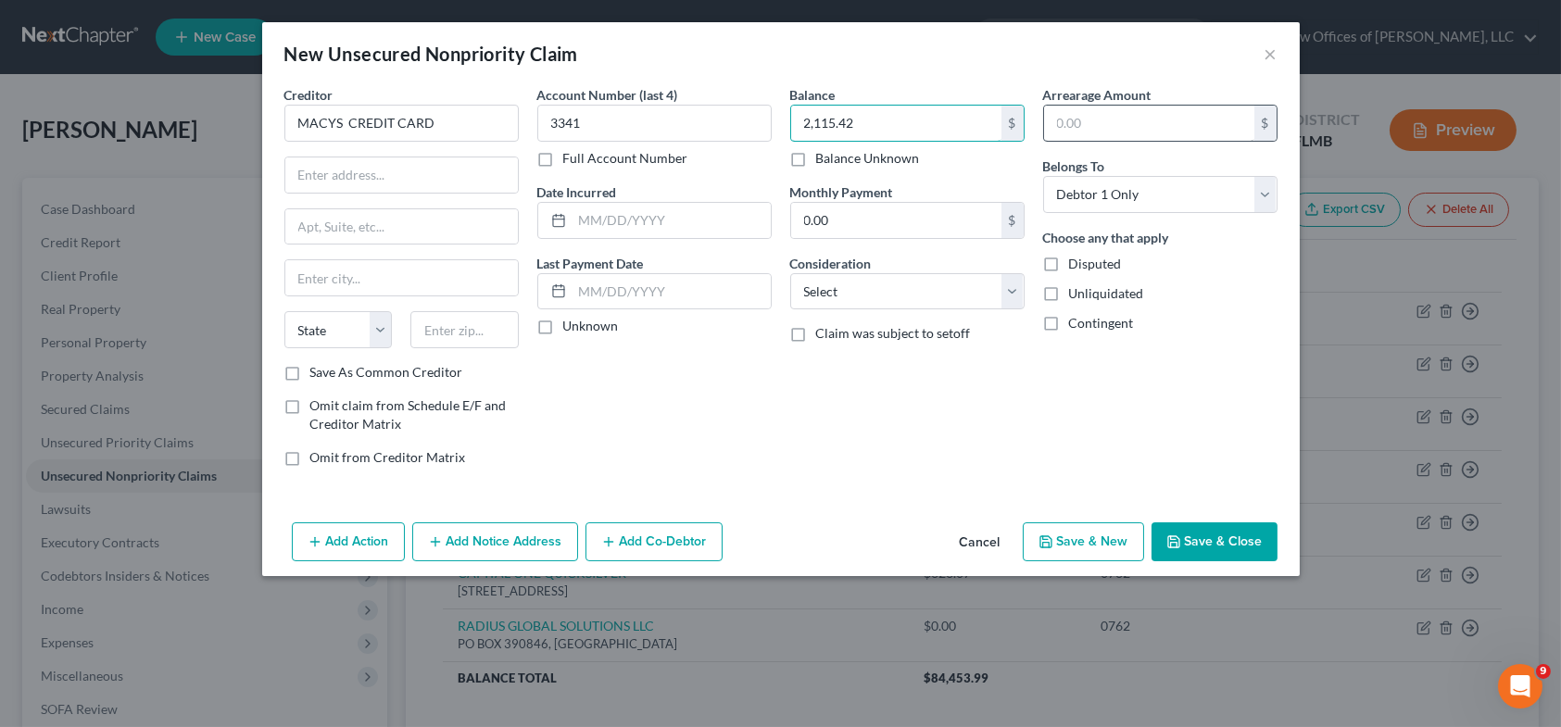
type input "2,115.42"
click at [1112, 113] on input "text" at bounding box center [1149, 123] width 210 height 35
type input "1,216.11"
click at [563, 333] on label "Unknown" at bounding box center [591, 326] width 56 height 19
click at [571, 329] on input "Unknown" at bounding box center [577, 323] width 12 height 12
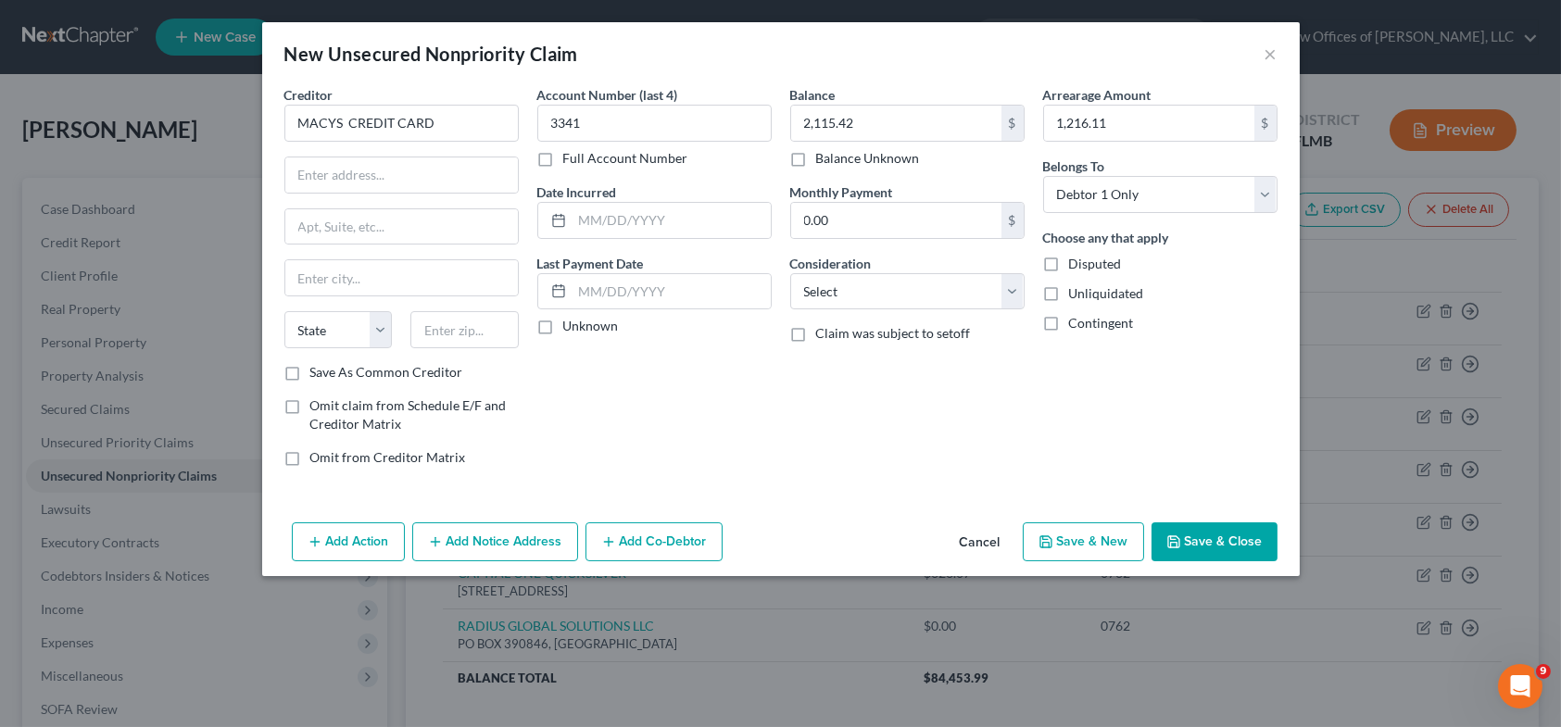
checkbox input "true"
click at [1015, 296] on select "Select Cable / Satellite Services Collection Agency Credit Card Debt Debt Couns…" at bounding box center [907, 291] width 234 height 37
select select "2"
click at [790, 273] on select "Select Cable / Satellite Services Collection Agency Credit Card Debt Debt Couns…" at bounding box center [907, 291] width 234 height 37
click at [383, 172] on input "text" at bounding box center [401, 174] width 232 height 35
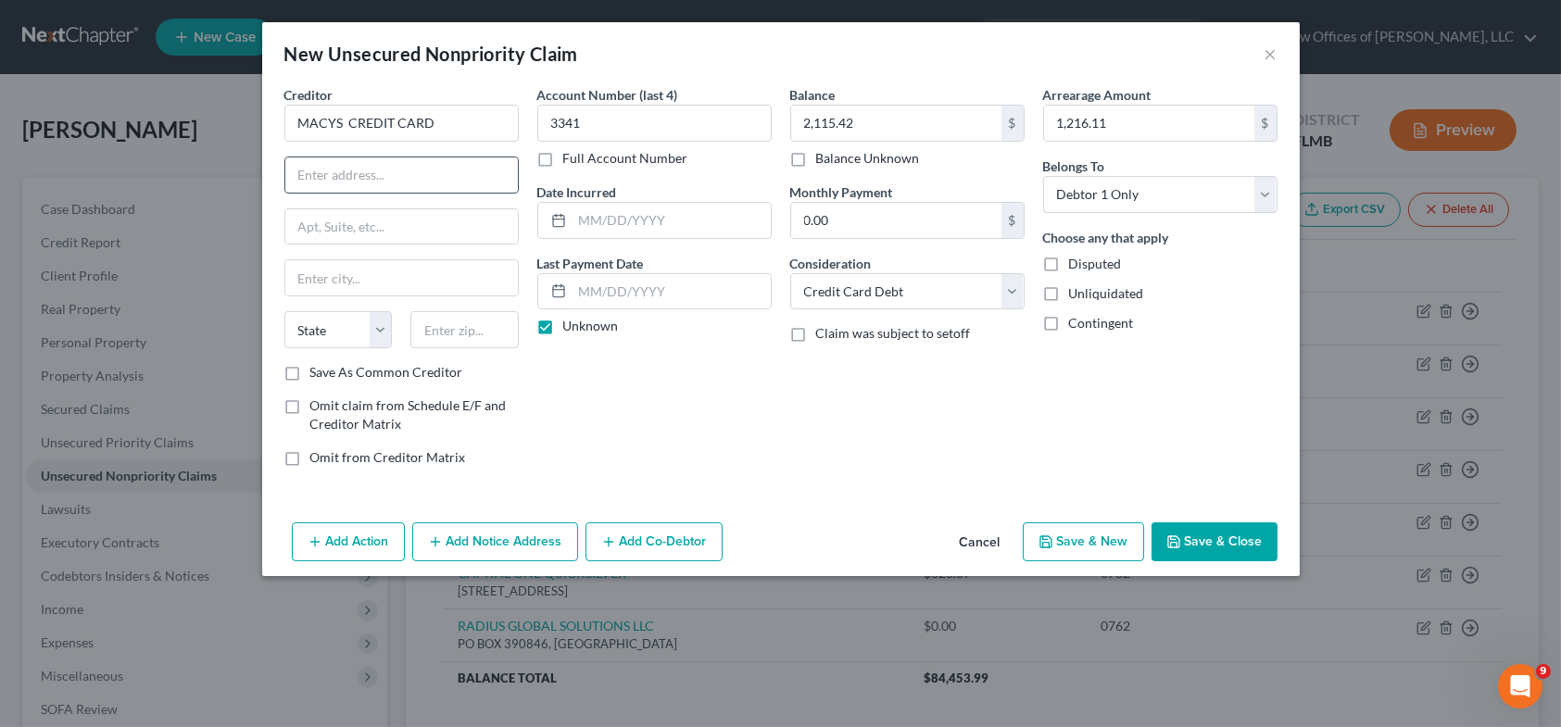
click at [350, 184] on input "text" at bounding box center [401, 174] width 232 height 35
click at [349, 119] on input "MACYS CREDIT CARD" at bounding box center [401, 123] width 234 height 37
type input "MACYS AMERICAN EXPRESS CREDIT CARD"
click at [324, 178] on input "text" at bounding box center [401, 174] width 232 height 35
type input "PO BOX 9001108"
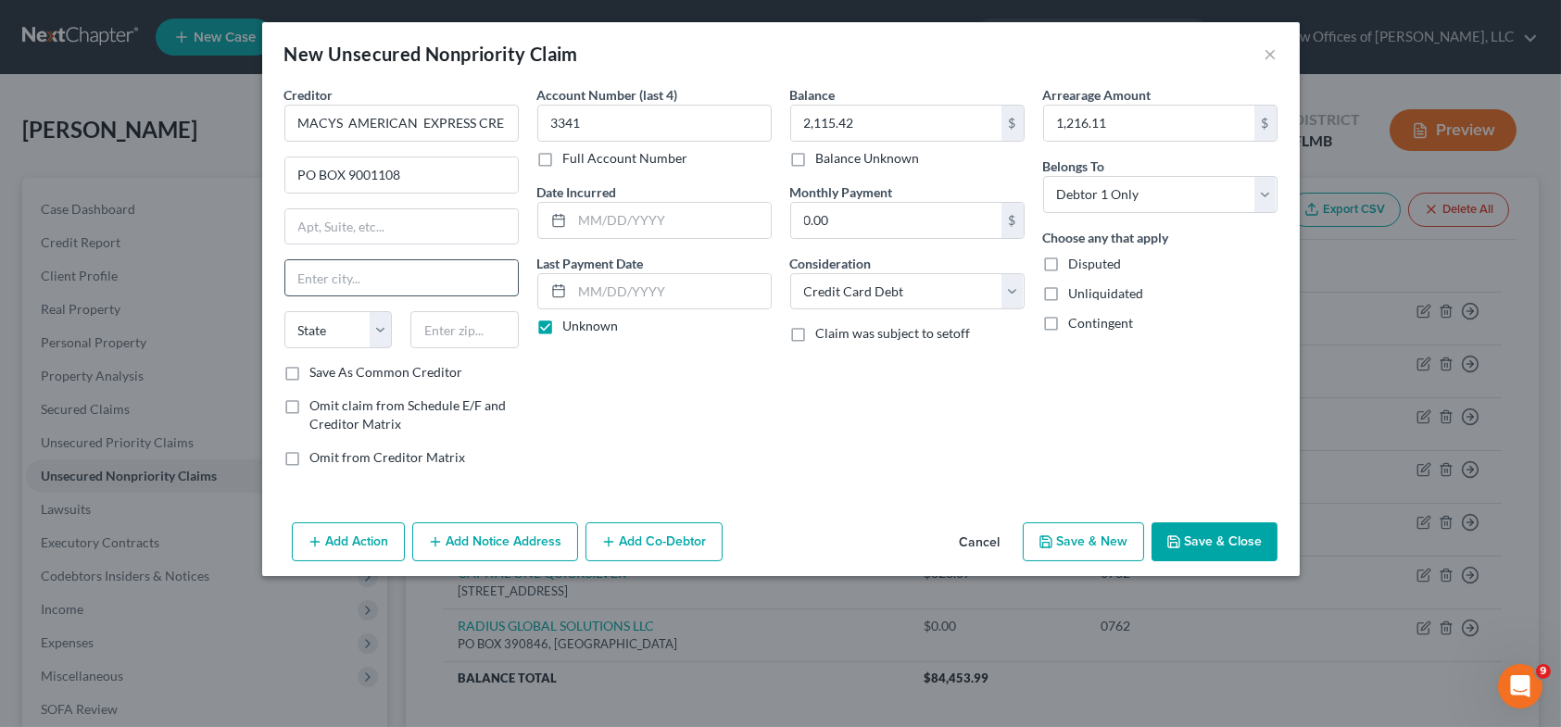
click at [327, 279] on input "text" at bounding box center [401, 277] width 232 height 35
type input "[GEOGRAPHIC_DATA]"
click at [351, 319] on select "State [US_STATE] AK AR AZ CA CO CT DE DC [GEOGRAPHIC_DATA] [GEOGRAPHIC_DATA] GU…" at bounding box center [338, 329] width 108 height 37
select select "18"
click at [284, 311] on select "State [US_STATE] AK AR AZ CA CO CT DE DC [GEOGRAPHIC_DATA] [GEOGRAPHIC_DATA] GU…" at bounding box center [338, 329] width 108 height 37
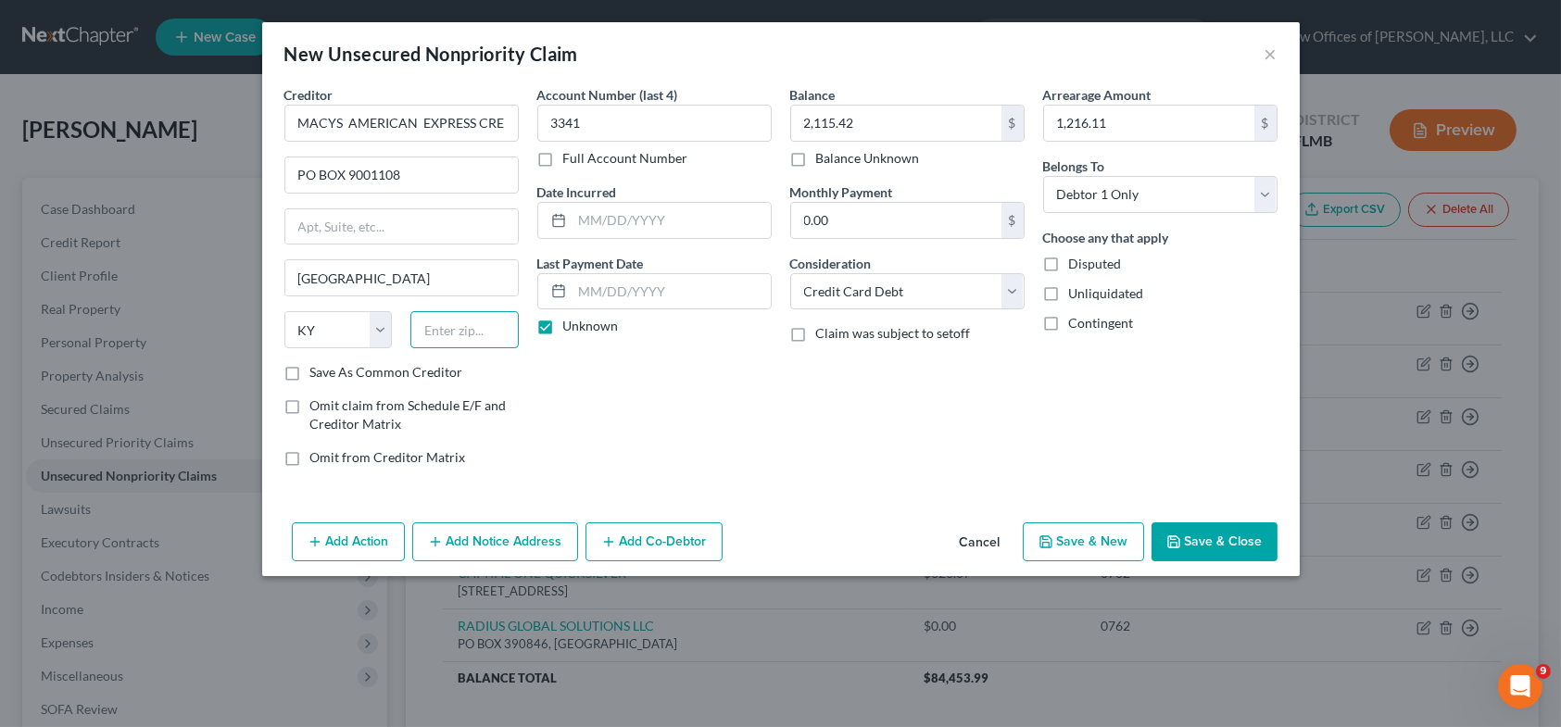
click at [458, 333] on input "text" at bounding box center [464, 329] width 108 height 37
type input "40290"
click at [1087, 541] on button "Save & New" at bounding box center [1083, 541] width 121 height 39
select select "0"
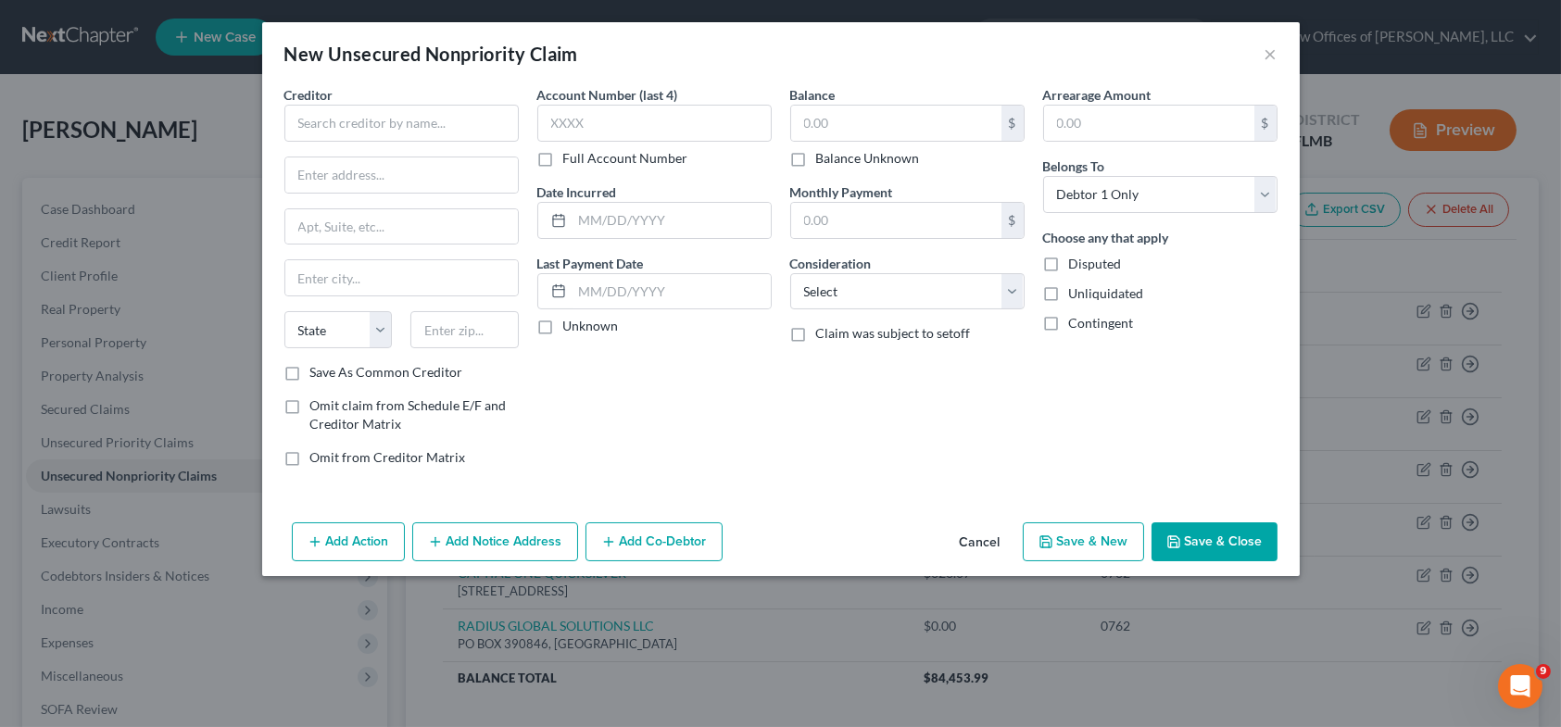
type input "[GEOGRAPHIC_DATA]"
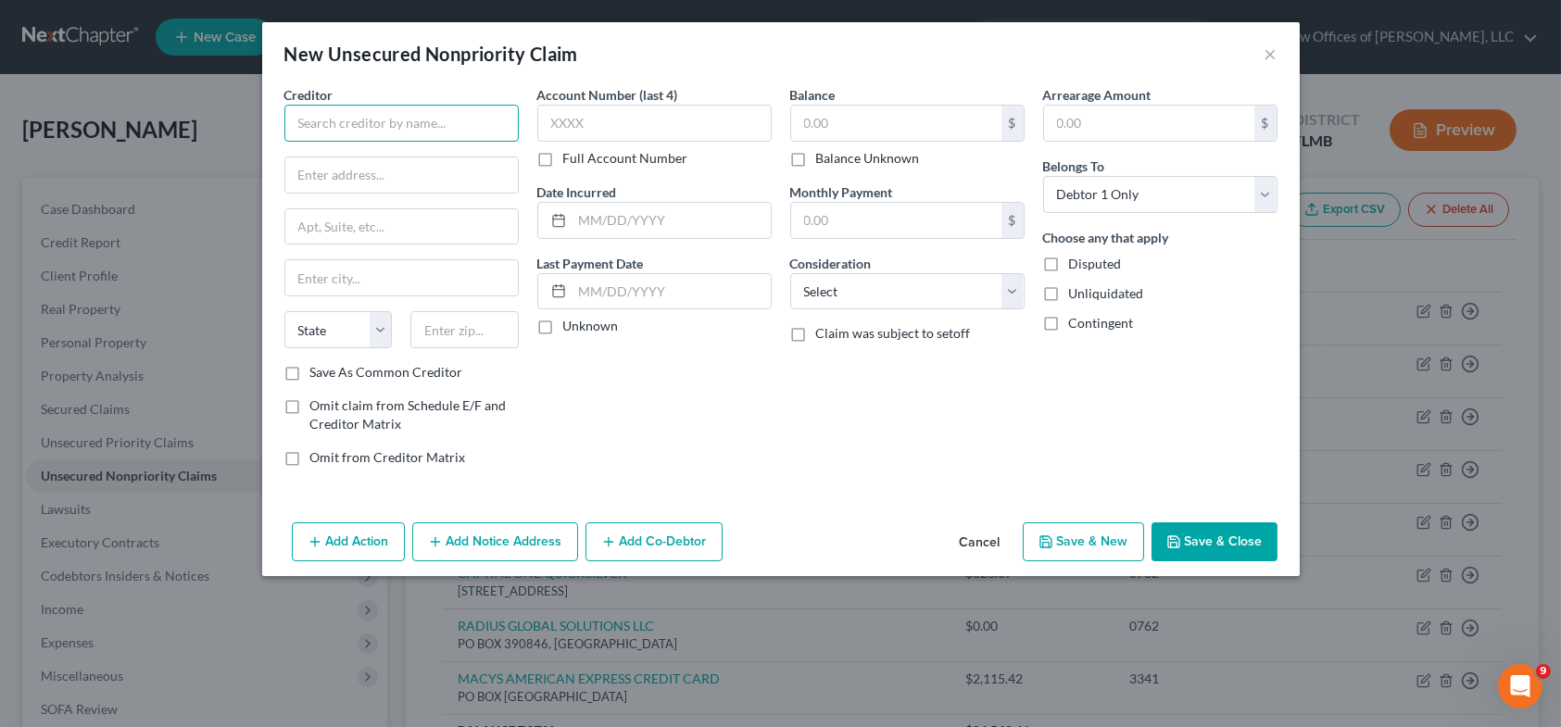
click at [404, 121] on input "text" at bounding box center [401, 123] width 234 height 37
type input "SEQUIUM ASSET SOLUTIONS, LLC"
click at [344, 176] on input "text" at bounding box center [401, 174] width 232 height 35
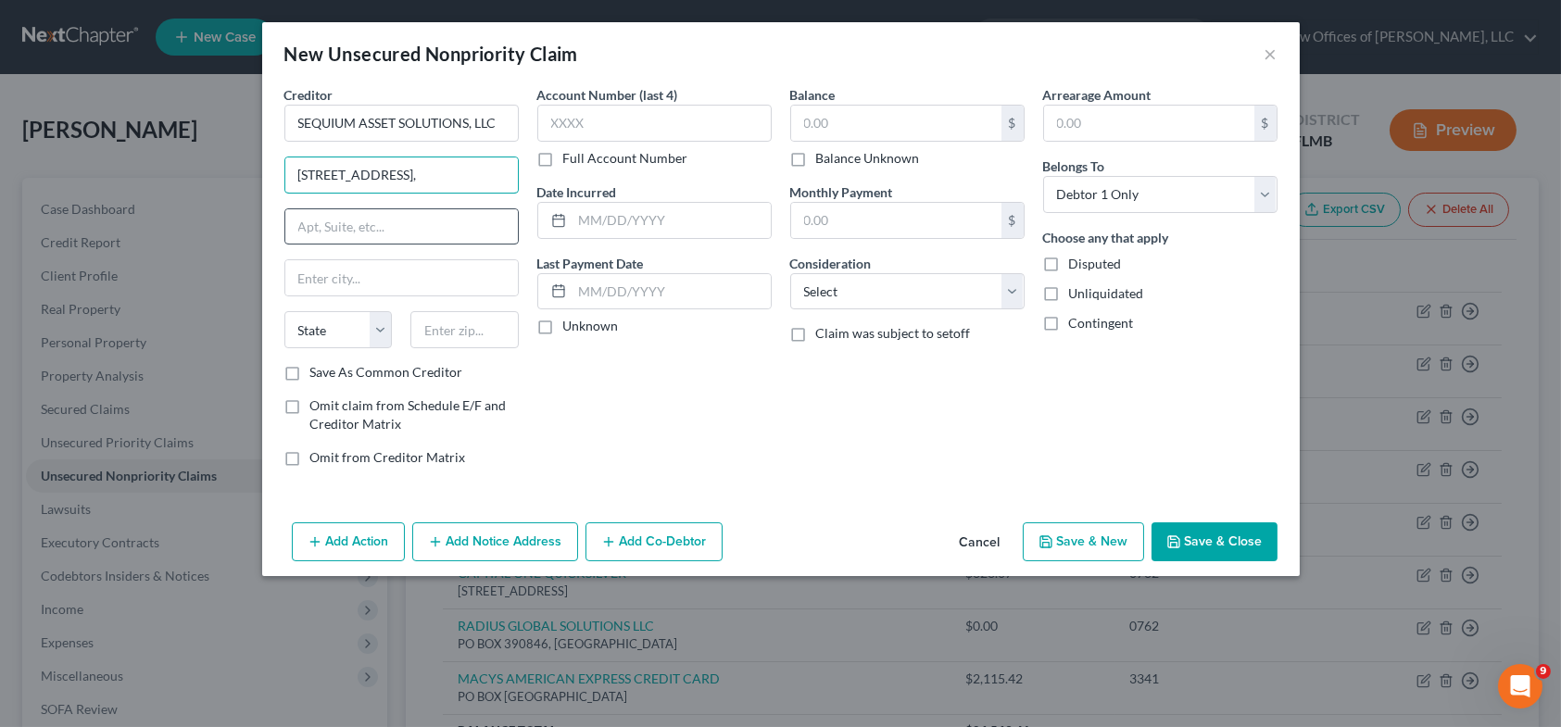
type input "[STREET_ADDRESS],"
click at [324, 225] on input "text" at bounding box center [401, 226] width 232 height 35
type input "STE 150"
click at [334, 280] on input "text" at bounding box center [401, 277] width 232 height 35
type input "MARIETTA"
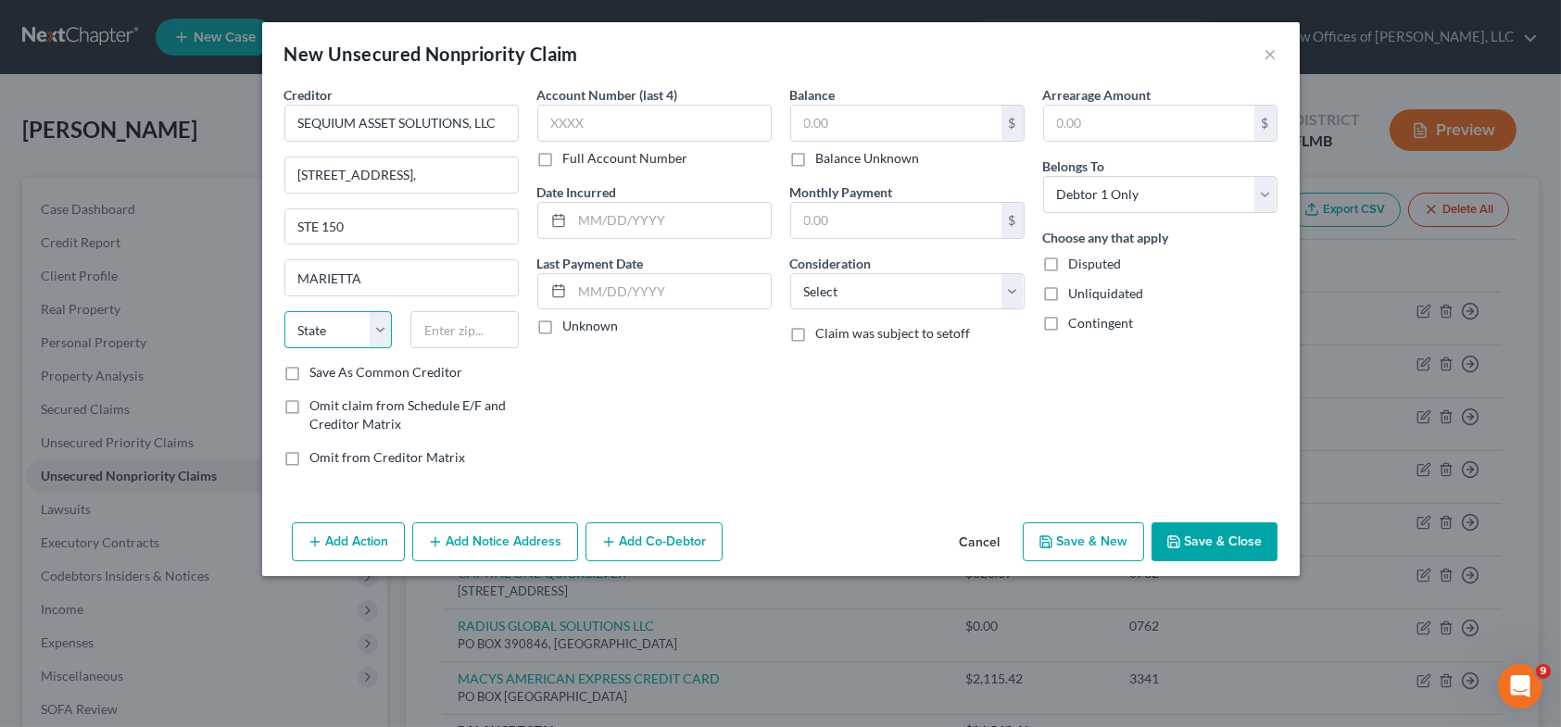
click at [342, 333] on select "State [US_STATE] AK AR AZ CA CO CT DE DC [GEOGRAPHIC_DATA] [GEOGRAPHIC_DATA] GU…" at bounding box center [338, 329] width 108 height 37
select select "10"
click at [284, 311] on select "State [US_STATE] AK AR AZ CA CO CT DE DC [GEOGRAPHIC_DATA] [GEOGRAPHIC_DATA] GU…" at bounding box center [338, 329] width 108 height 37
click at [476, 331] on input "text" at bounding box center [464, 329] width 108 height 37
type input "30067"
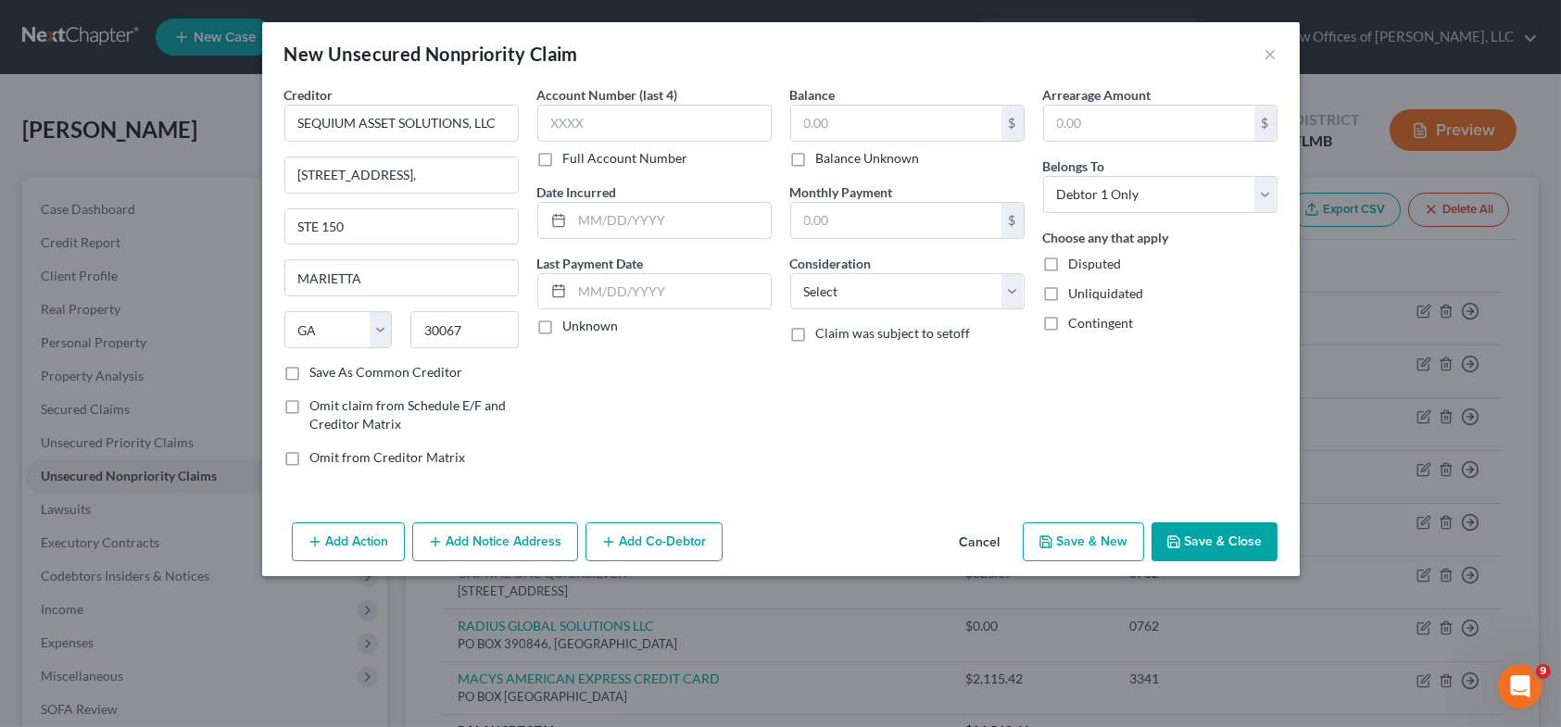
type input "Marietta"
click at [563, 157] on label "Full Account Number" at bounding box center [625, 158] width 125 height 19
click at [571, 157] on input "Full Account Number" at bounding box center [577, 155] width 12 height 12
click at [566, 119] on input "text" at bounding box center [654, 123] width 234 height 37
type input "57792043"
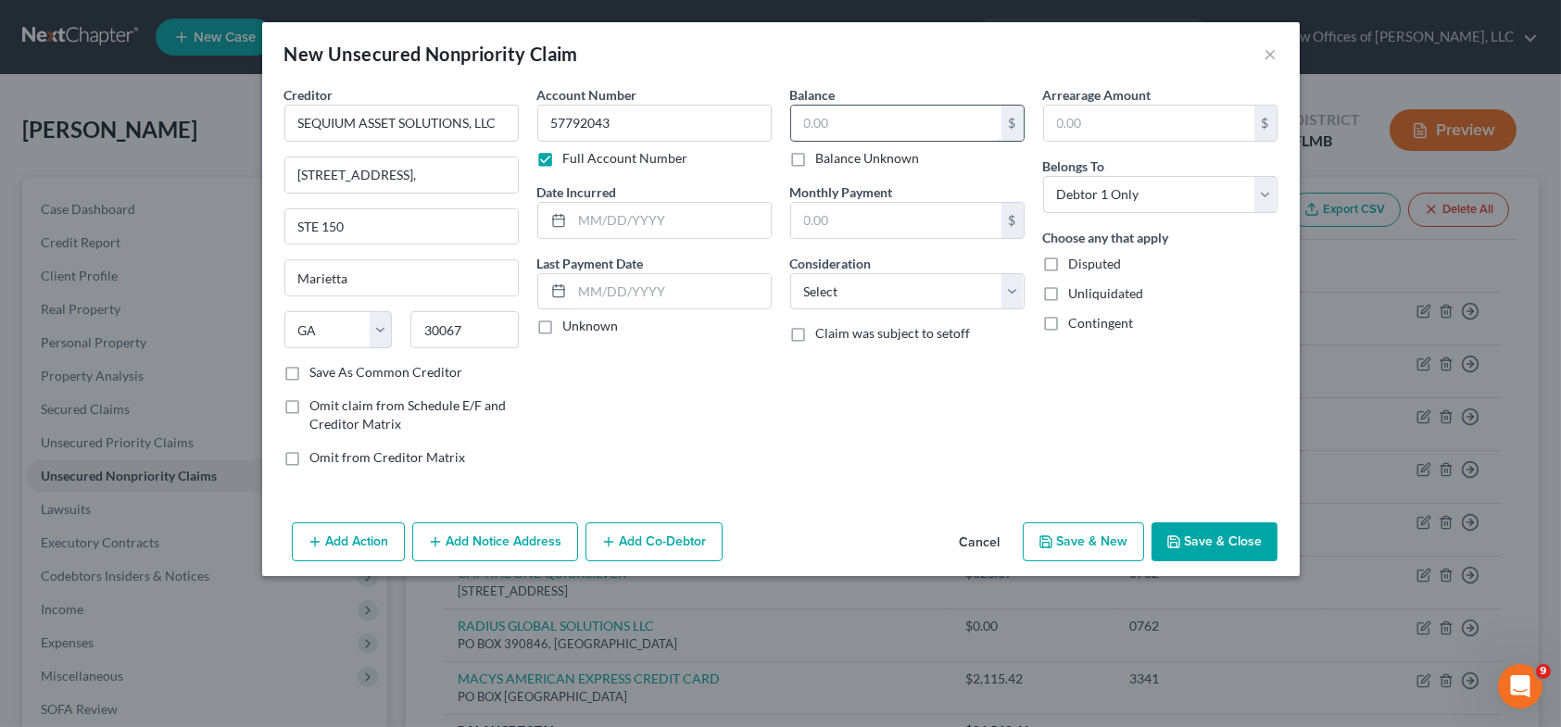
click at [840, 124] on input "text" at bounding box center [896, 123] width 210 height 35
type input "422.32"
click at [1007, 295] on select "Select Cable / Satellite Services Collection Agency Credit Card Debt Debt Couns…" at bounding box center [907, 291] width 234 height 37
select select "1"
click at [790, 273] on select "Select Cable / Satellite Services Collection Agency Credit Card Debt Debt Couns…" at bounding box center [907, 291] width 234 height 37
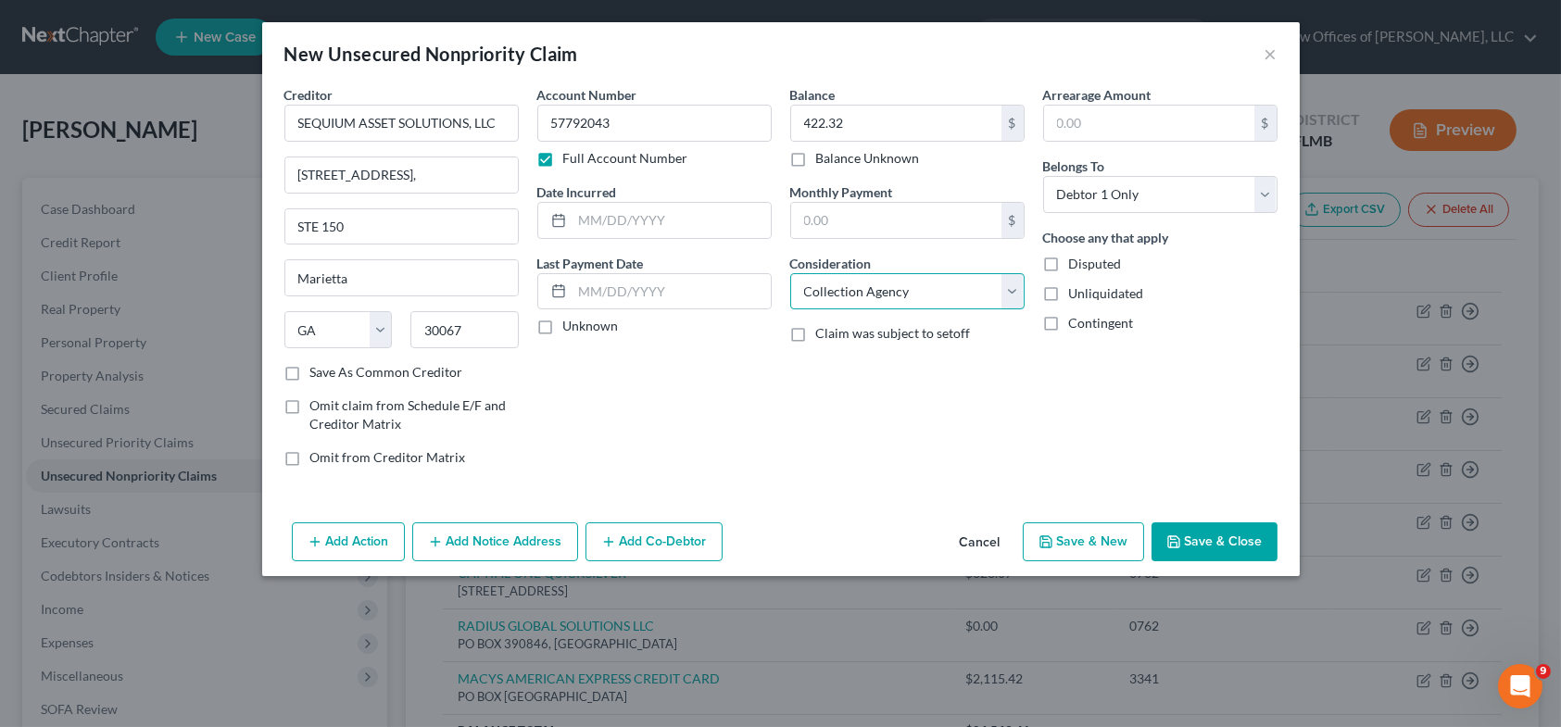
click at [1011, 301] on select "Select Cable / Satellite Services Collection Agency Credit Card Debt Debt Couns…" at bounding box center [907, 291] width 234 height 37
click at [790, 273] on select "Select Cable / Satellite Services Collection Agency Credit Card Debt Debt Couns…" at bounding box center [907, 291] width 234 height 37
click at [866, 112] on input "422.32" at bounding box center [896, 123] width 210 height 35
type input "0.00"
click at [563, 329] on label "Unknown" at bounding box center [591, 326] width 56 height 19
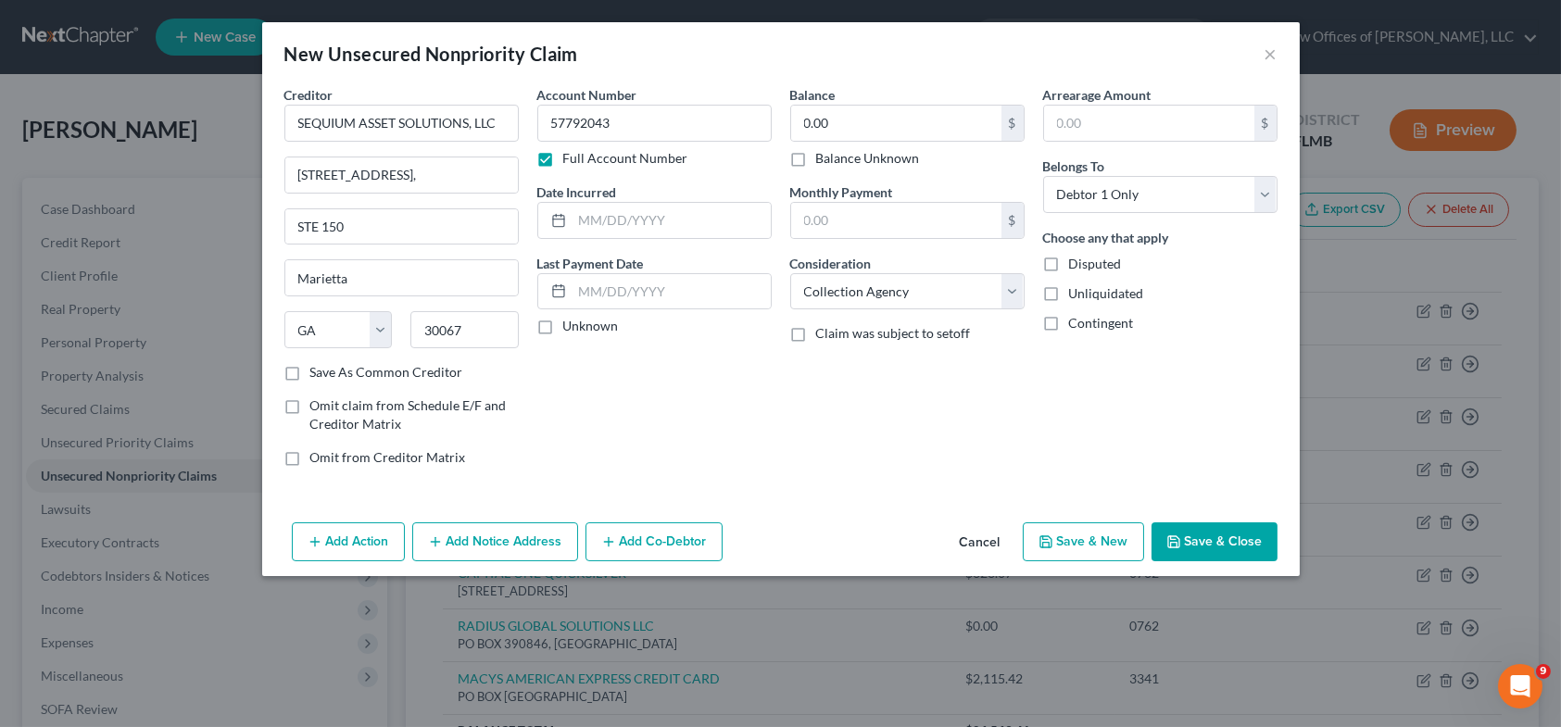
click at [571, 329] on input "Unknown" at bounding box center [577, 323] width 12 height 12
checkbox input "true"
click at [1087, 542] on button "Save & New" at bounding box center [1083, 541] width 121 height 39
select select "0"
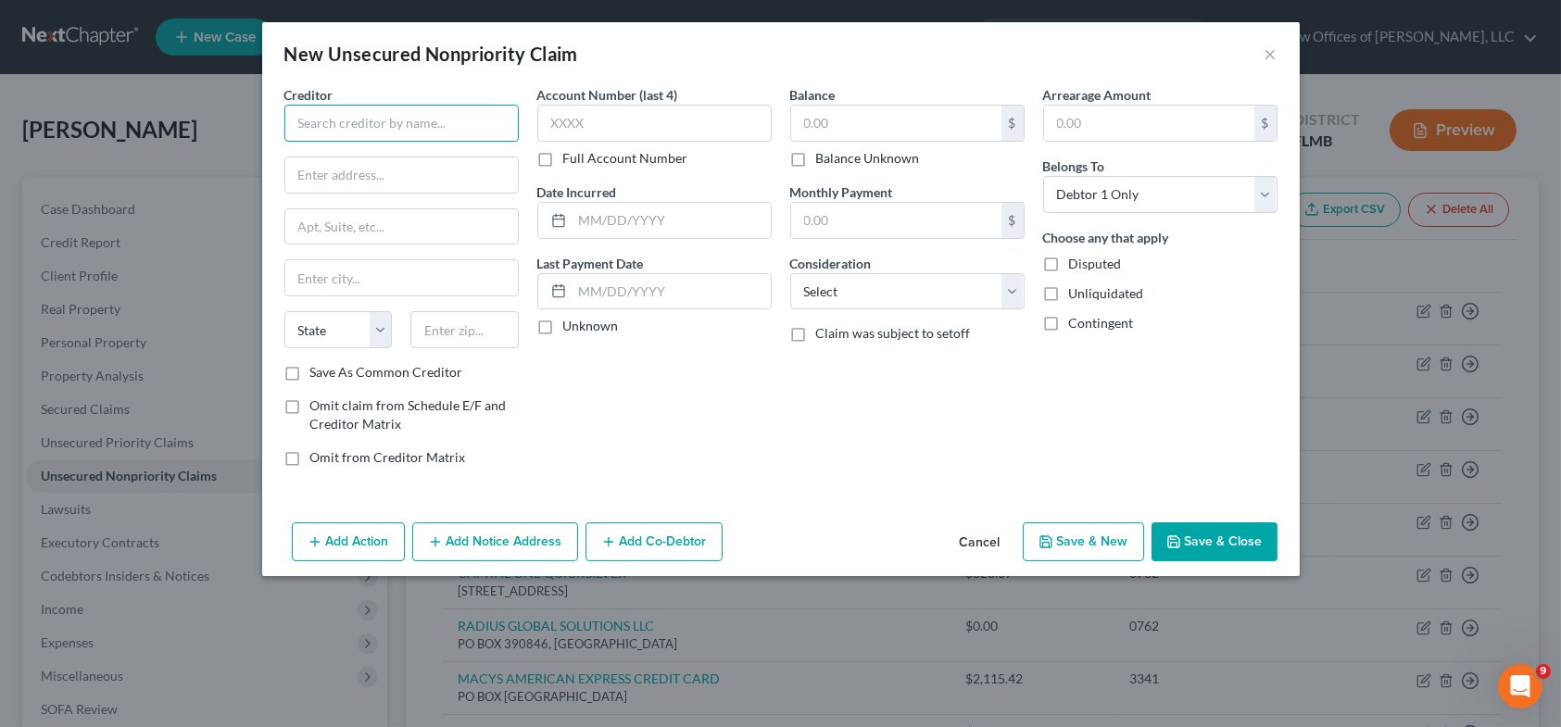
click at [431, 120] on input "text" at bounding box center [401, 123] width 234 height 37
click at [604, 121] on input "text" at bounding box center [654, 123] width 234 height 37
type input "VIVINT"
type input "3679"
click at [834, 122] on input "text" at bounding box center [896, 123] width 210 height 35
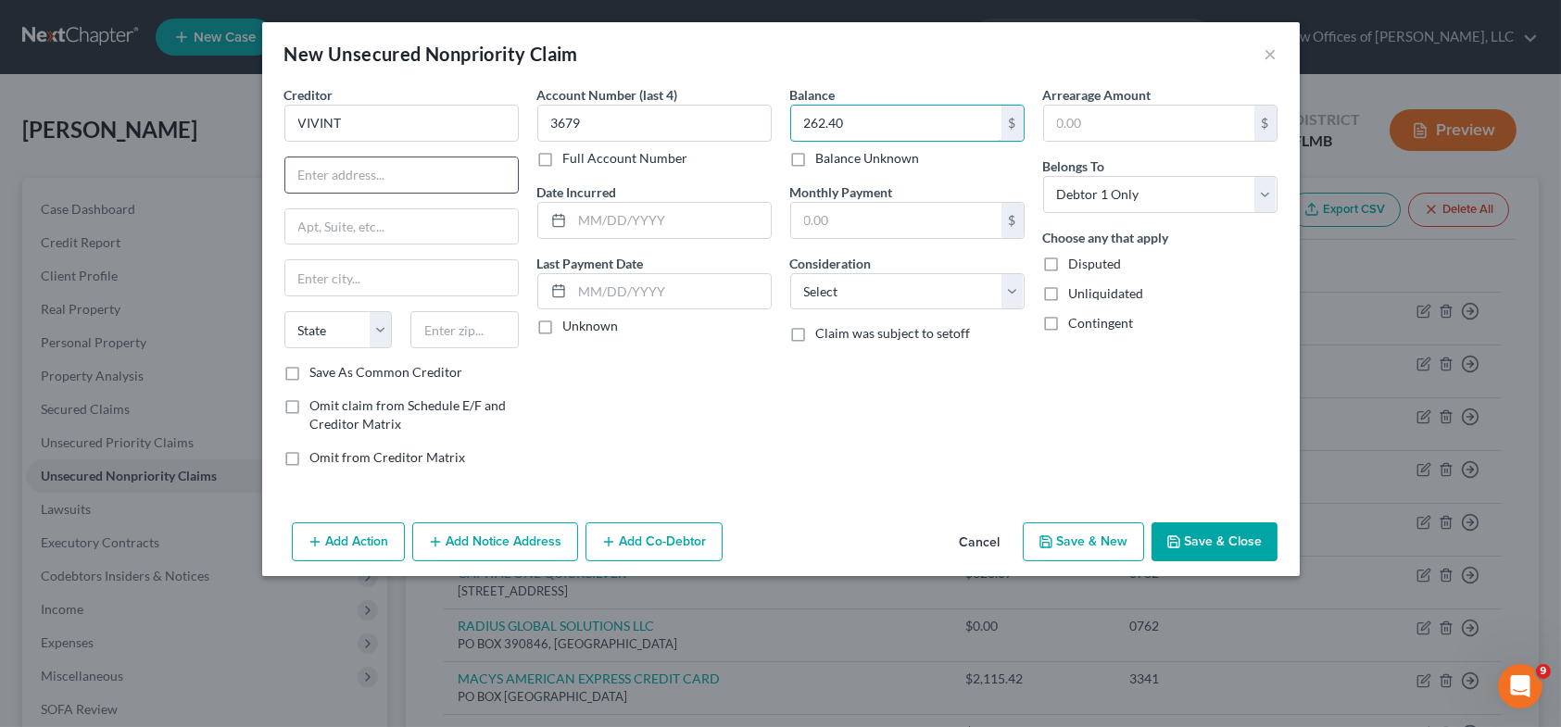
type input "262.40"
click at [396, 167] on input "text" at bounding box center [401, 174] width 232 height 35
type input "[STREET_ADDRESS]"
click at [311, 278] on input "text" at bounding box center [401, 277] width 232 height 35
type input "LEHI"
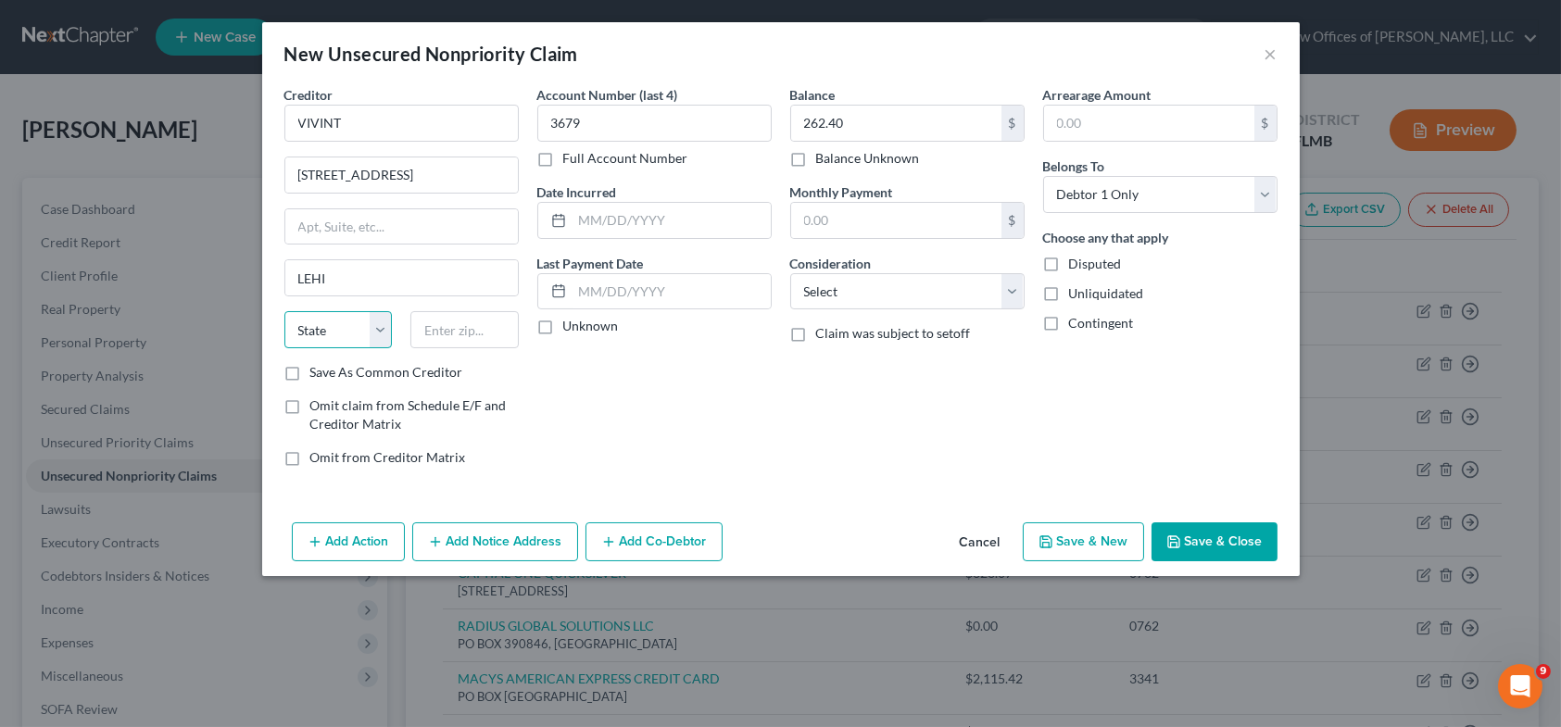
click at [331, 336] on select "State [US_STATE] AK AR AZ CA CO CT DE DC [GEOGRAPHIC_DATA] [GEOGRAPHIC_DATA] GU…" at bounding box center [338, 329] width 108 height 37
select select "46"
click at [284, 311] on select "State [US_STATE] AK AR AZ CA CO CT DE DC [GEOGRAPHIC_DATA] [GEOGRAPHIC_DATA] GU…" at bounding box center [338, 329] width 108 height 37
click at [455, 334] on input "text" at bounding box center [464, 329] width 108 height 37
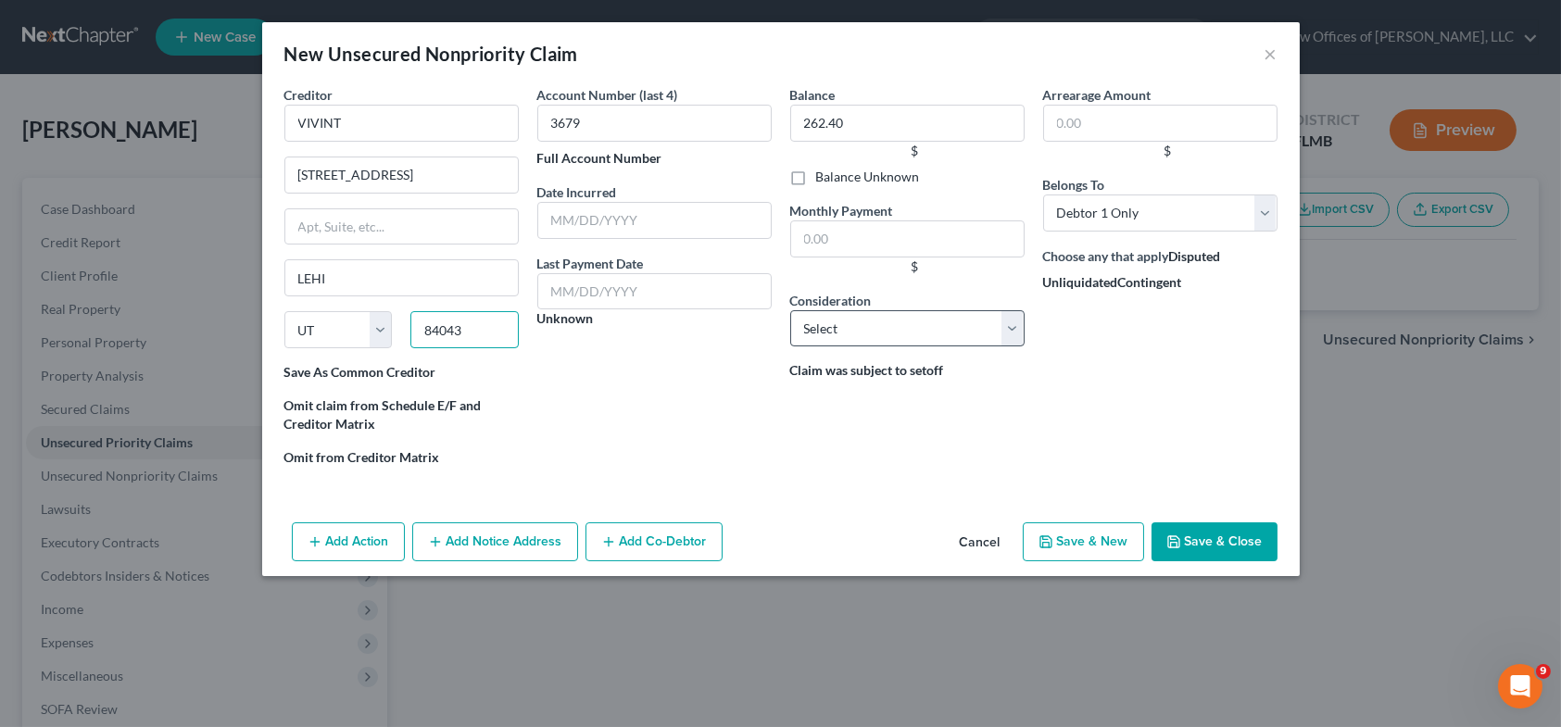
type input "84043"
click at [1016, 337] on select "Select Cable / Satellite Services Collection Agency Credit Card Debt Debt Couns…" at bounding box center [907, 328] width 234 height 37
select select "20"
click at [790, 310] on select "Select Cable / Satellite Services Collection Agency Credit Card Debt Debt Couns…" at bounding box center [907, 328] width 234 height 37
click at [529, 317] on div "Account Number (last 4) 3679 Full Account Number Date Incurred Last Payment Dat…" at bounding box center [654, 283] width 253 height 396
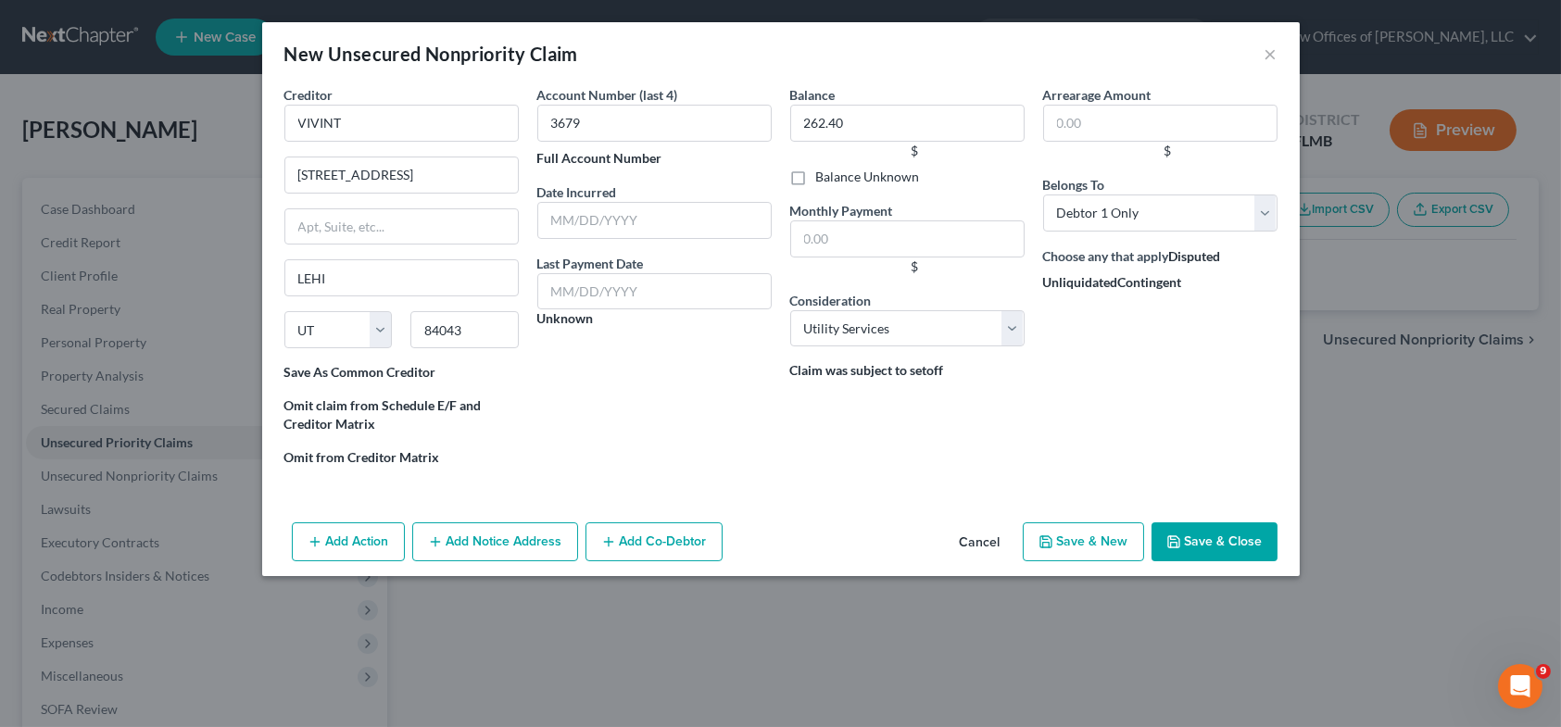
click at [564, 315] on label "Unknown" at bounding box center [565, 318] width 57 height 19
click at [549, 315] on input "Unknown" at bounding box center [543, 315] width 12 height 12
checkbox input "true"
click at [1085, 543] on button "Save & New" at bounding box center [1083, 541] width 121 height 39
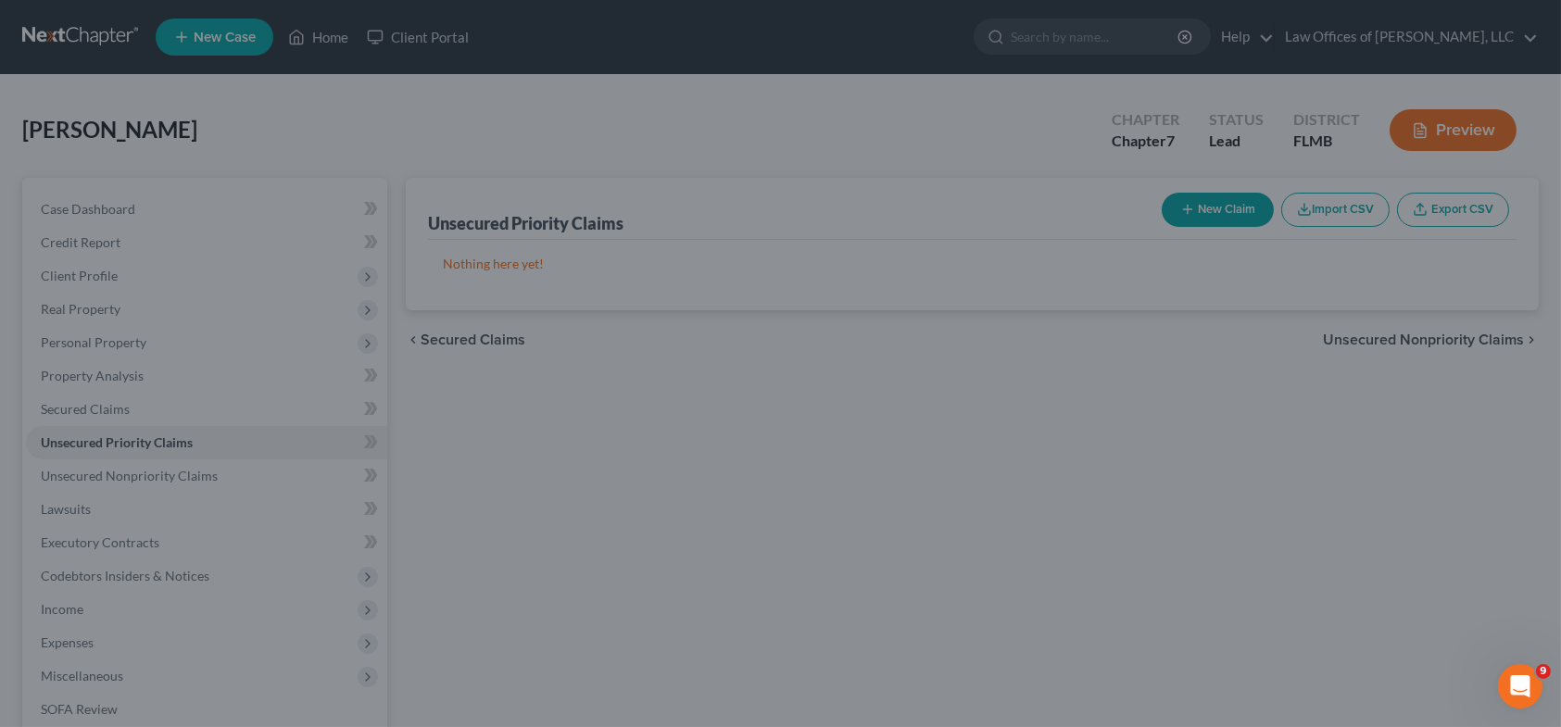
click at [171, 482] on div at bounding box center [780, 363] width 1561 height 727
click at [839, 359] on div at bounding box center [780, 363] width 1561 height 727
click at [859, 375] on div at bounding box center [780, 363] width 1561 height 727
drag, startPoint x: 859, startPoint y: 375, endPoint x: 882, endPoint y: 484, distance: 110.8
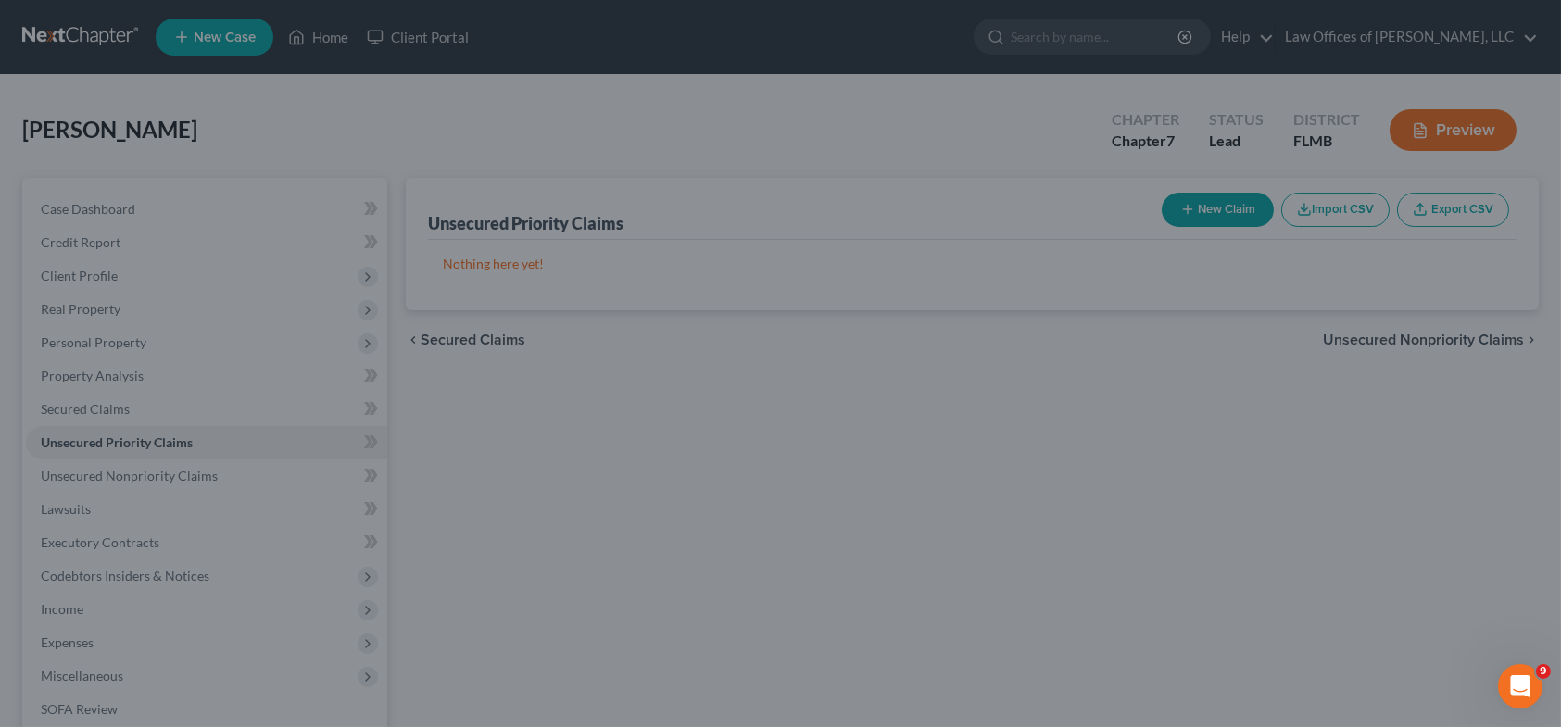
click at [882, 484] on div at bounding box center [780, 363] width 1561 height 727
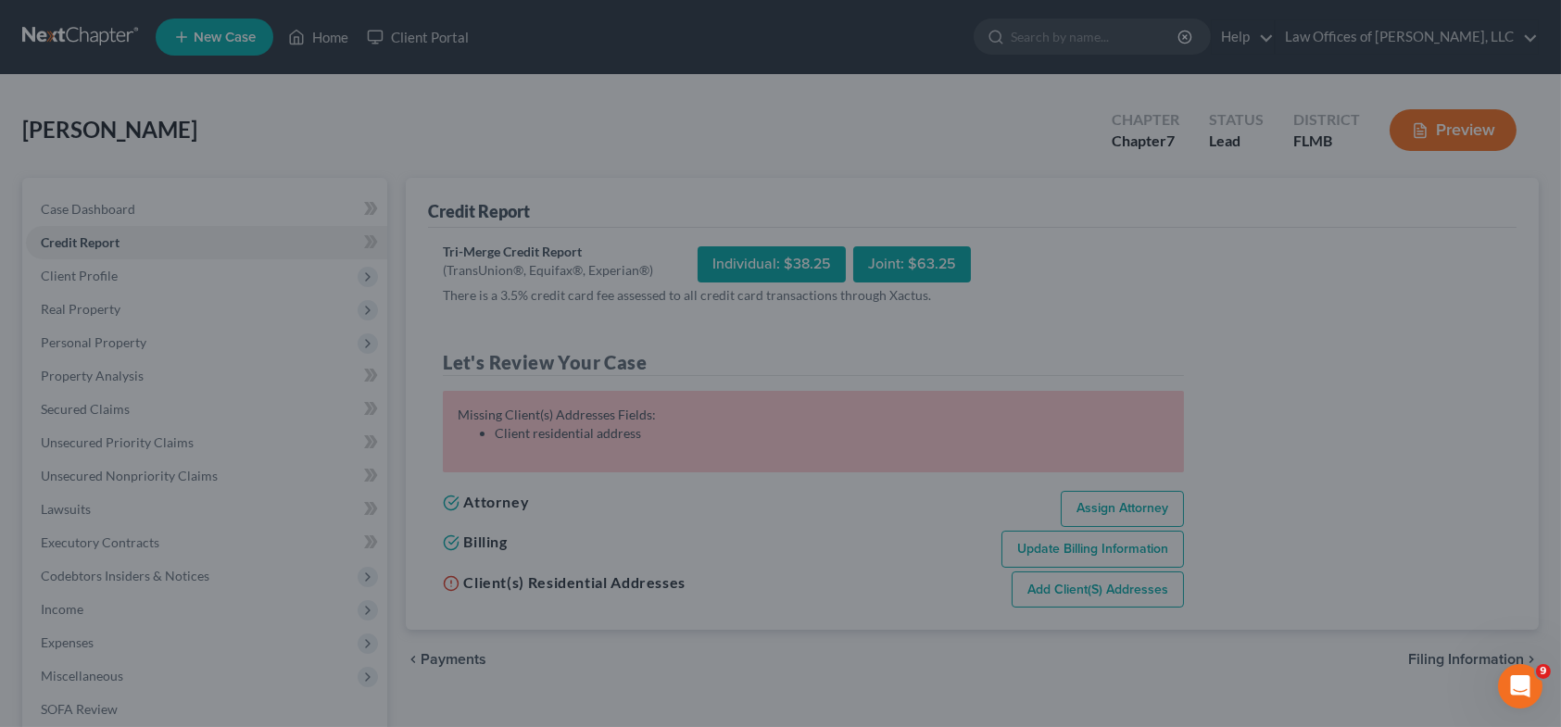
click at [1236, 308] on div at bounding box center [780, 363] width 1561 height 727
click at [1468, 142] on div at bounding box center [780, 363] width 1561 height 727
drag, startPoint x: 1471, startPoint y: 142, endPoint x: 1486, endPoint y: 117, distance: 29.1
click at [1486, 117] on div at bounding box center [780, 363] width 1561 height 727
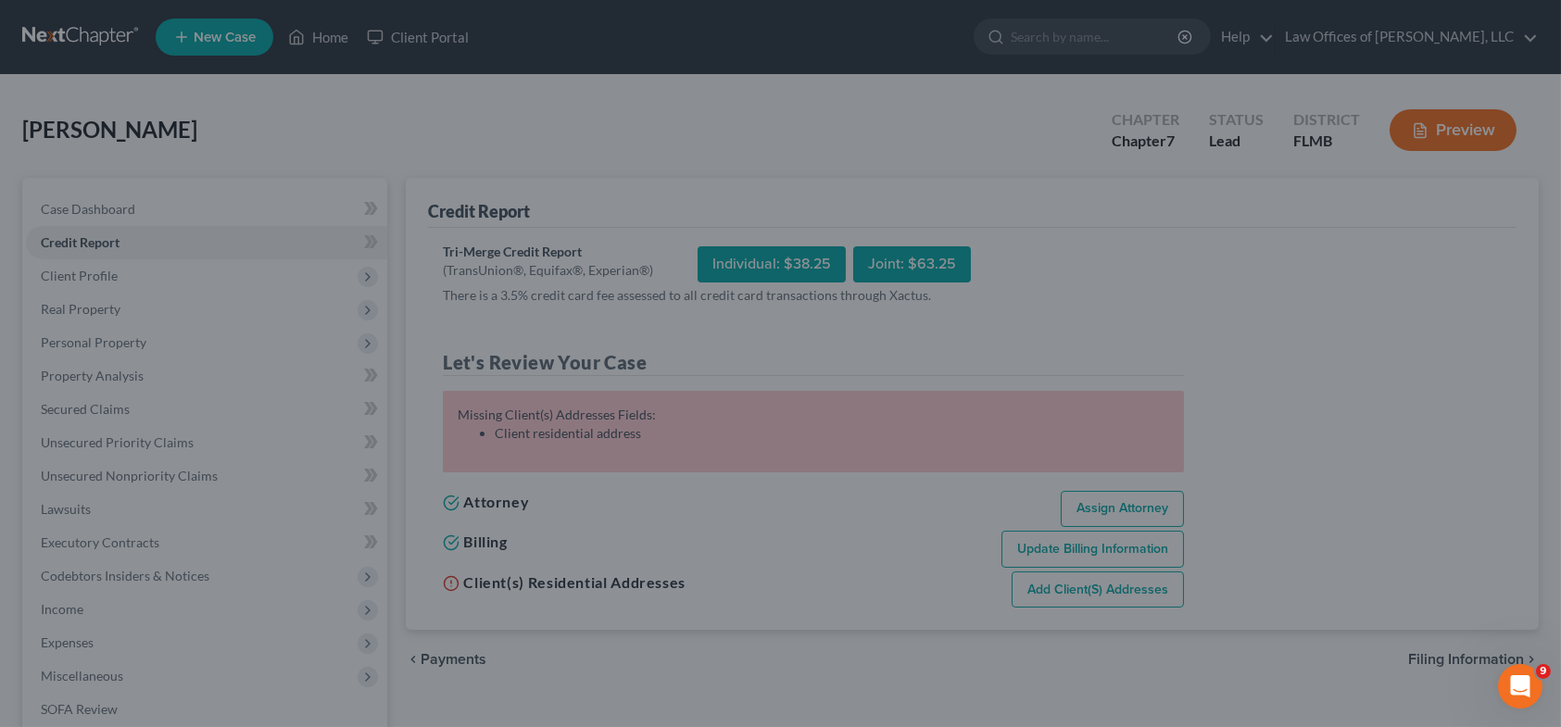
click at [1486, 117] on div at bounding box center [780, 363] width 1561 height 727
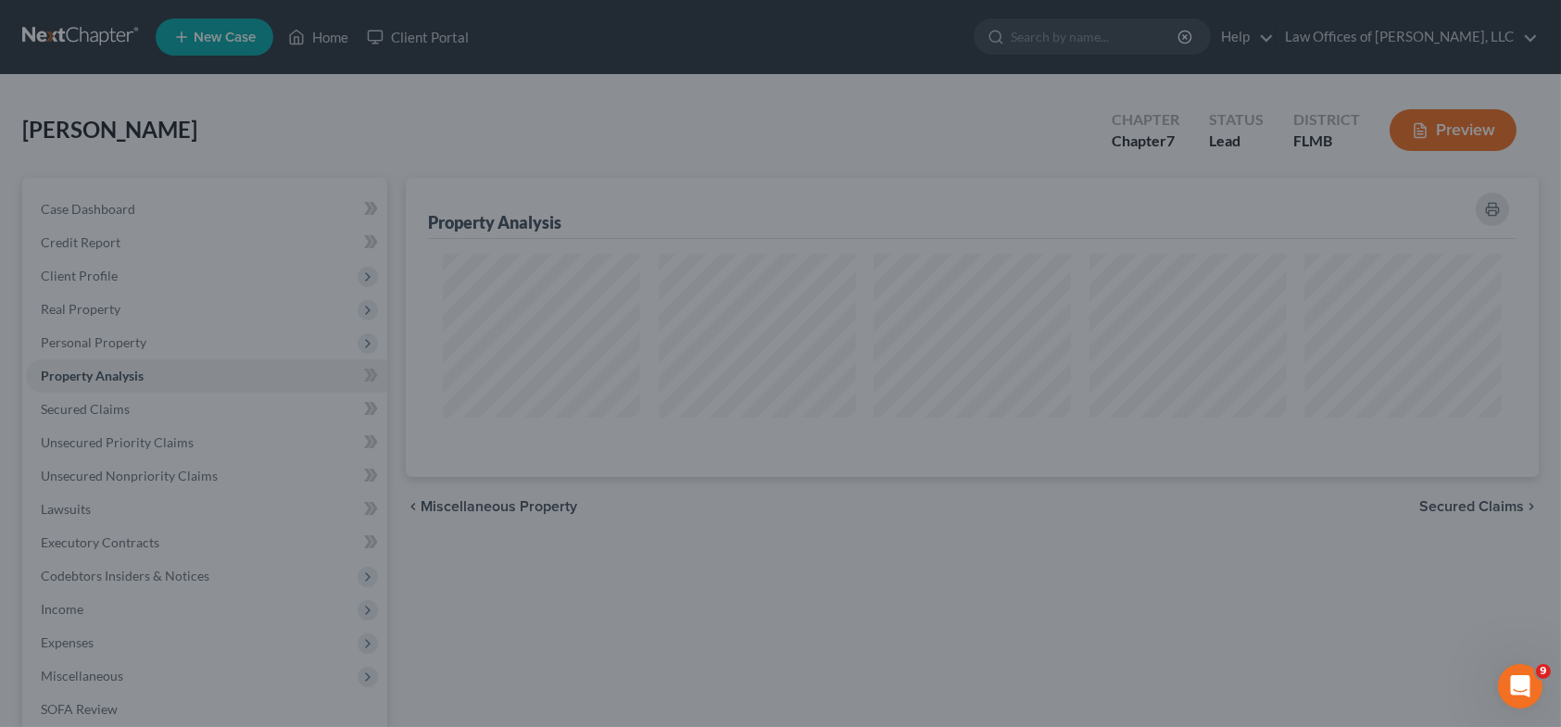
scroll to position [298, 1132]
click at [171, 445] on div at bounding box center [780, 363] width 1561 height 727
drag, startPoint x: 172, startPoint y: 446, endPoint x: 618, endPoint y: 139, distance: 540.8
click at [618, 139] on div at bounding box center [780, 363] width 1561 height 727
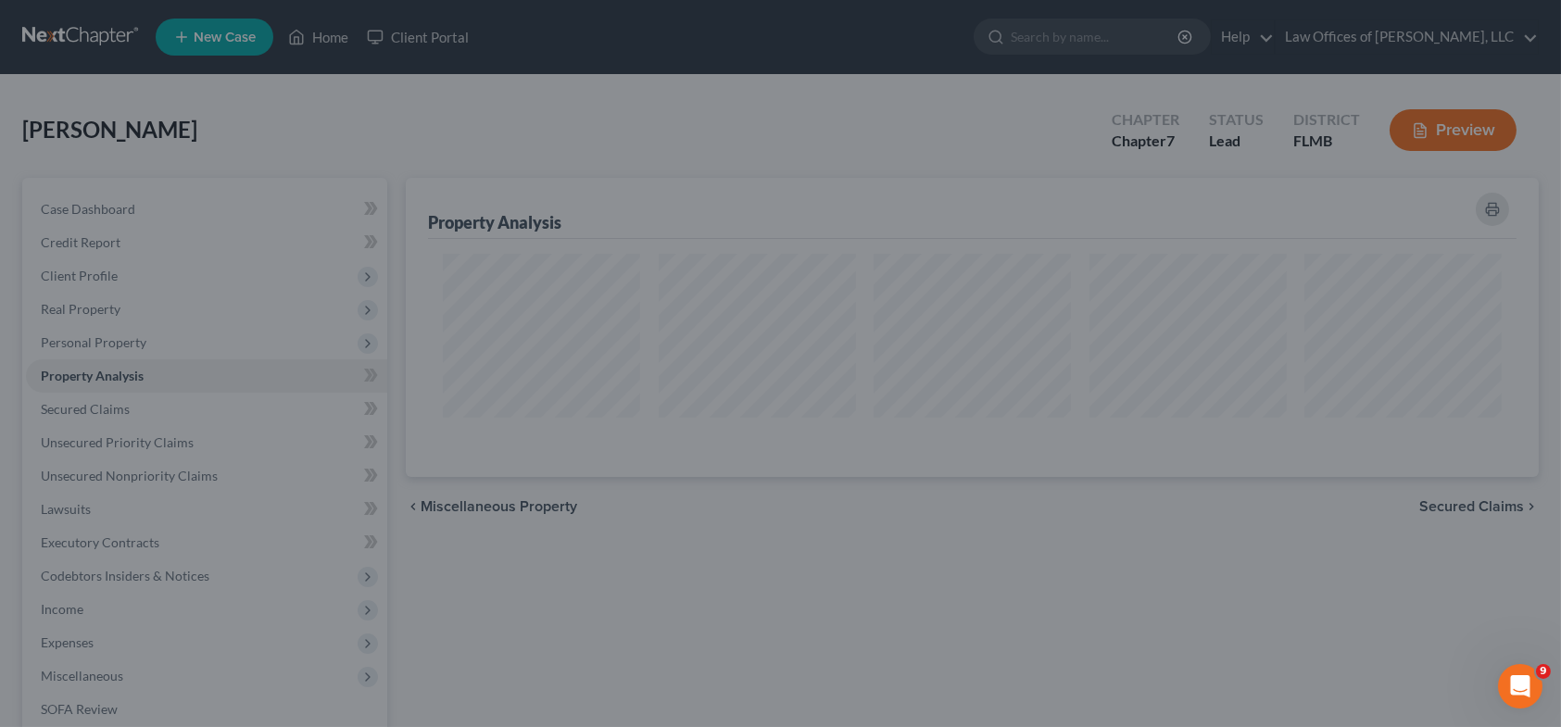
click at [169, 433] on div at bounding box center [780, 363] width 1561 height 727
click at [169, 437] on div at bounding box center [780, 363] width 1561 height 727
click at [168, 437] on div at bounding box center [780, 363] width 1561 height 727
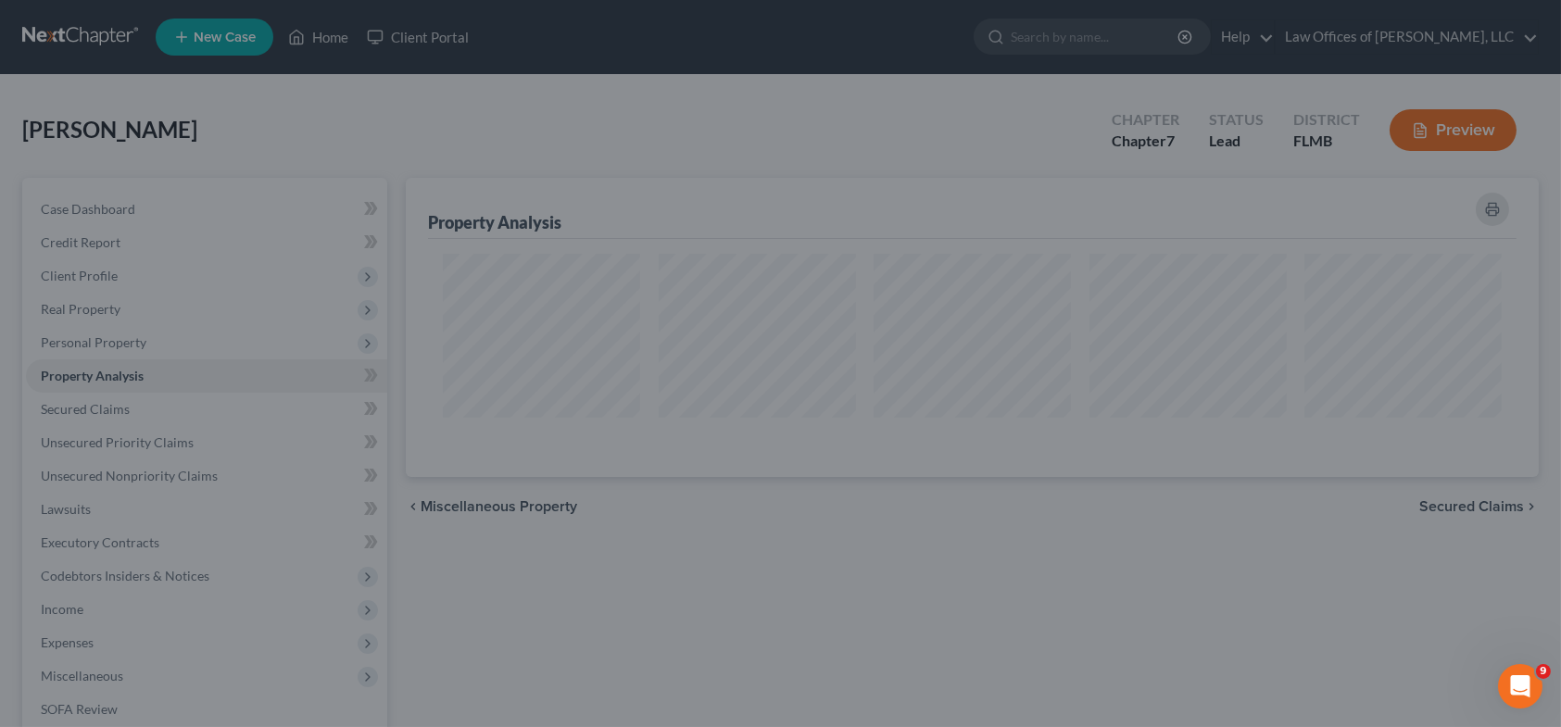
click at [168, 437] on div at bounding box center [780, 363] width 1561 height 727
click at [1370, 39] on div at bounding box center [780, 363] width 1561 height 727
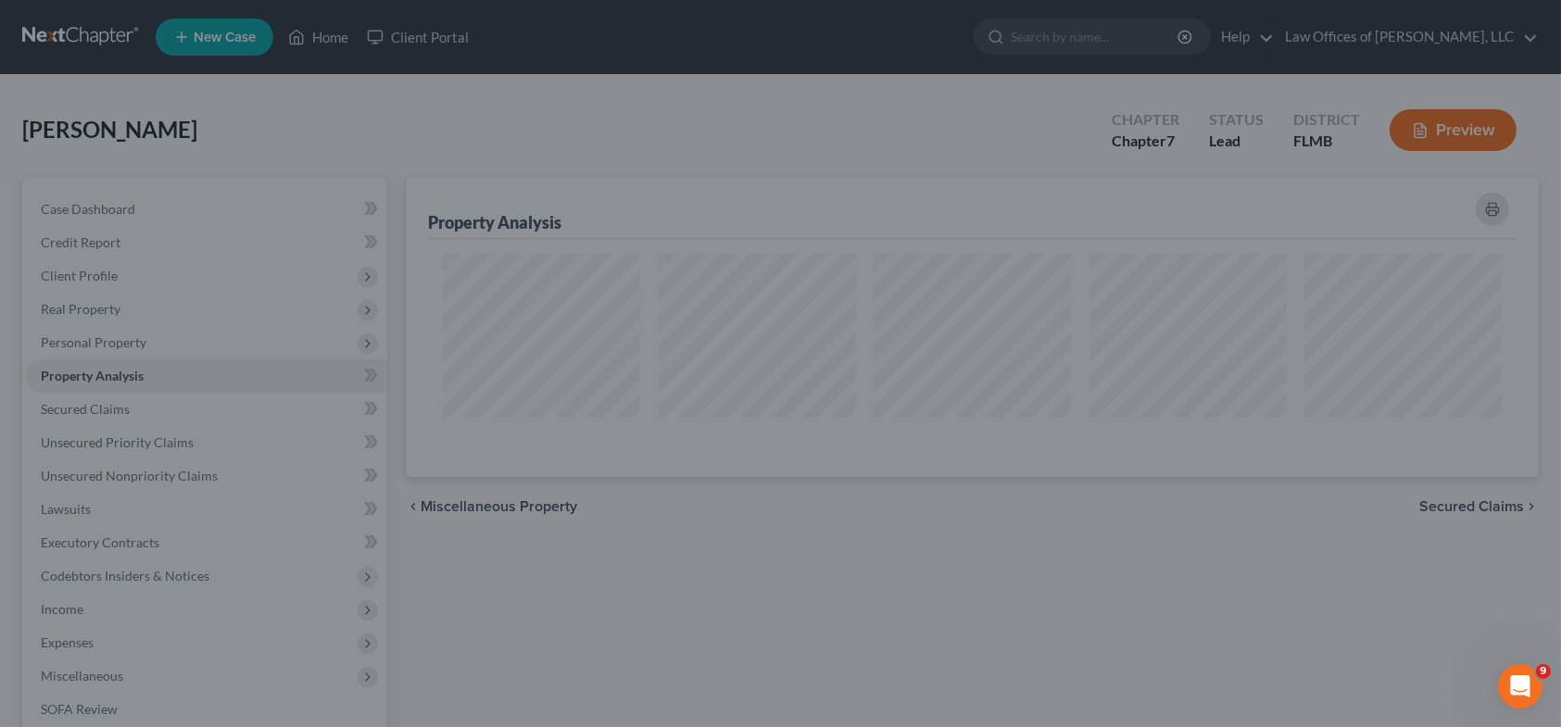
drag, startPoint x: 1501, startPoint y: 34, endPoint x: 1535, endPoint y: 35, distance: 33.4
click at [1535, 35] on div at bounding box center [780, 363] width 1561 height 727
